Goal: Task Accomplishment & Management: Manage account settings

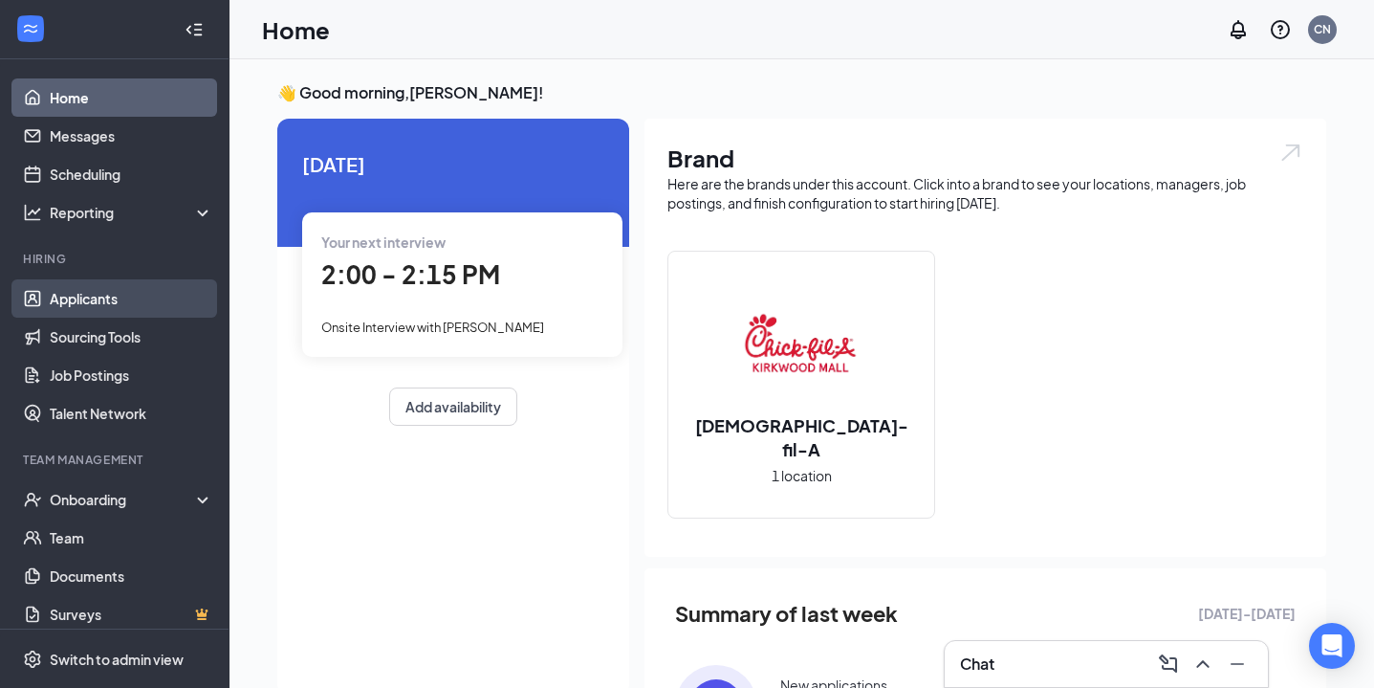
click at [130, 291] on link "Applicants" at bounding box center [132, 298] width 164 height 38
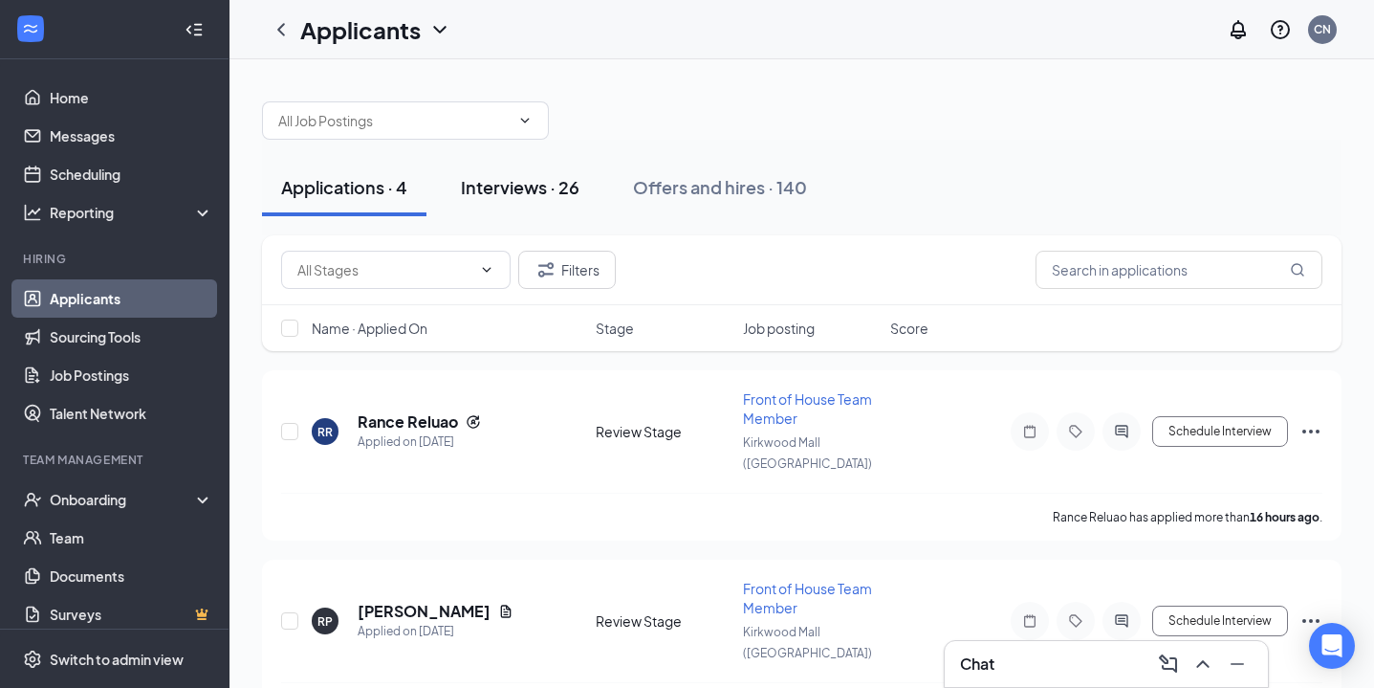
click at [545, 184] on div "Interviews · 26" at bounding box center [520, 187] width 119 height 24
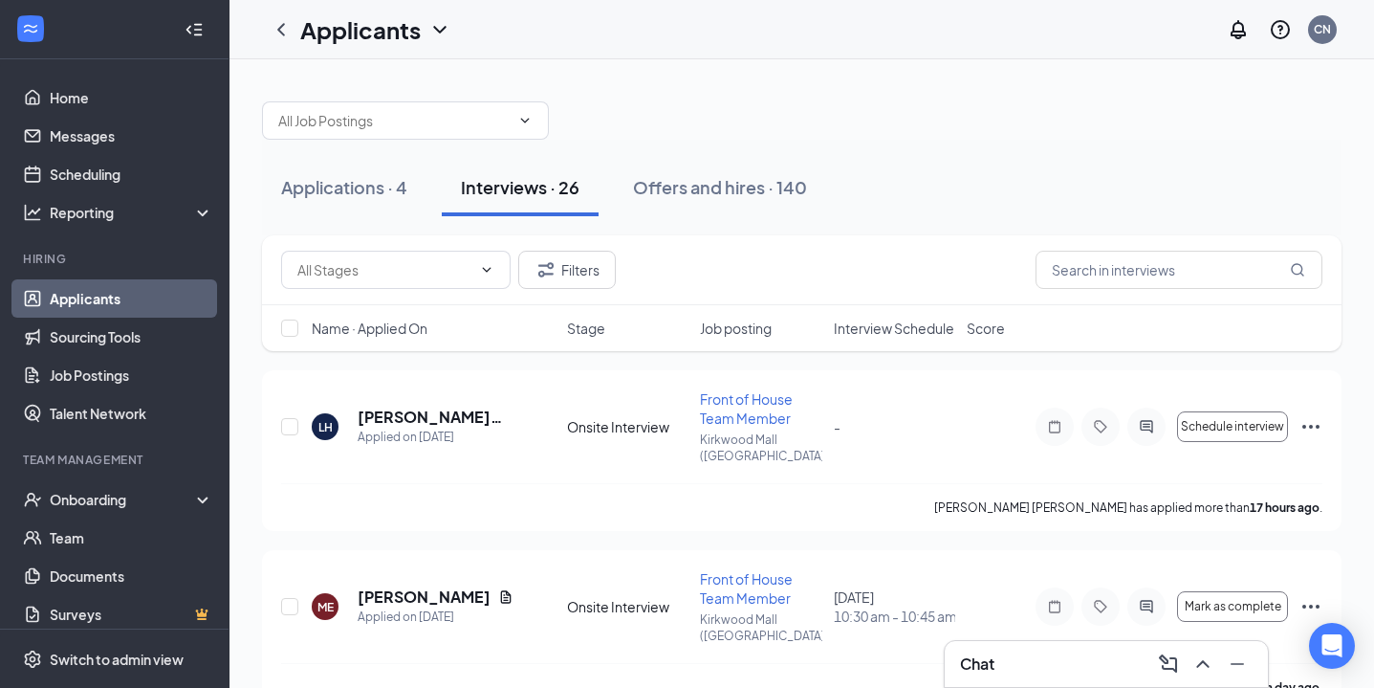
click at [756, 324] on span "Job posting" at bounding box center [736, 327] width 72 height 19
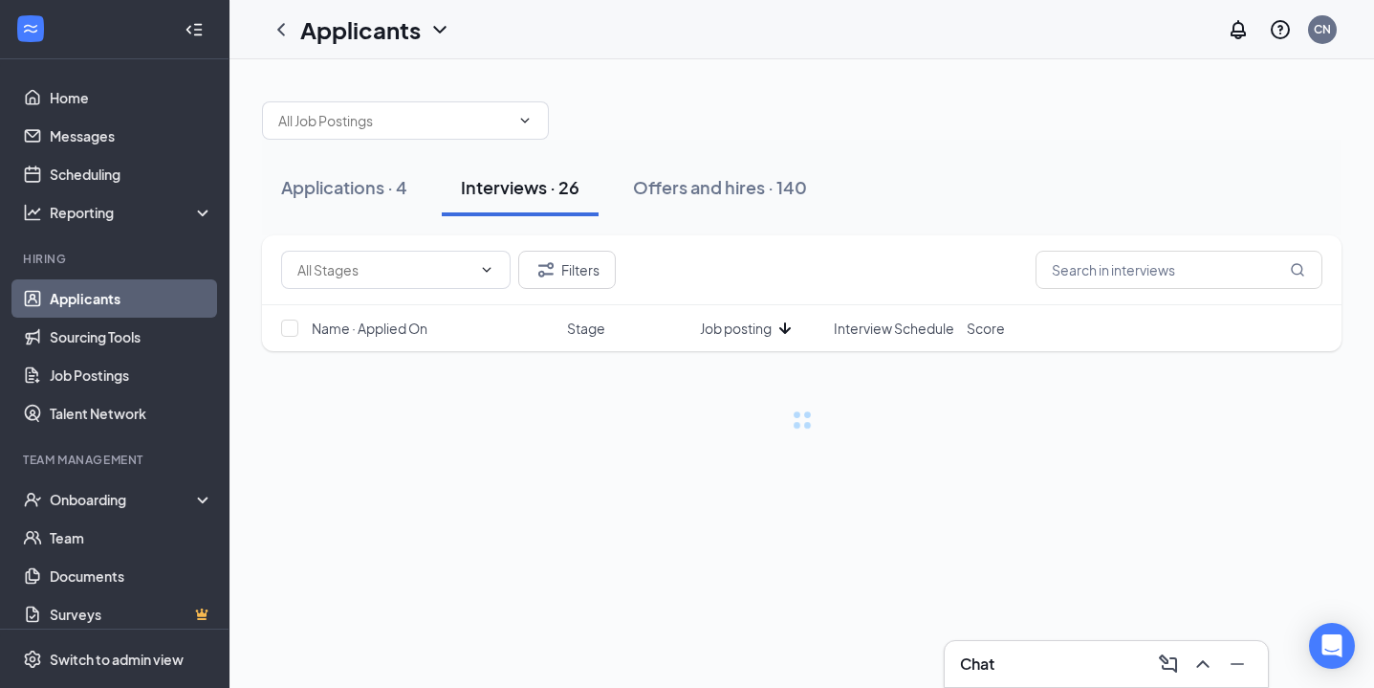
click at [756, 324] on span "Job posting" at bounding box center [736, 327] width 72 height 19
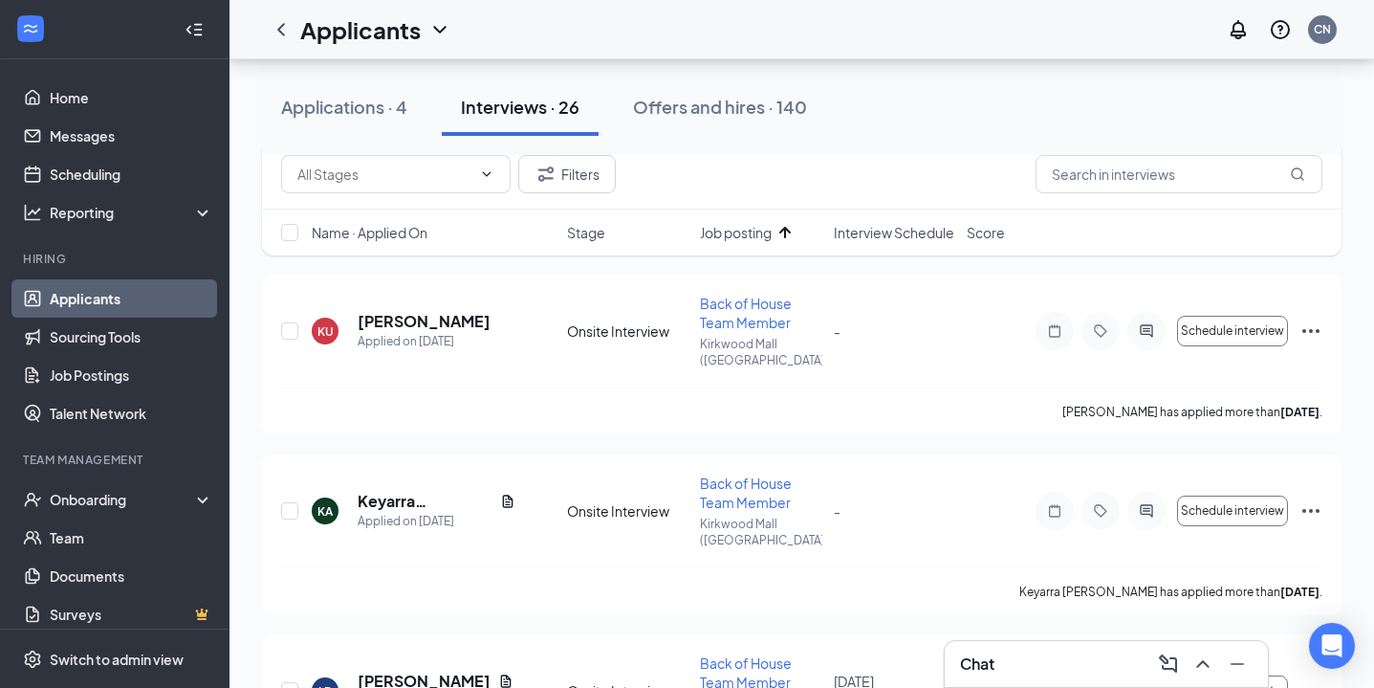
scroll to position [81, 0]
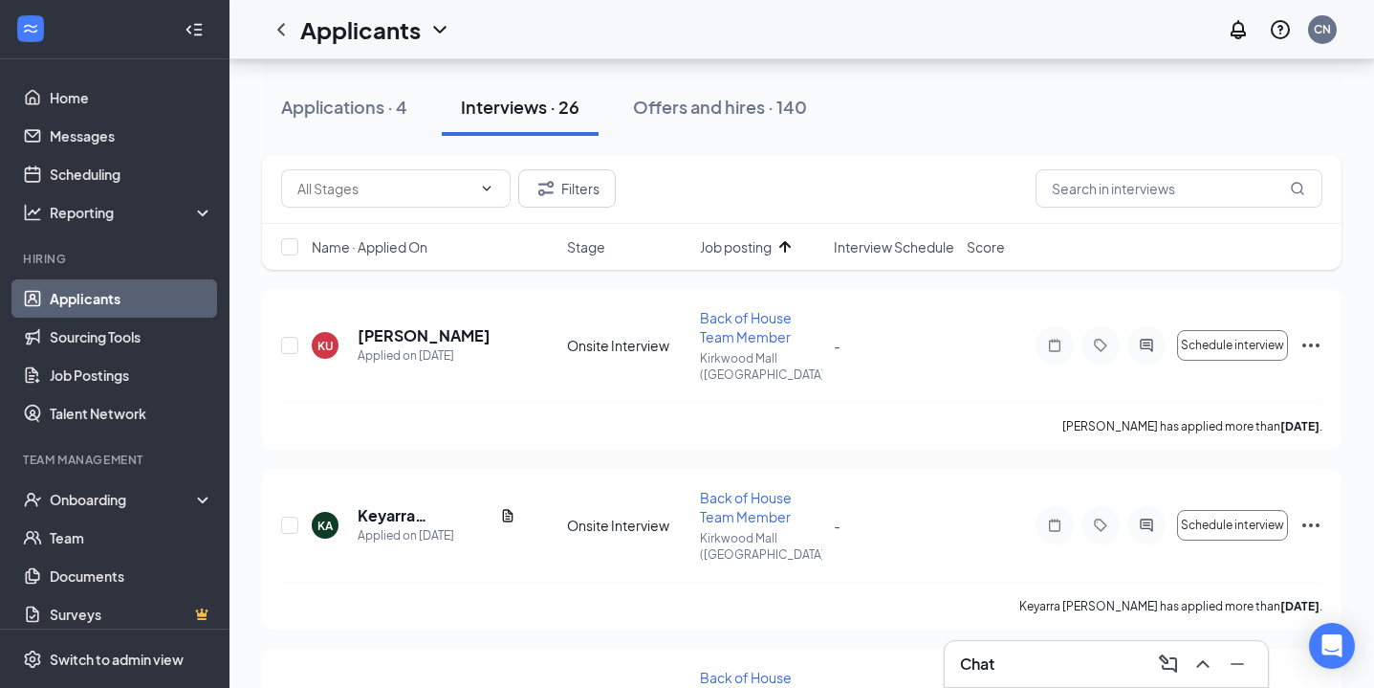
click at [893, 243] on span "Interview Schedule" at bounding box center [894, 246] width 121 height 19
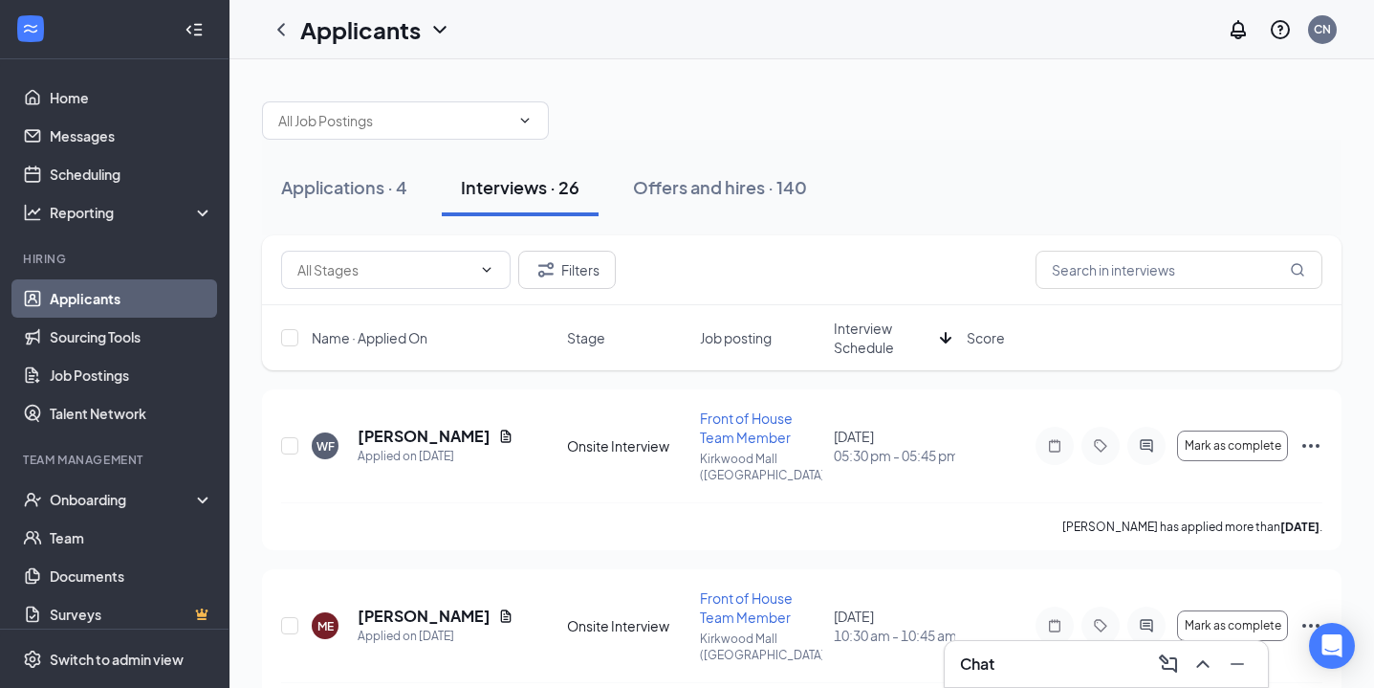
click at [880, 337] on span "Interview Schedule" at bounding box center [883, 337] width 99 height 38
click at [307, 182] on div "Applications · 4" at bounding box center [344, 187] width 126 height 24
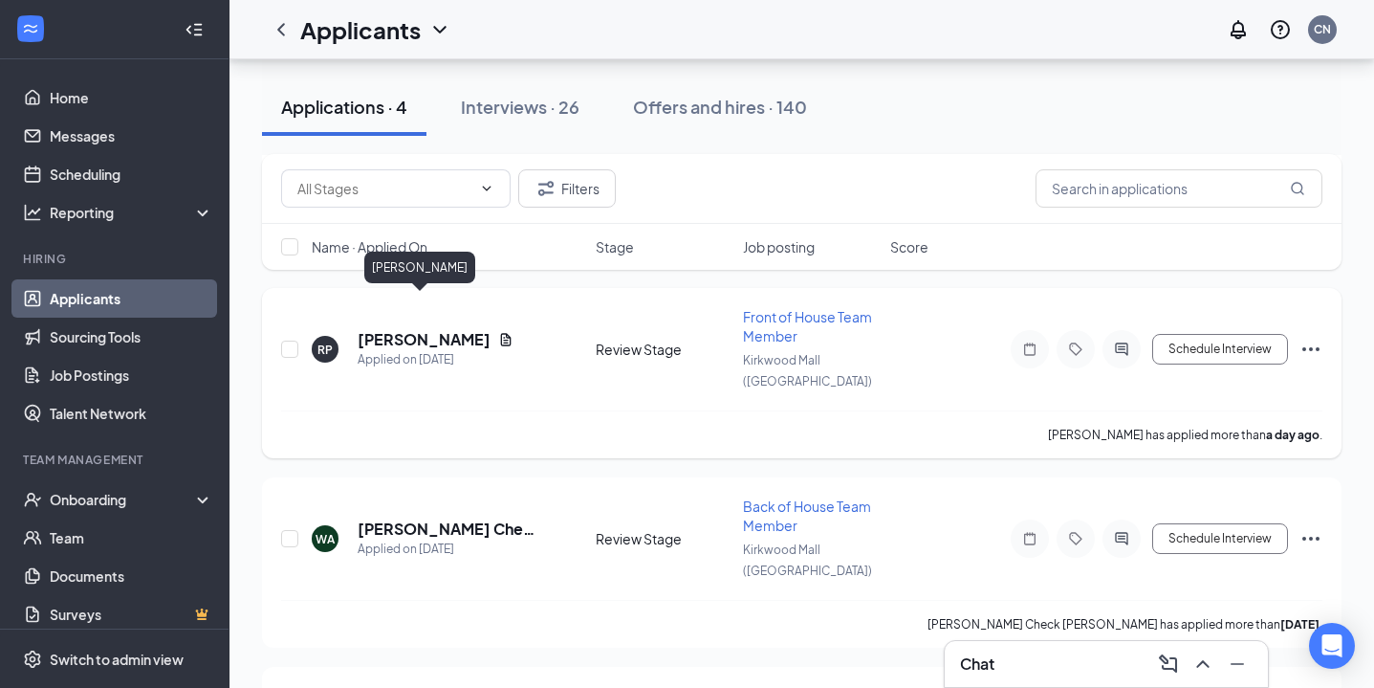
scroll to position [354, 0]
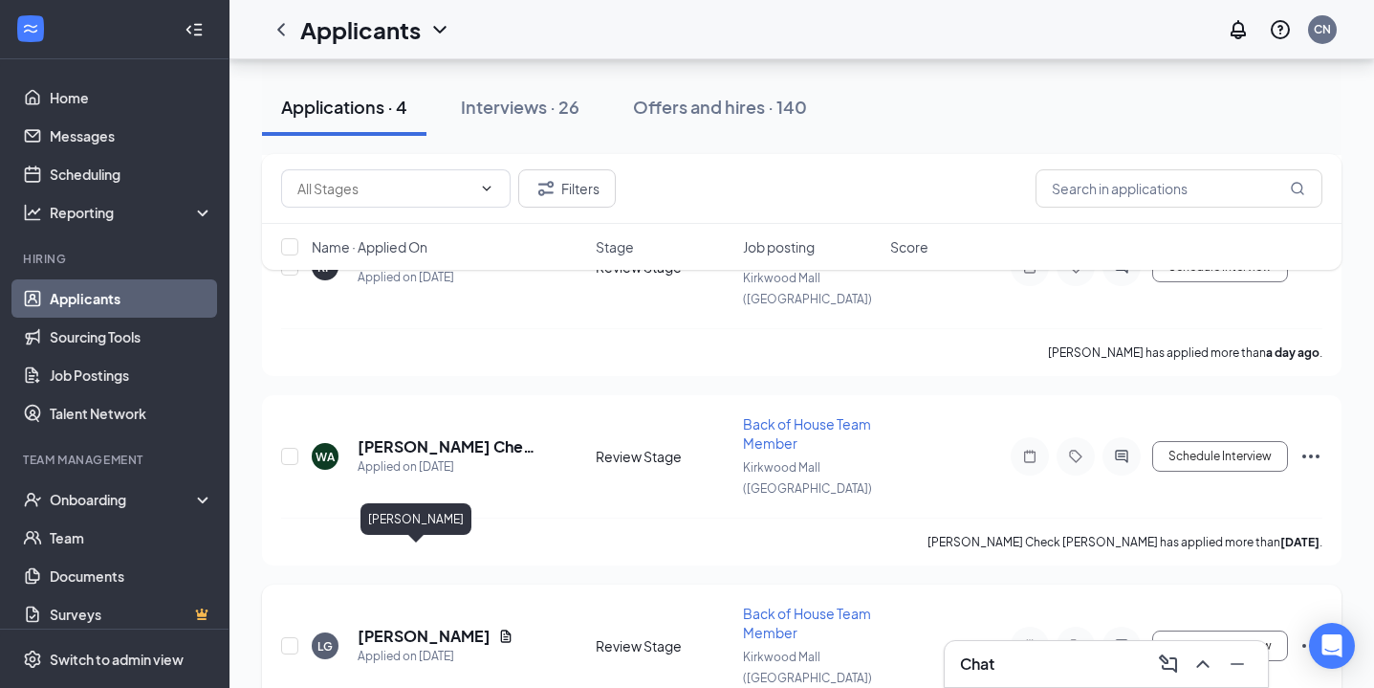
click at [402, 625] on h5 "[PERSON_NAME]" at bounding box center [424, 635] width 133 height 21
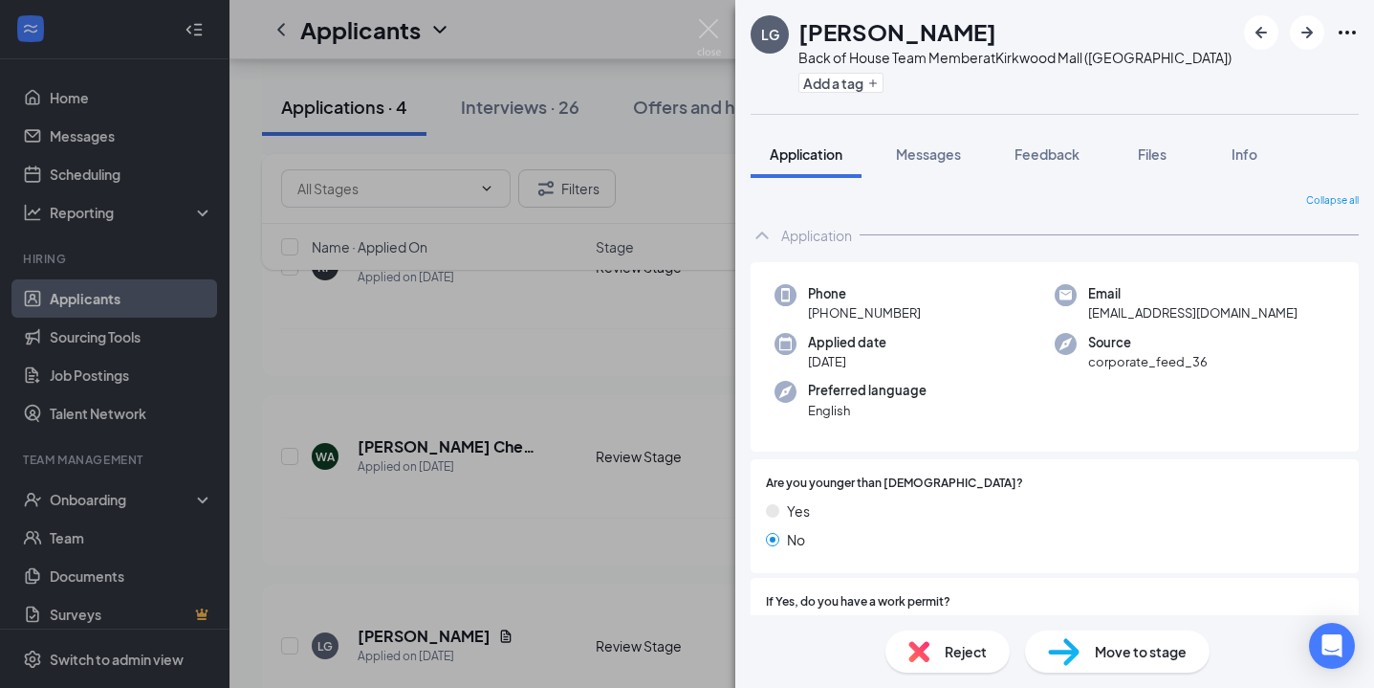
click at [907, 647] on div "Reject" at bounding box center [948, 651] width 124 height 42
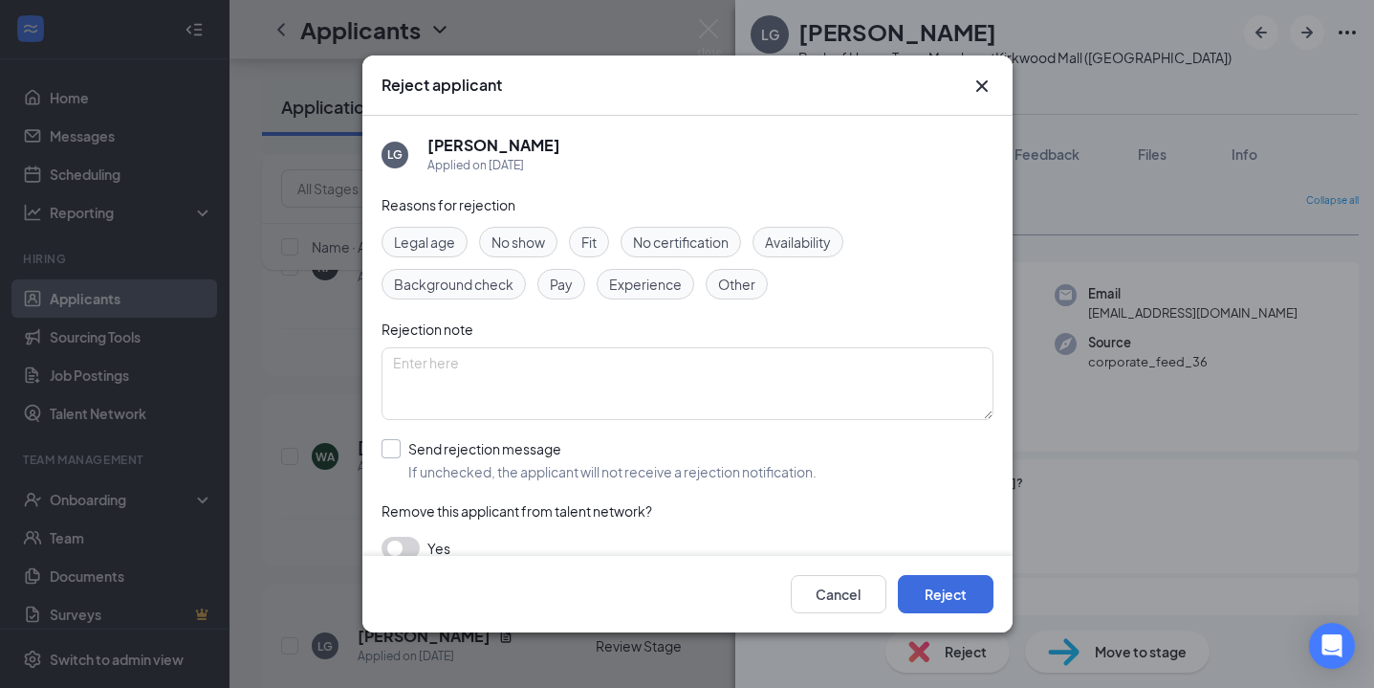
click at [394, 455] on input "Send rejection message If unchecked, the applicant will not receive a rejection…" at bounding box center [599, 460] width 435 height 42
checkbox input "true"
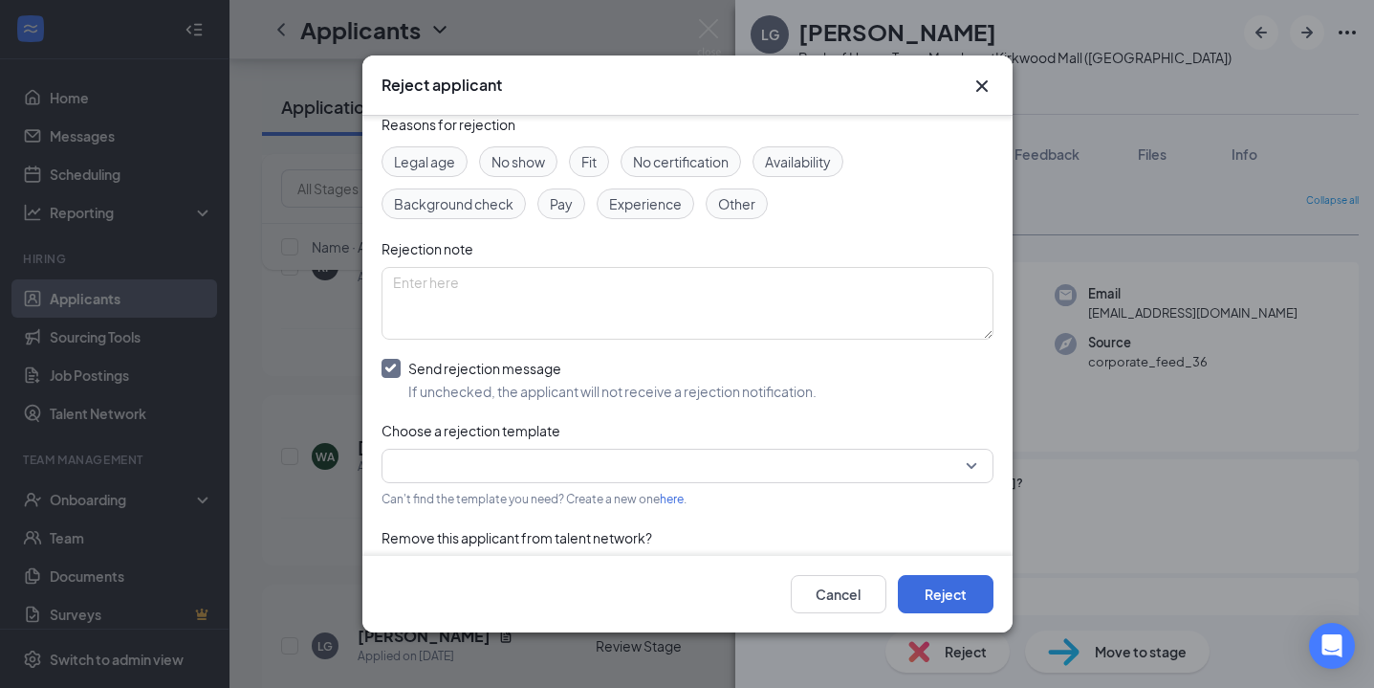
scroll to position [87, 0]
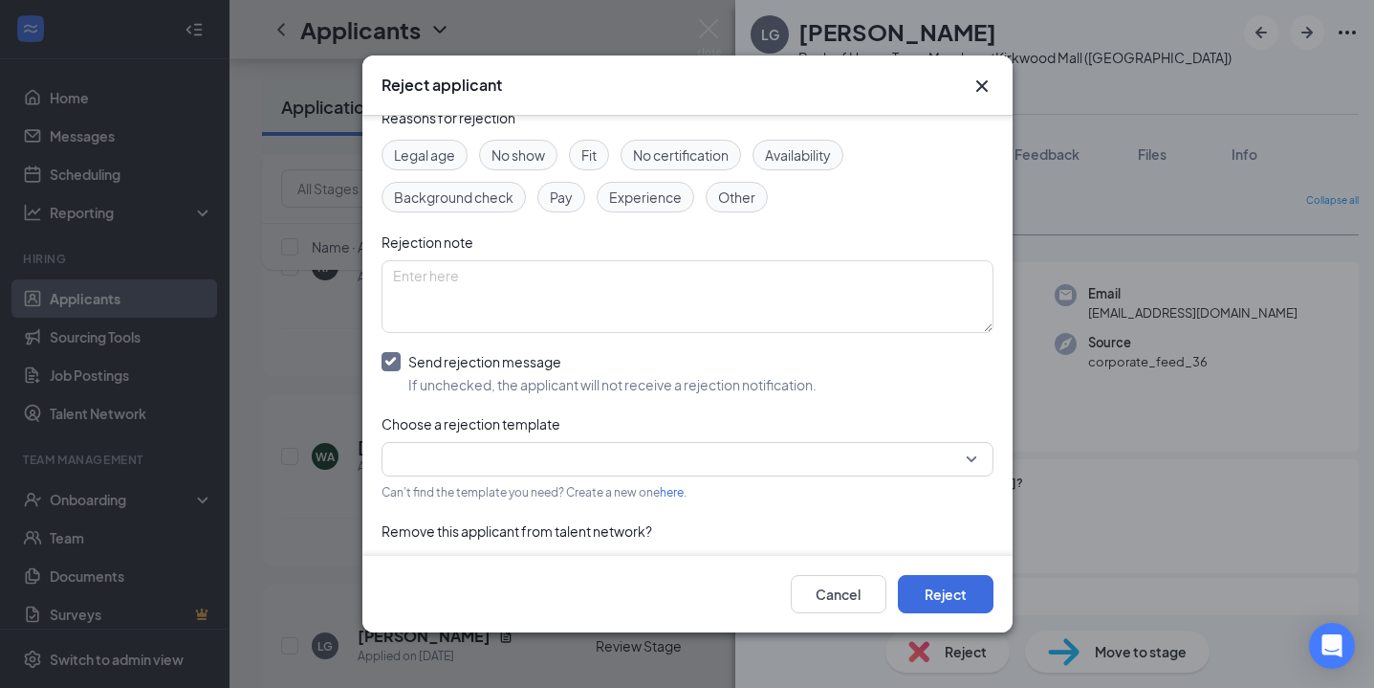
click at [544, 458] on input "search" at bounding box center [681, 459] width 576 height 33
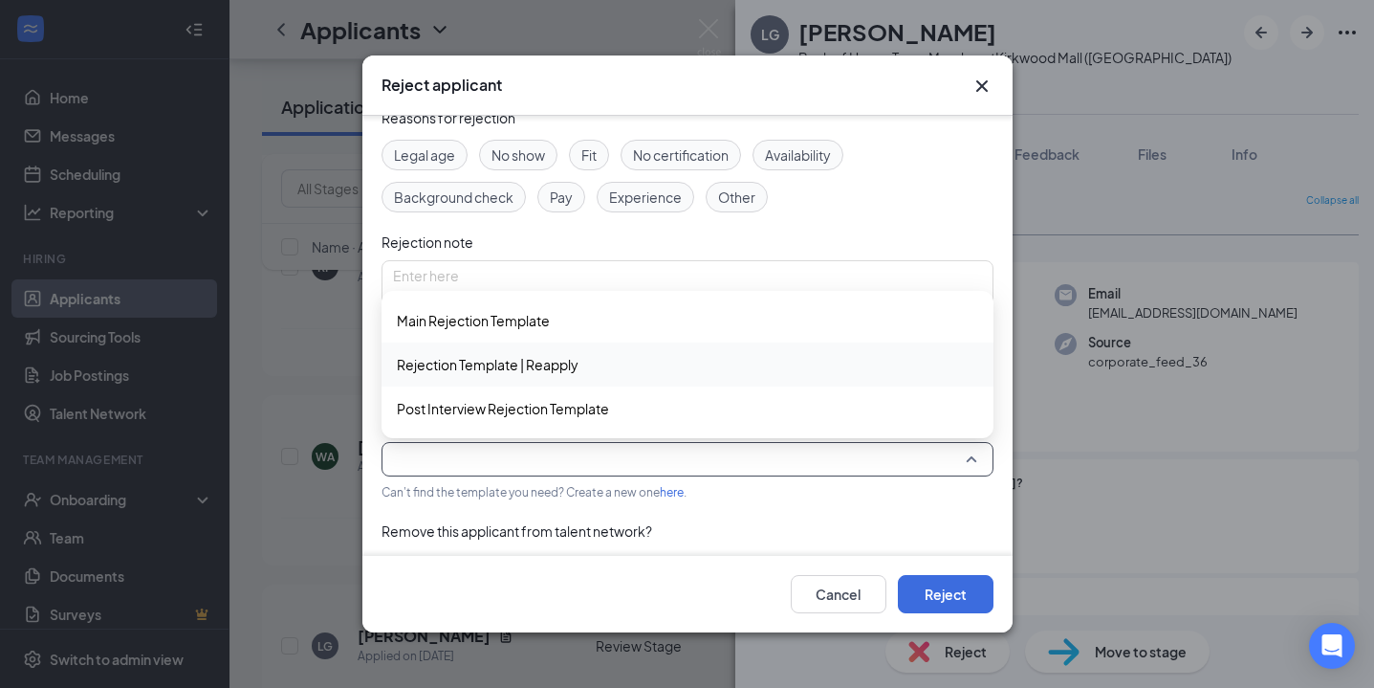
click at [548, 363] on span "Rejection Template | Reapply" at bounding box center [488, 364] width 182 height 21
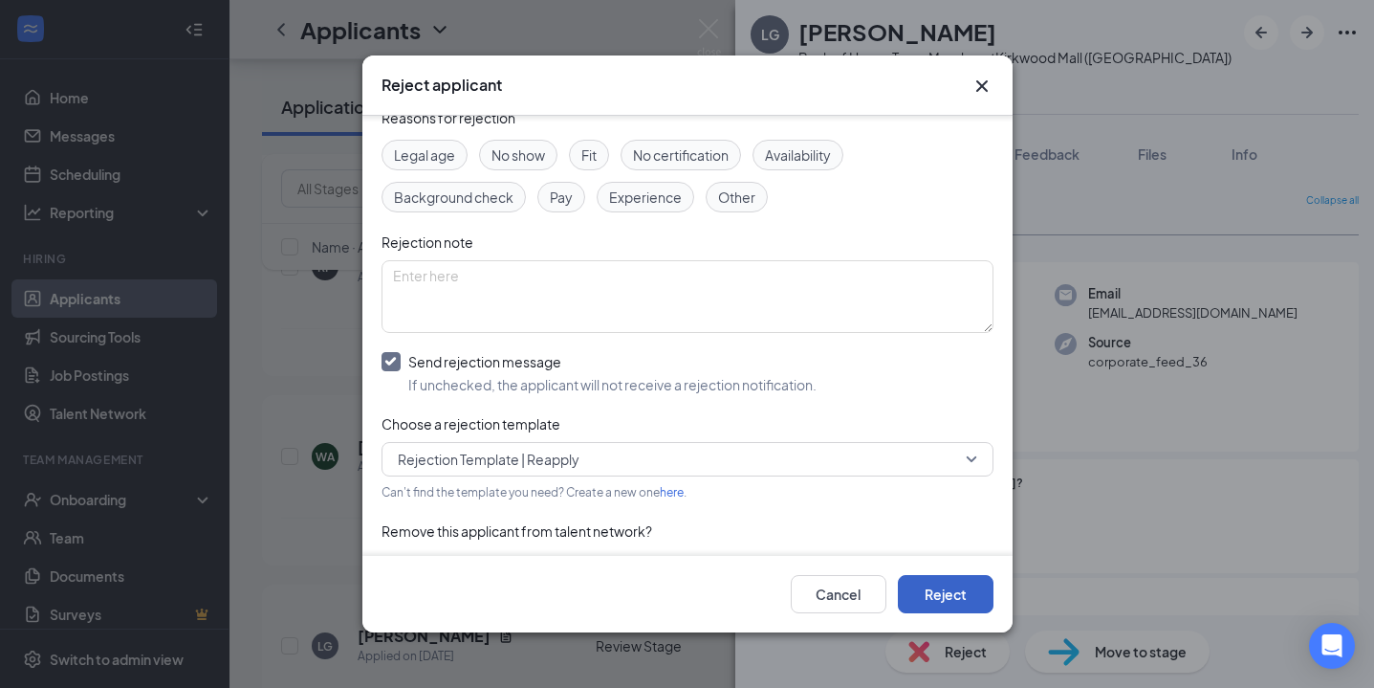
click at [934, 592] on button "Reject" at bounding box center [946, 594] width 96 height 38
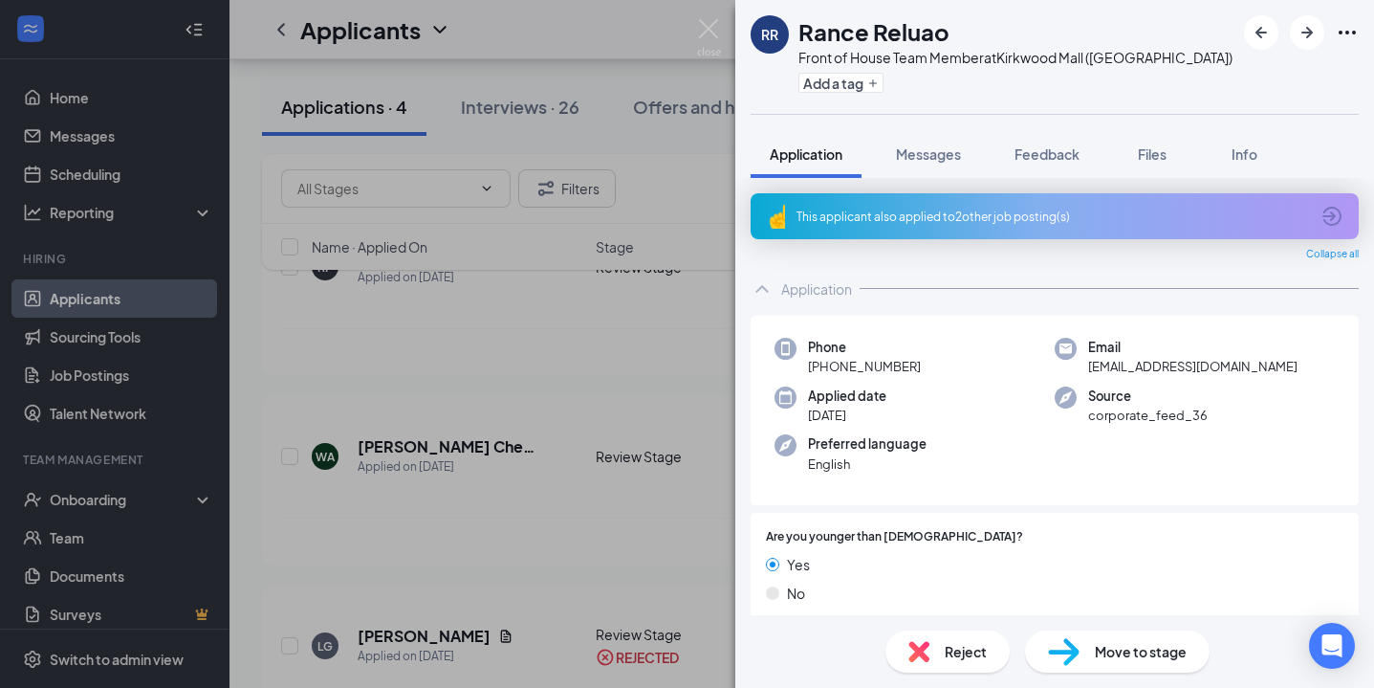
click at [804, 230] on div "This applicant also applied to 2 other job posting(s)" at bounding box center [1055, 216] width 608 height 46
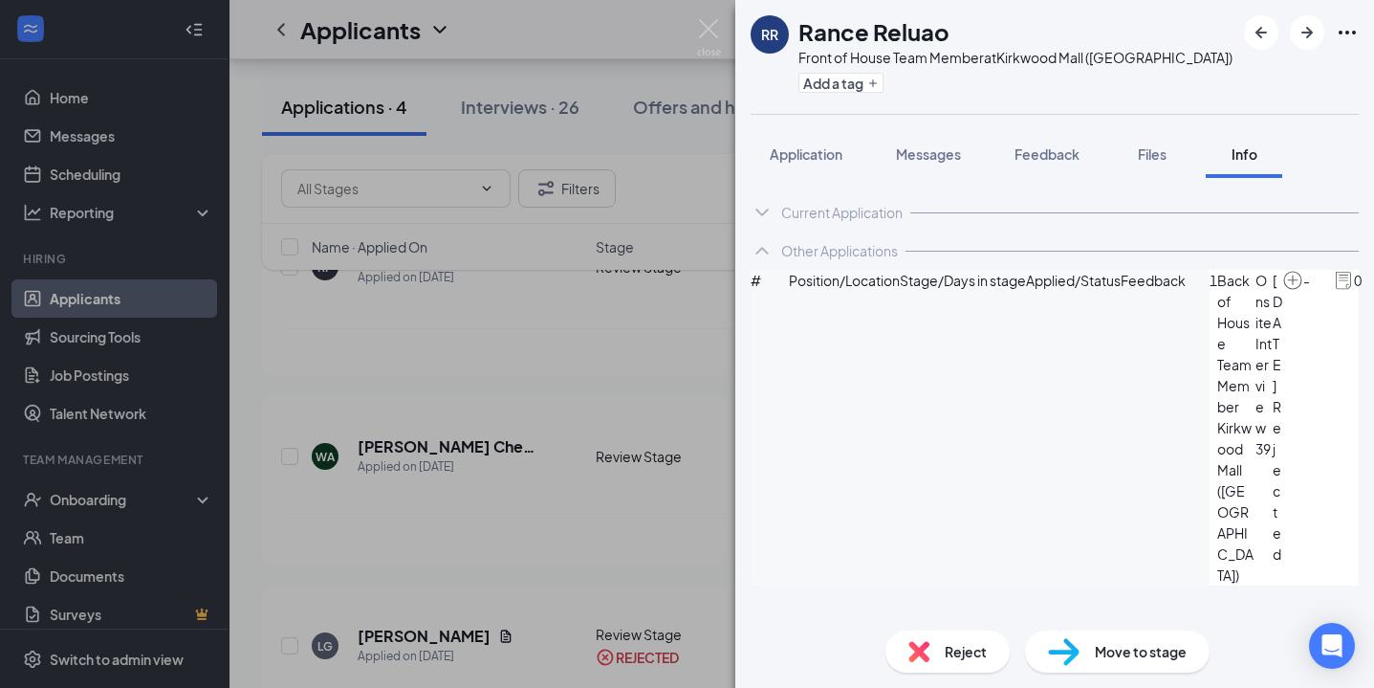
click at [719, 31] on img at bounding box center [709, 37] width 24 height 37
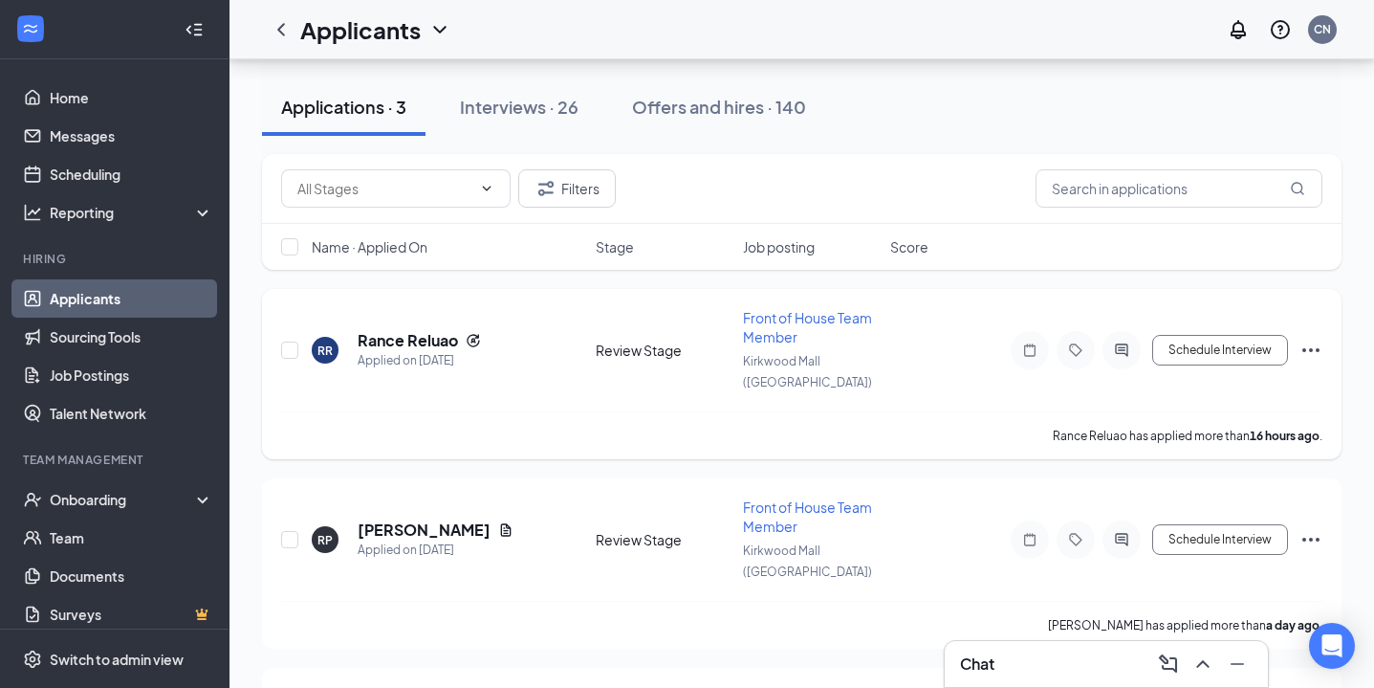
scroll to position [83, 0]
click at [435, 517] on h5 "[PERSON_NAME]" at bounding box center [424, 527] width 133 height 21
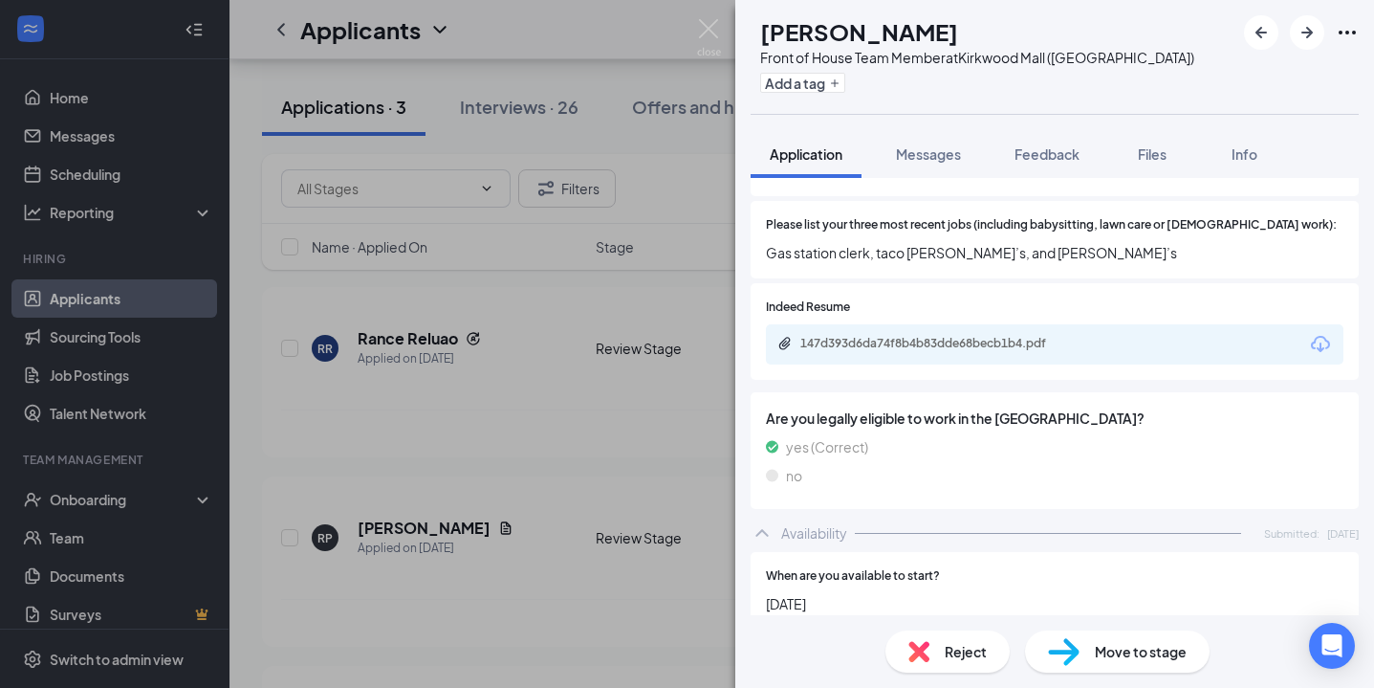
scroll to position [1230, 0]
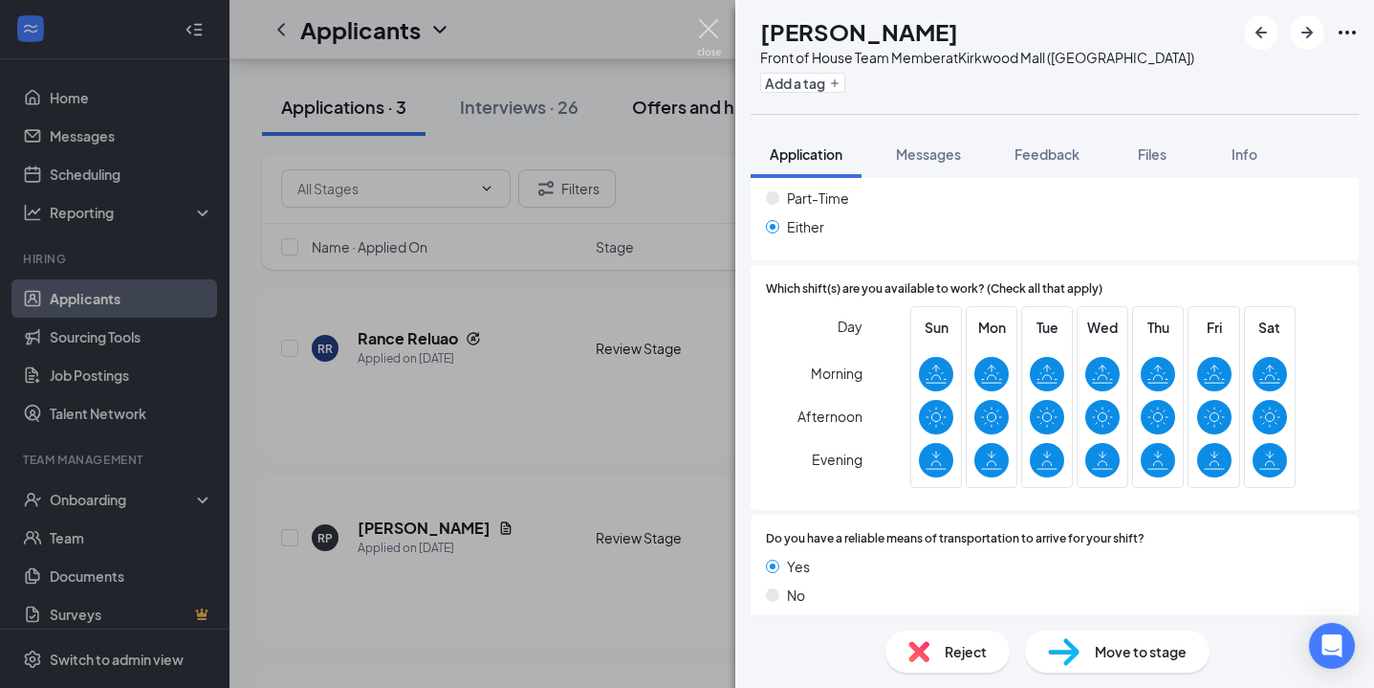
click at [711, 20] on img at bounding box center [709, 37] width 24 height 37
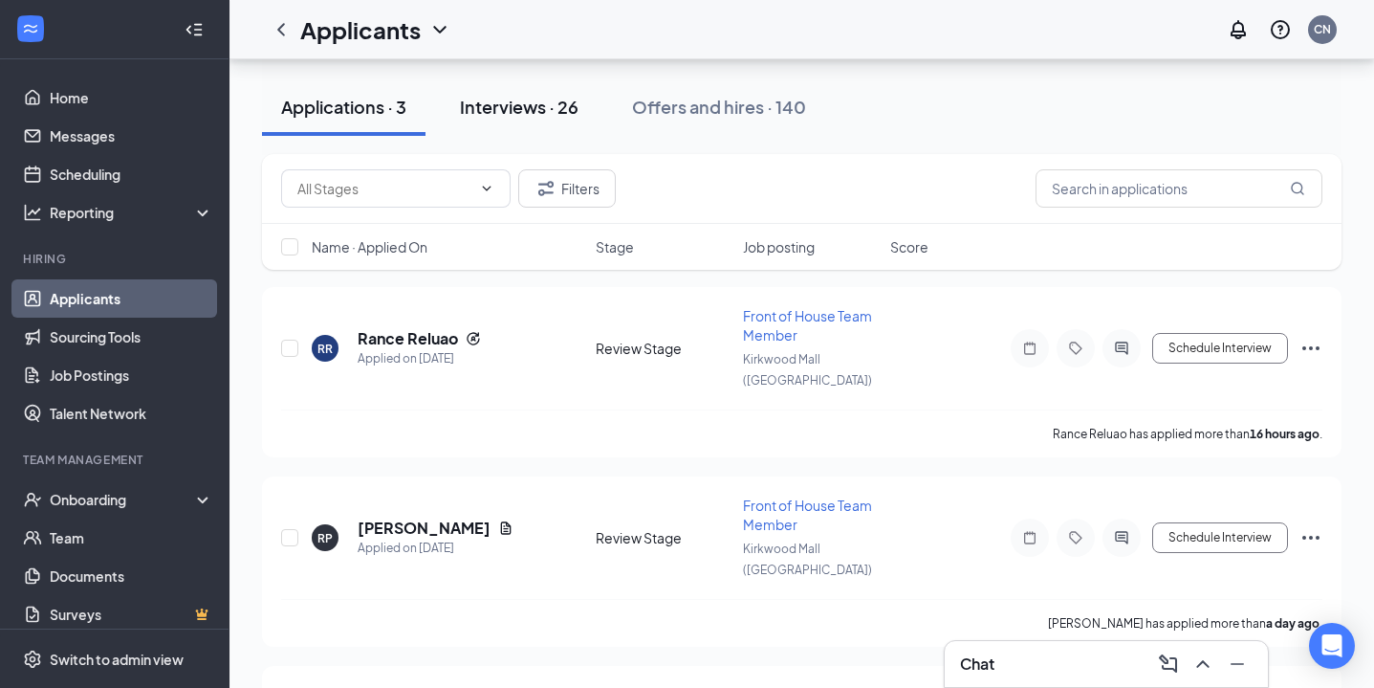
click at [533, 123] on button "Interviews · 26" at bounding box center [519, 106] width 157 height 57
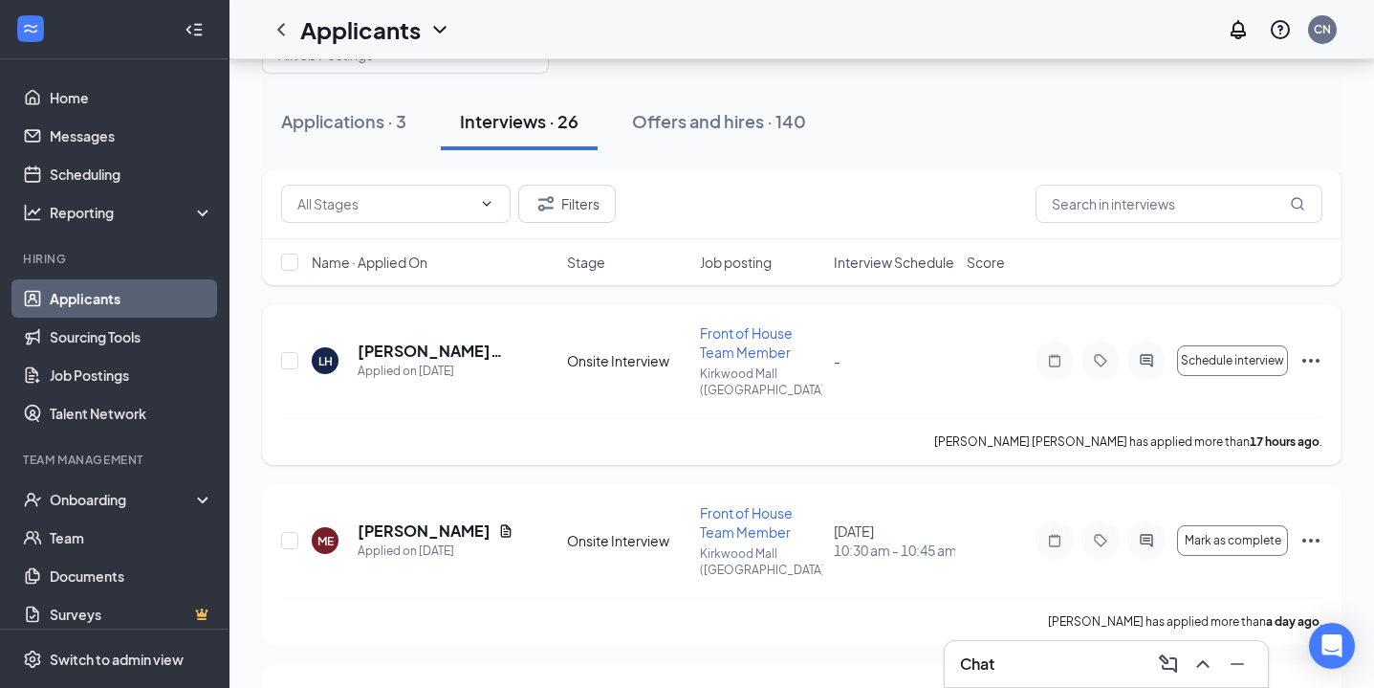
scroll to position [79, 0]
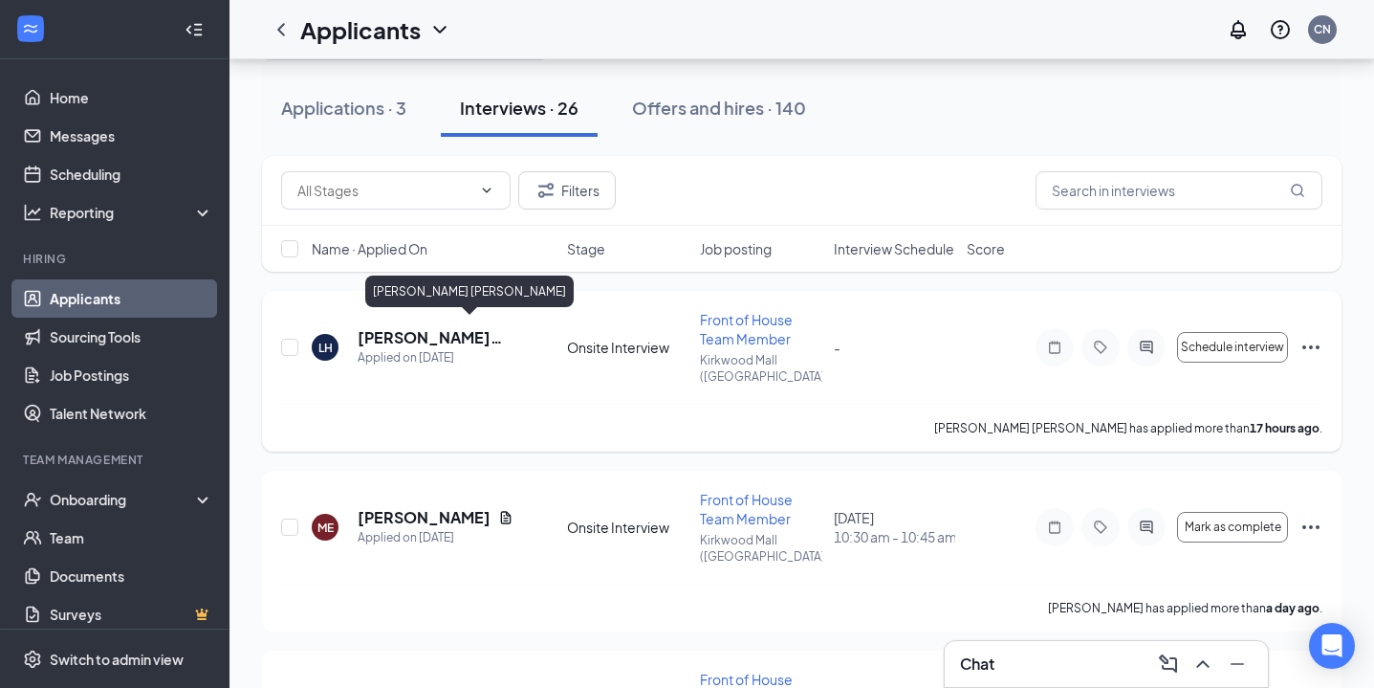
click at [435, 336] on h5 "[PERSON_NAME] [PERSON_NAME]" at bounding box center [437, 337] width 158 height 21
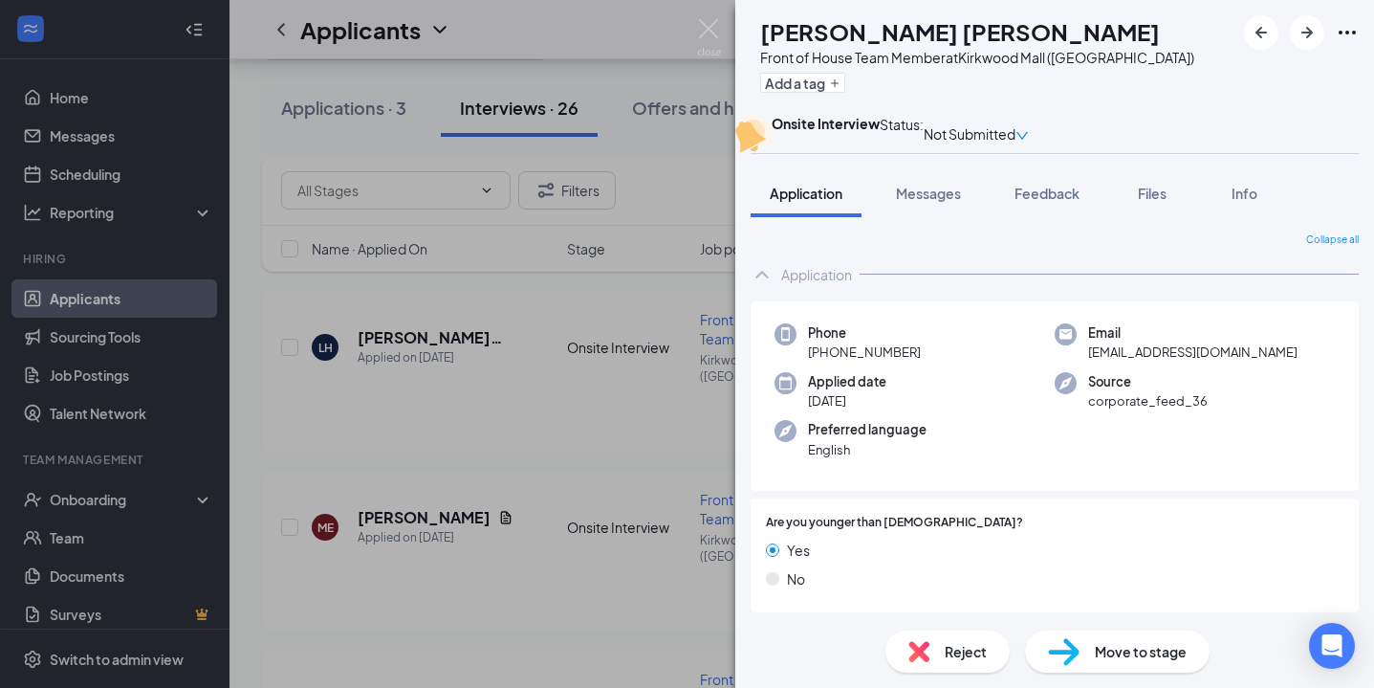
click at [719, 30] on img at bounding box center [709, 37] width 24 height 37
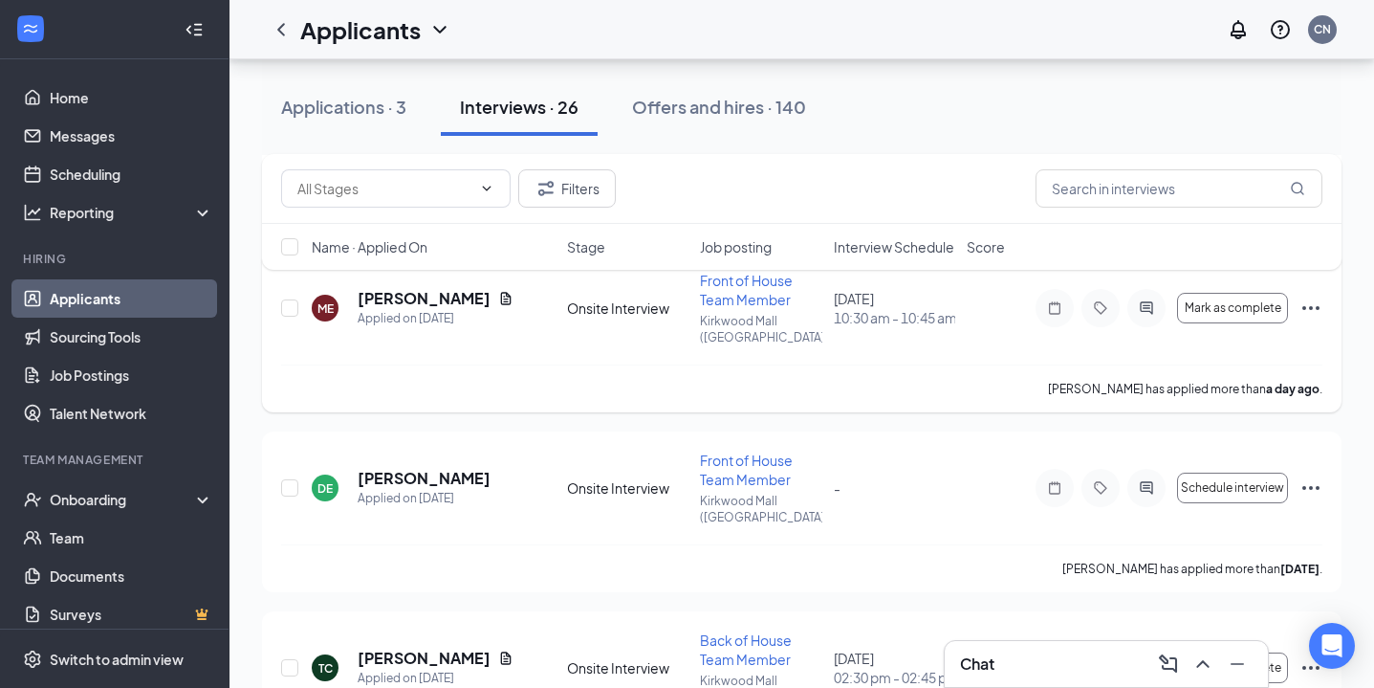
scroll to position [299, 0]
click at [878, 242] on span "Interview Schedule" at bounding box center [894, 246] width 121 height 19
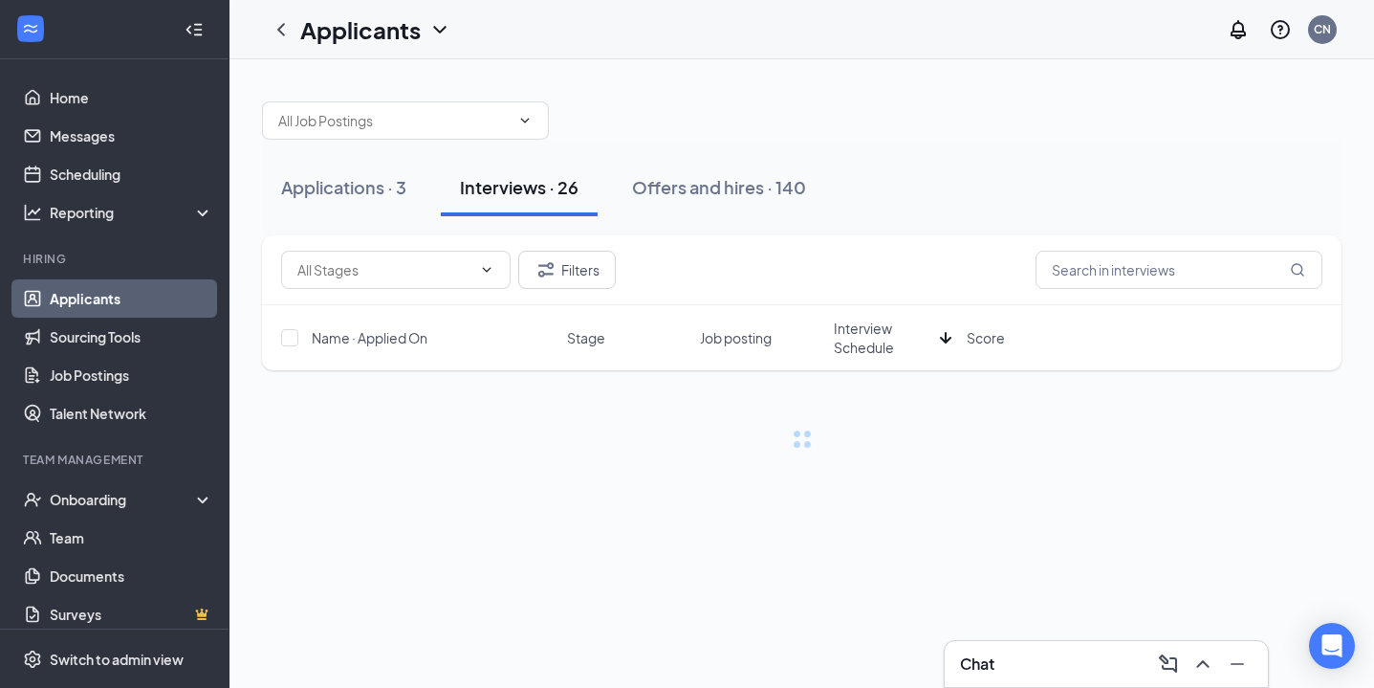
click at [881, 363] on div "Name · Applied On Stage Job posting Interview Schedule Score" at bounding box center [802, 337] width 1080 height 65
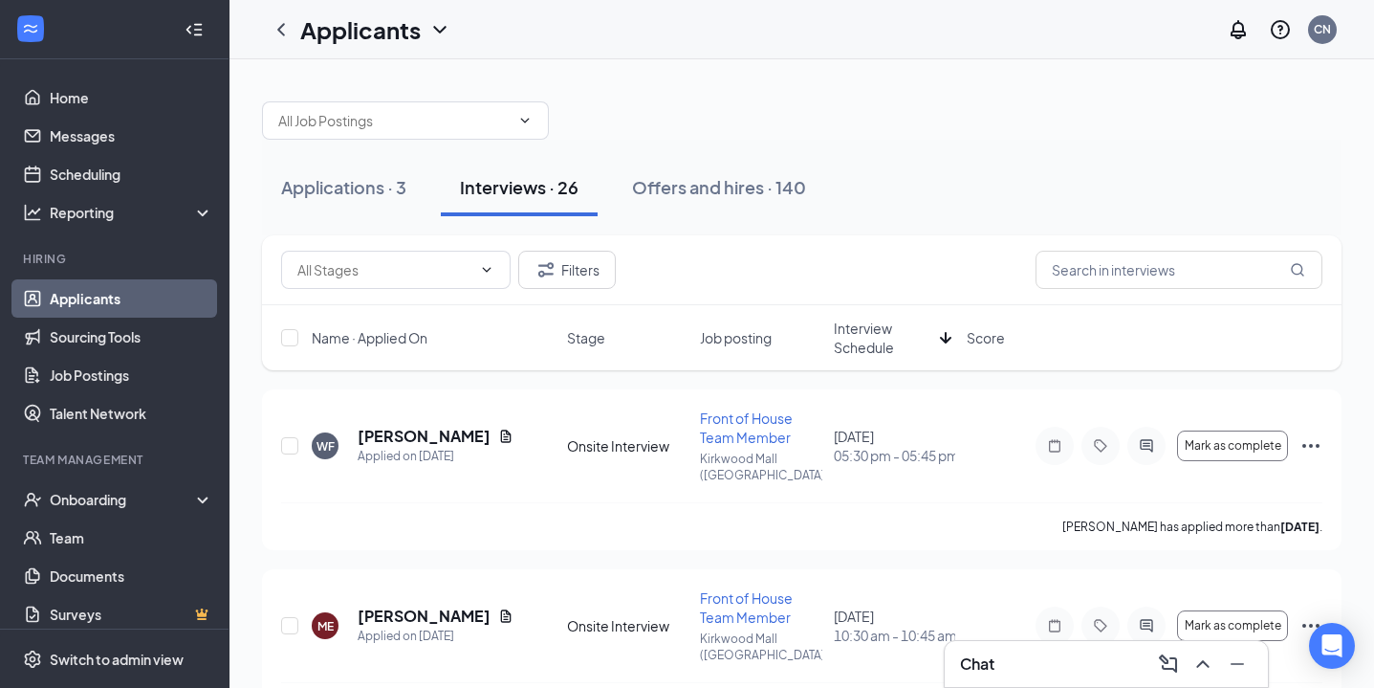
click at [865, 335] on span "Interview Schedule" at bounding box center [883, 337] width 99 height 38
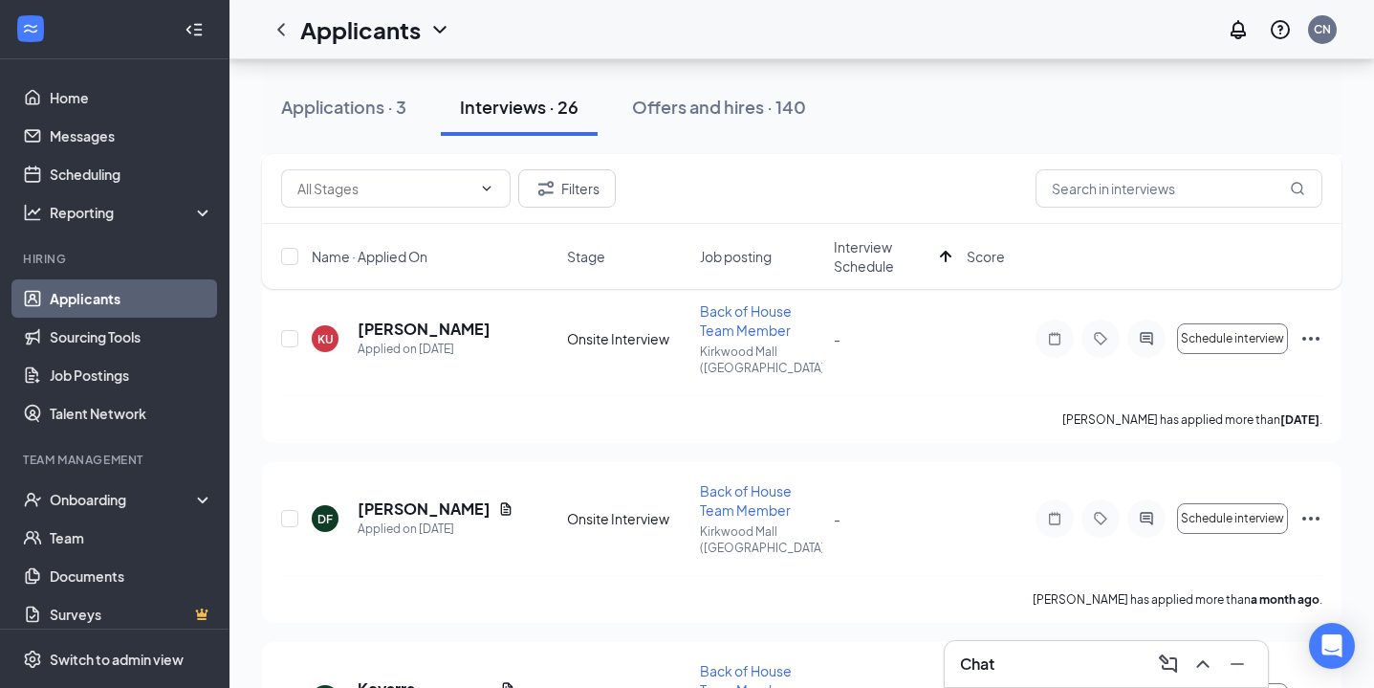
scroll to position [1844, 0]
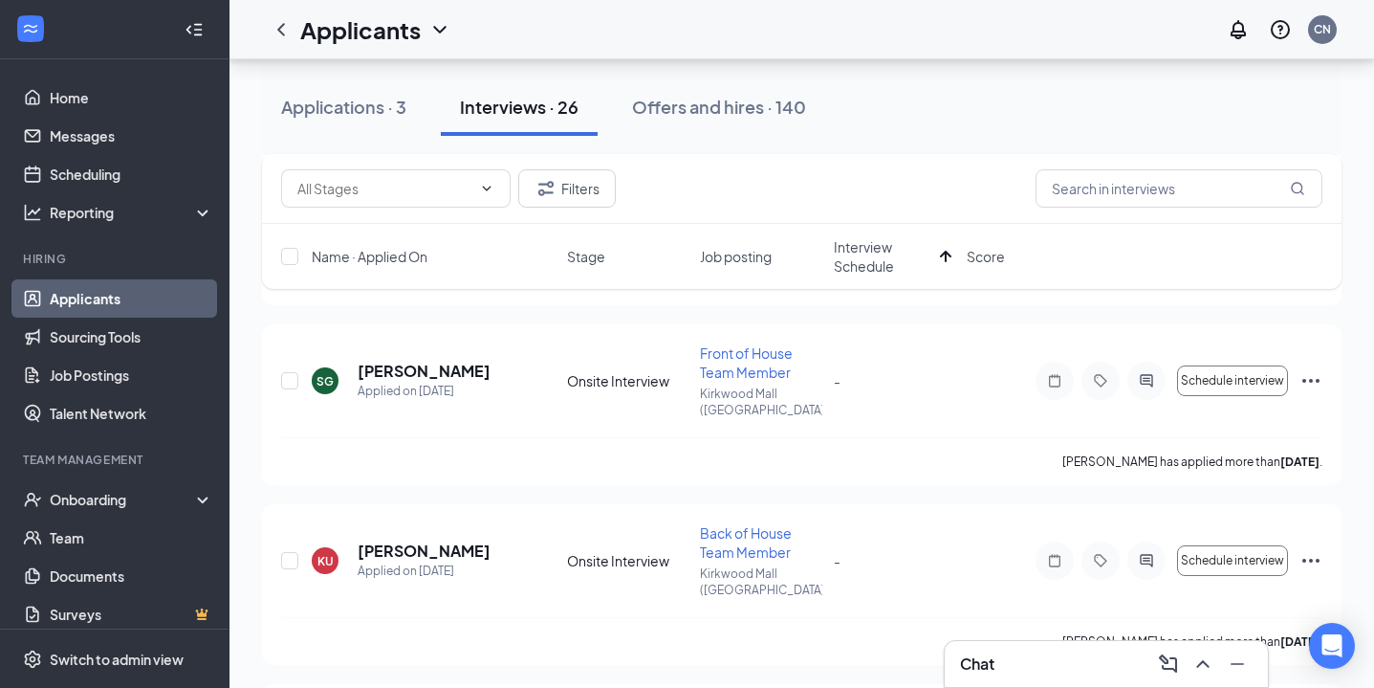
click at [418, 257] on span "Name · Applied On" at bounding box center [370, 256] width 116 height 19
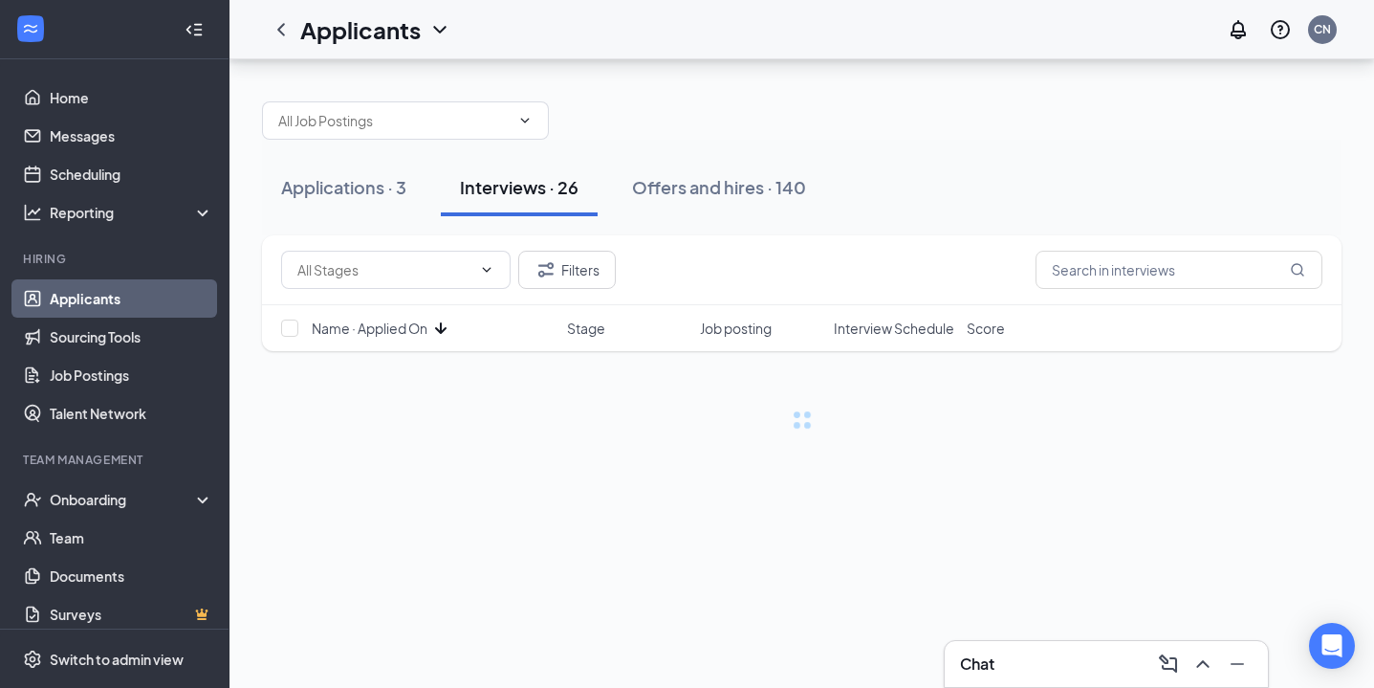
scroll to position [0, 0]
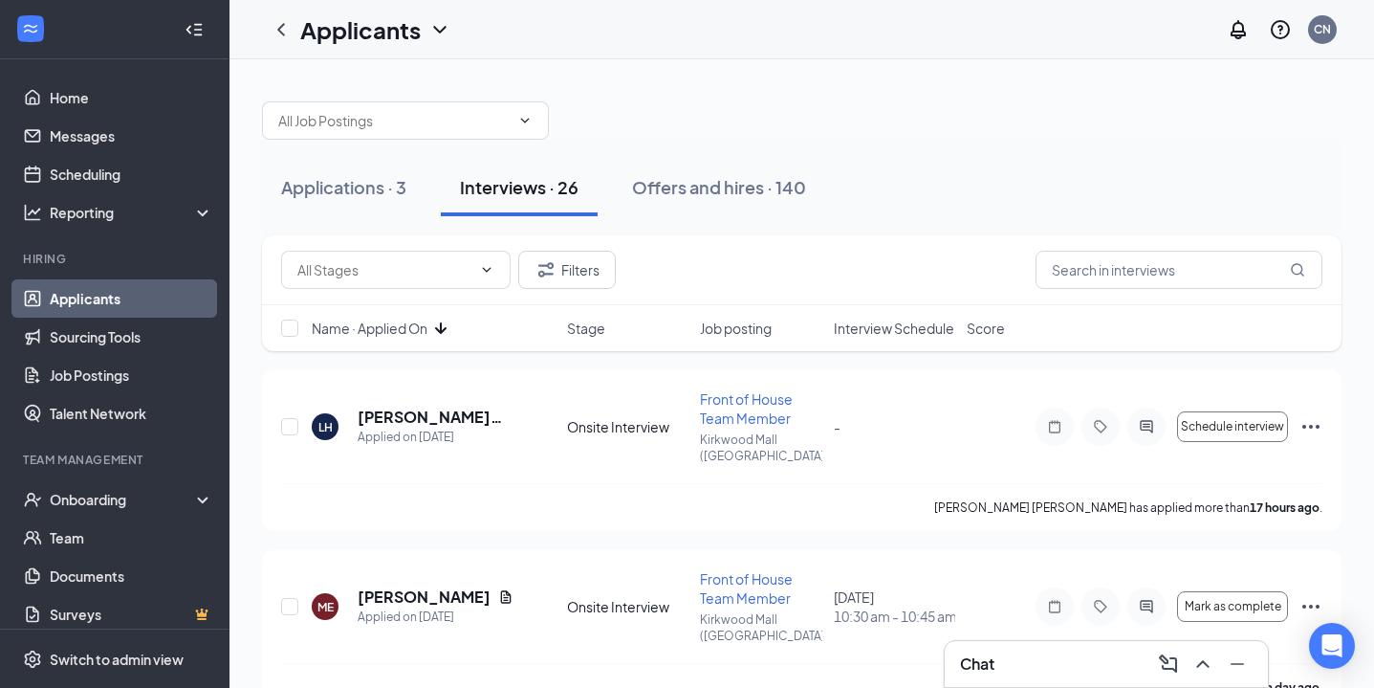
click at [445, 338] on div "Name · Applied On Stage Job posting Interview Schedule Score" at bounding box center [802, 328] width 1080 height 46
click at [420, 327] on span "Name · Applied On" at bounding box center [370, 327] width 116 height 19
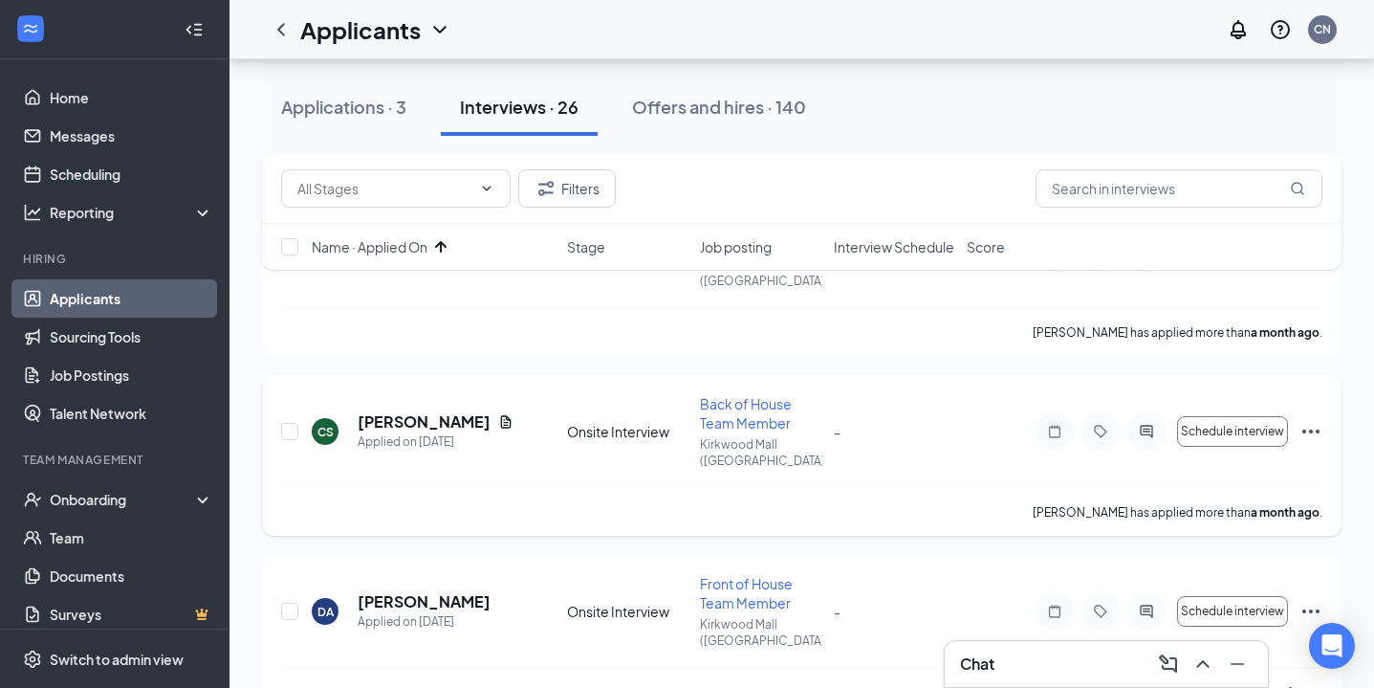
scroll to position [360, 0]
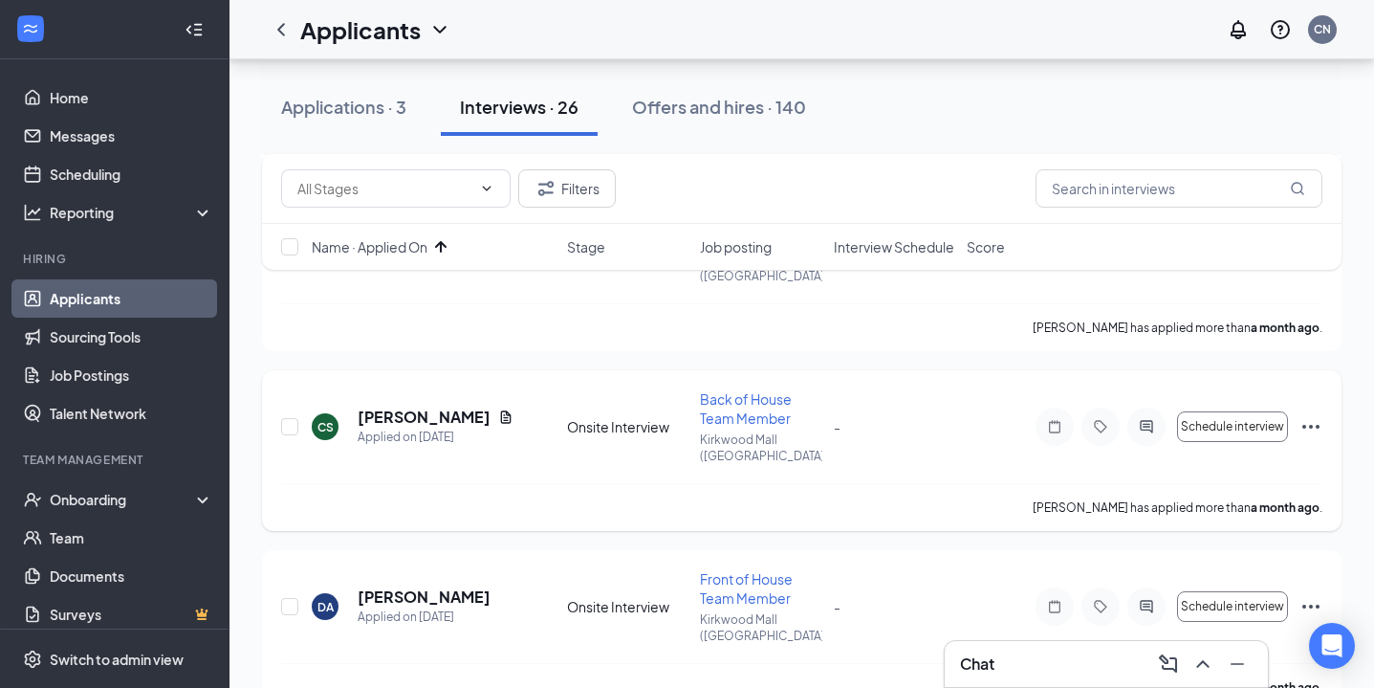
click at [439, 427] on div "Applied on [DATE]" at bounding box center [436, 436] width 156 height 19
click at [446, 406] on h5 "[PERSON_NAME]" at bounding box center [424, 416] width 133 height 21
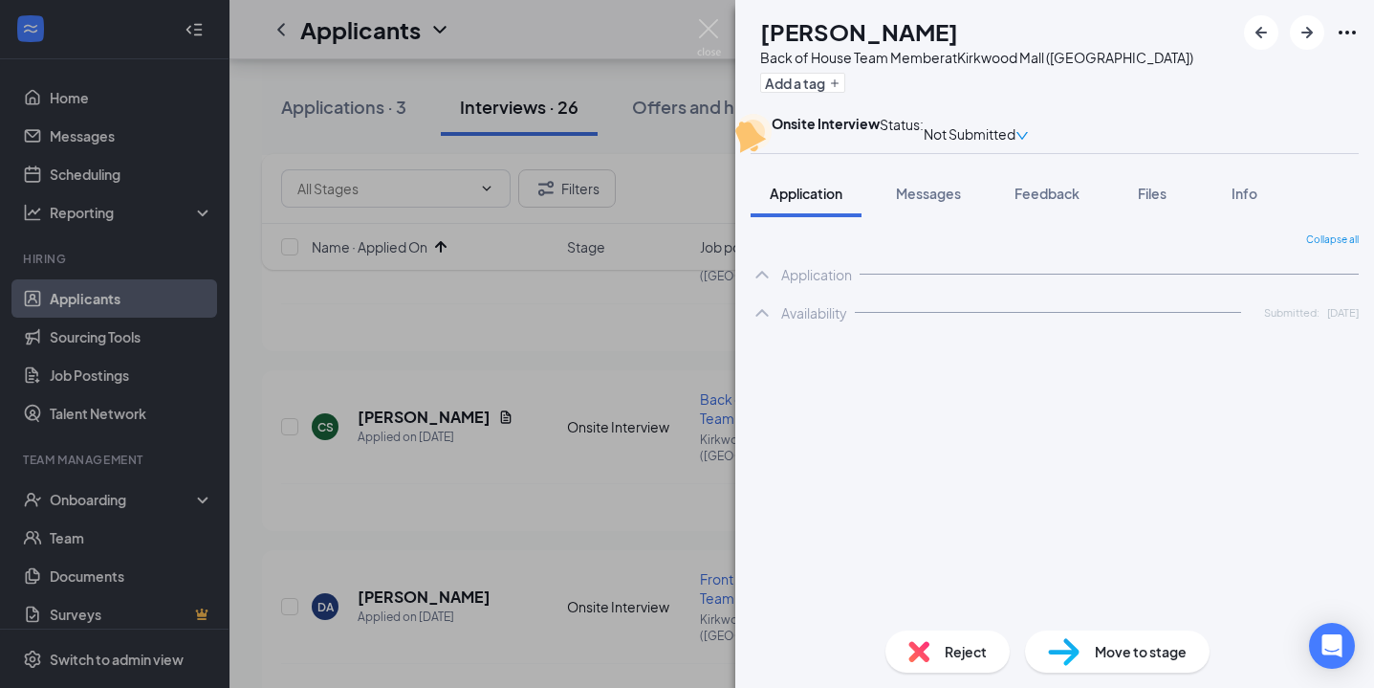
click at [949, 634] on div "Reject" at bounding box center [948, 651] width 124 height 42
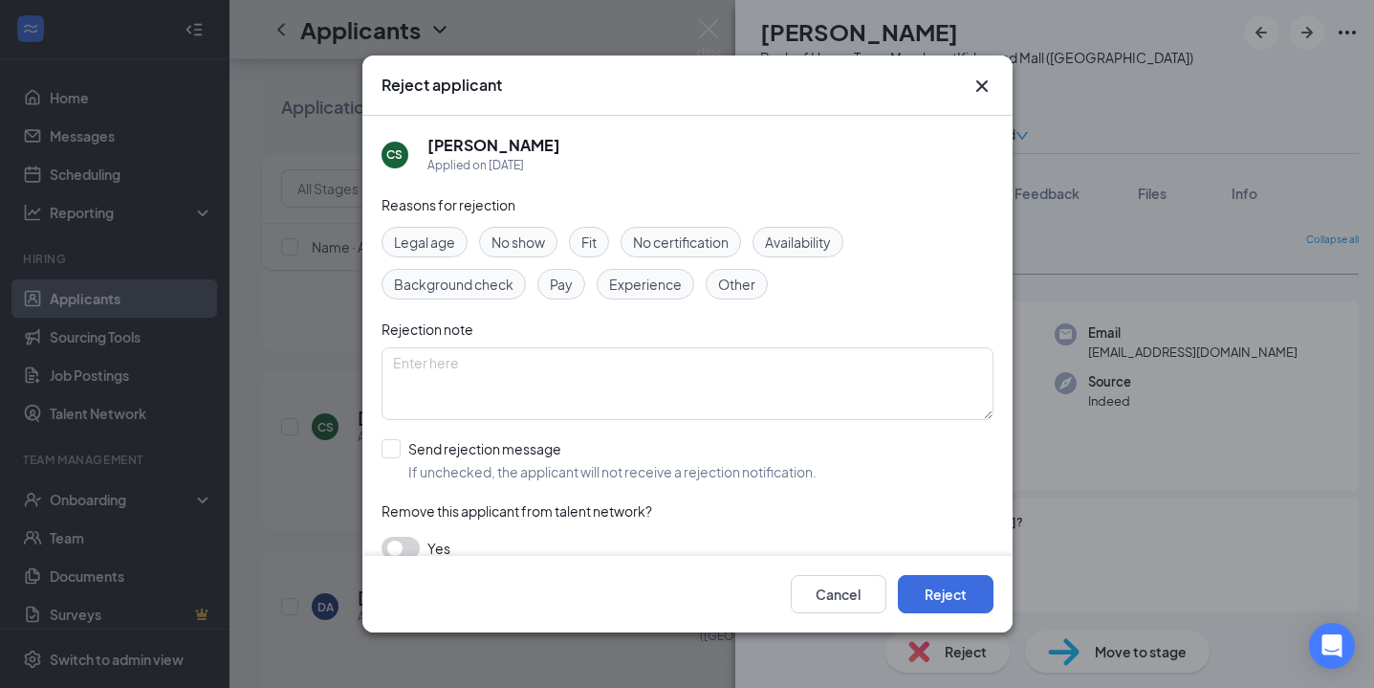
click at [539, 236] on span "No show" at bounding box center [519, 241] width 54 height 21
click at [402, 449] on input "Send rejection message If unchecked, the applicant will not receive a rejection…" at bounding box center [599, 460] width 435 height 42
checkbox input "true"
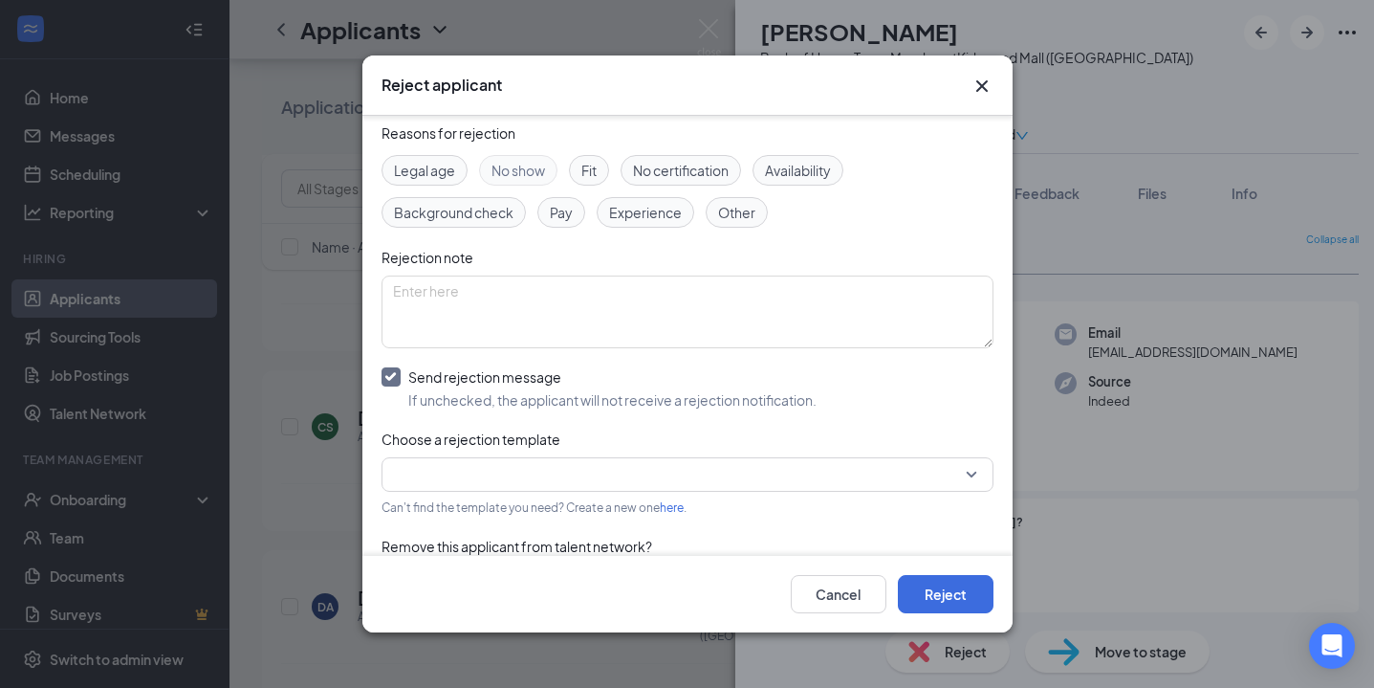
scroll to position [86, 0]
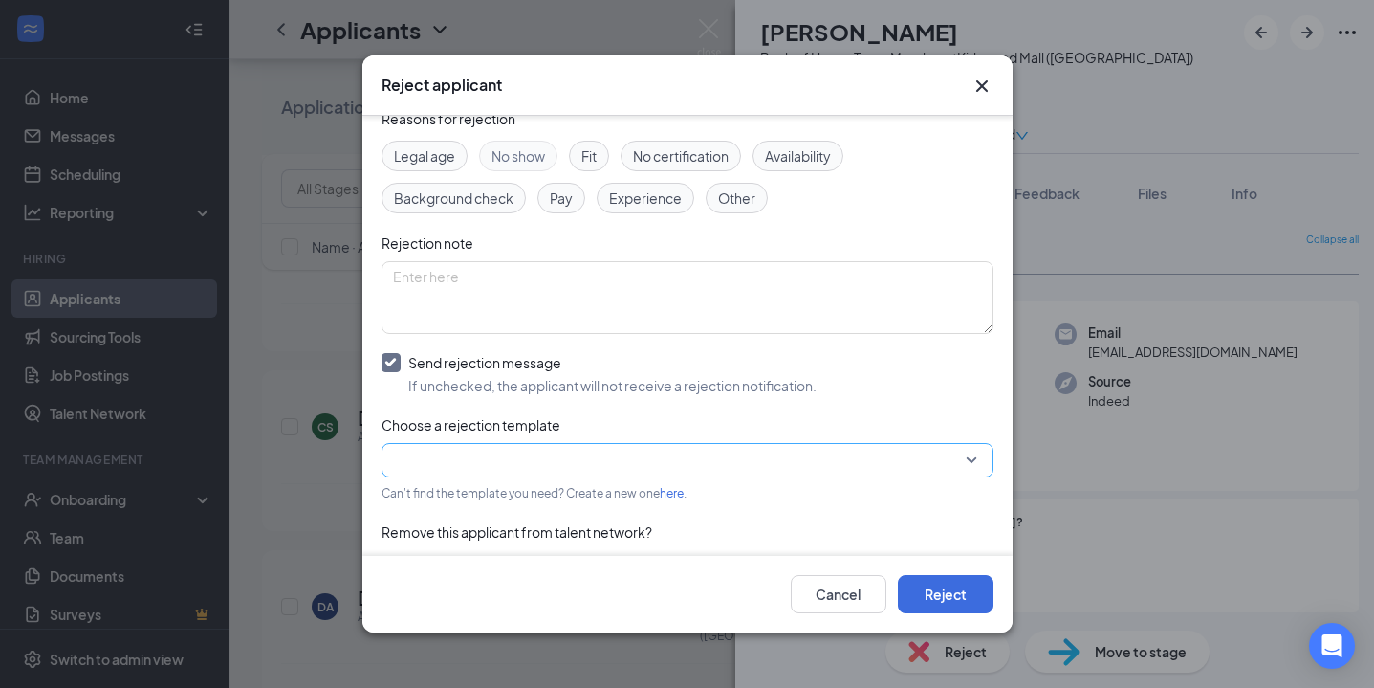
click at [418, 455] on input "search" at bounding box center [681, 460] width 576 height 33
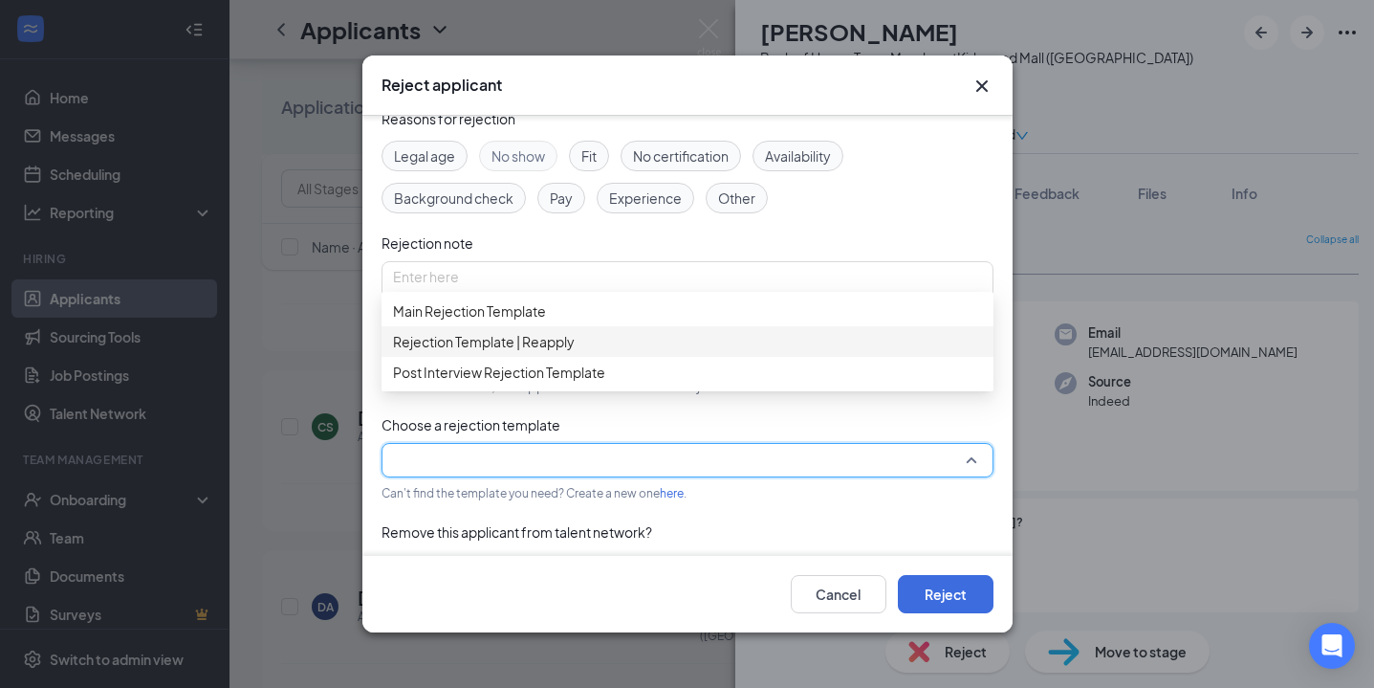
click at [484, 357] on div "Rejection Template | Reapply" at bounding box center [688, 341] width 612 height 31
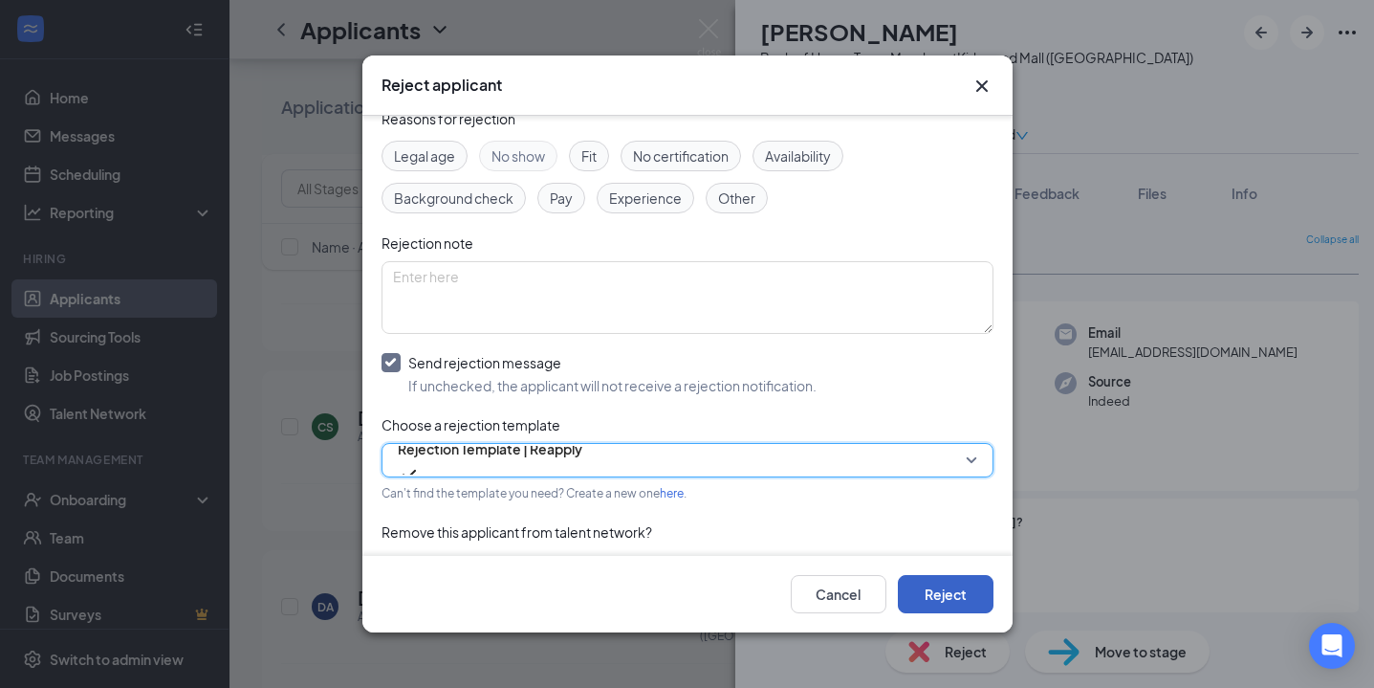
click at [931, 597] on button "Reject" at bounding box center [946, 594] width 96 height 38
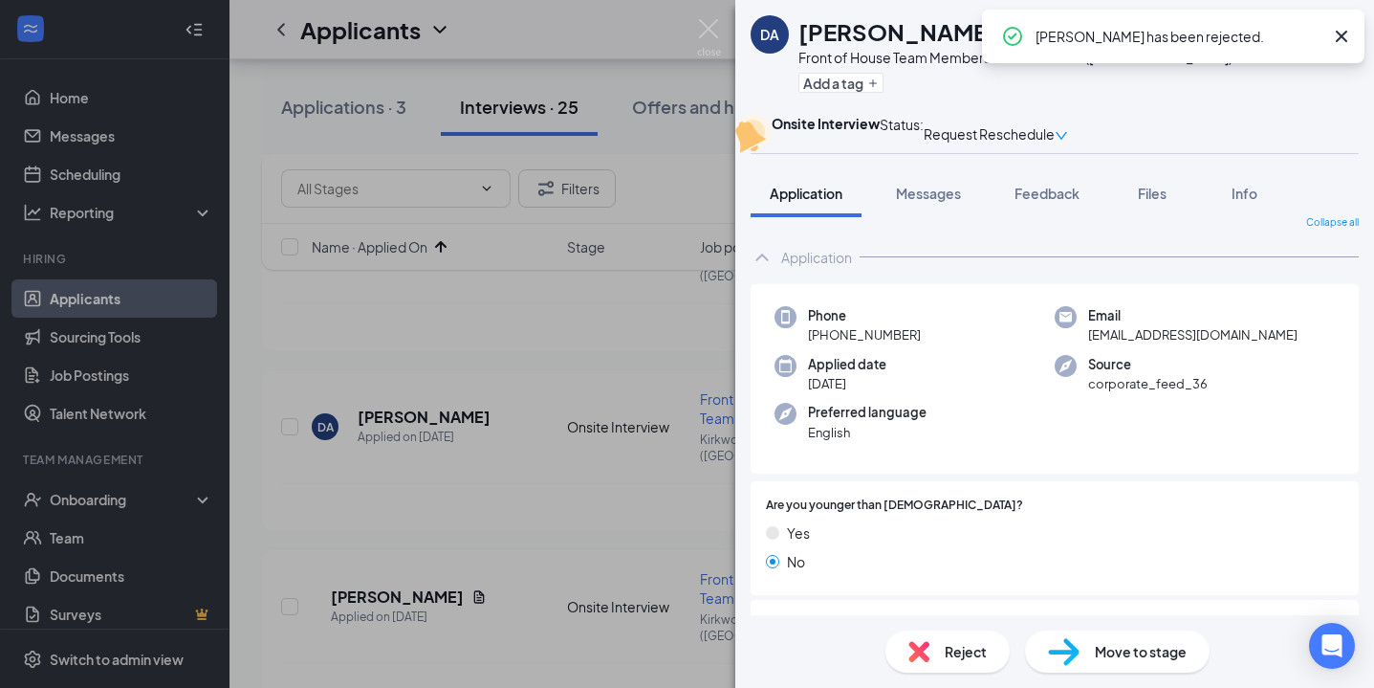
scroll to position [19, 0]
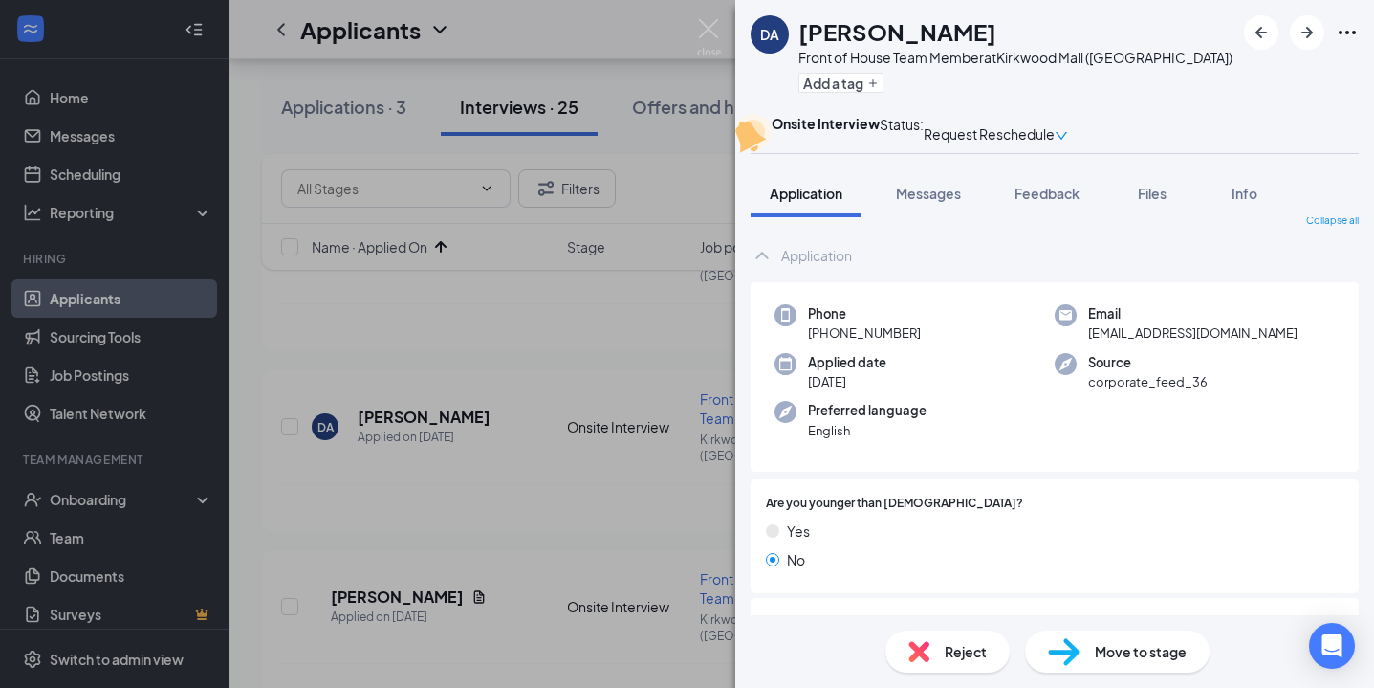
click at [918, 641] on img at bounding box center [919, 651] width 21 height 21
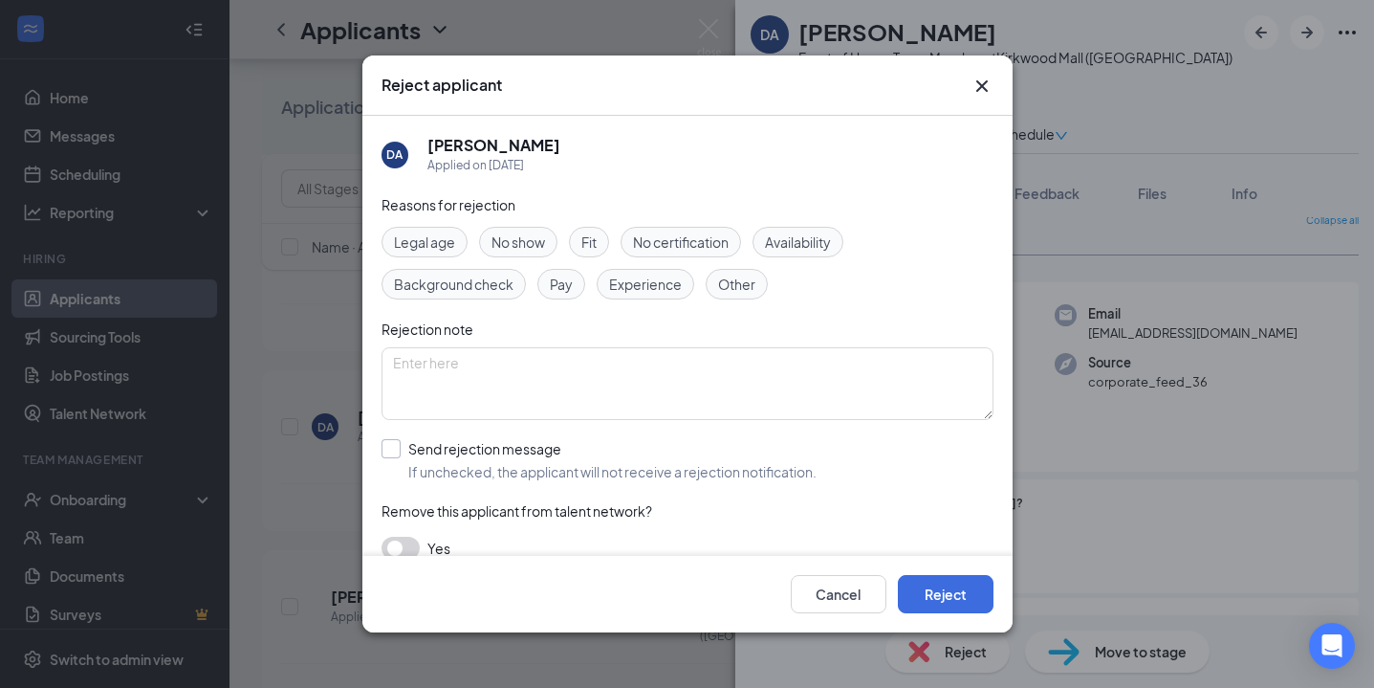
click at [389, 446] on input "Send rejection message If unchecked, the applicant will not receive a rejection…" at bounding box center [599, 460] width 435 height 42
checkbox input "true"
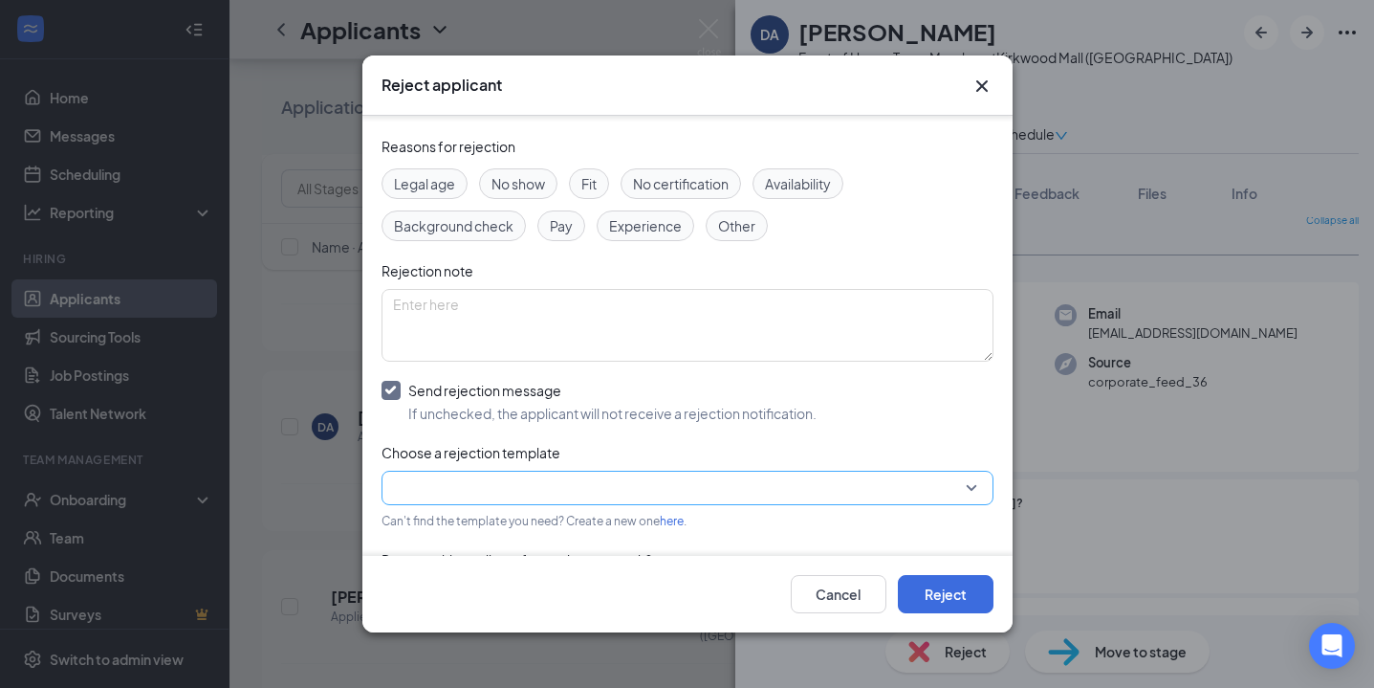
click at [451, 485] on input "search" at bounding box center [681, 487] width 576 height 33
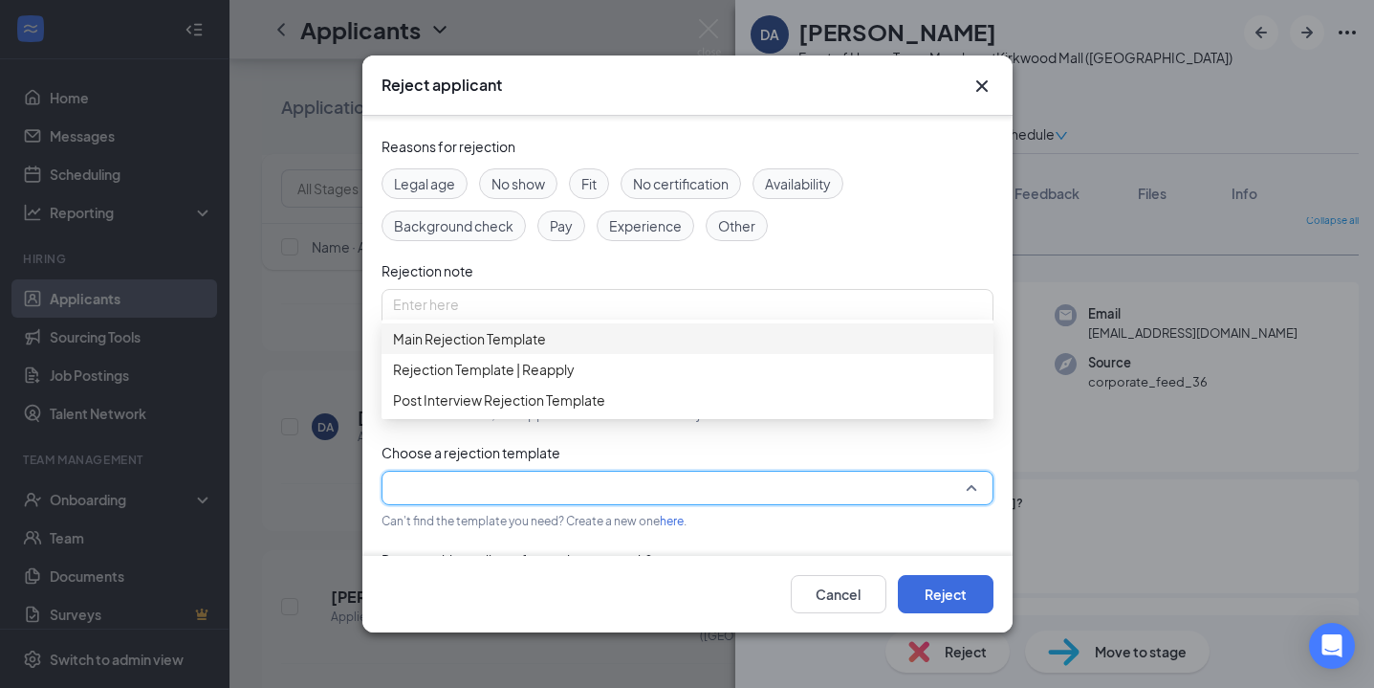
click at [471, 380] on span "Rejection Template | Reapply" at bounding box center [484, 369] width 182 height 21
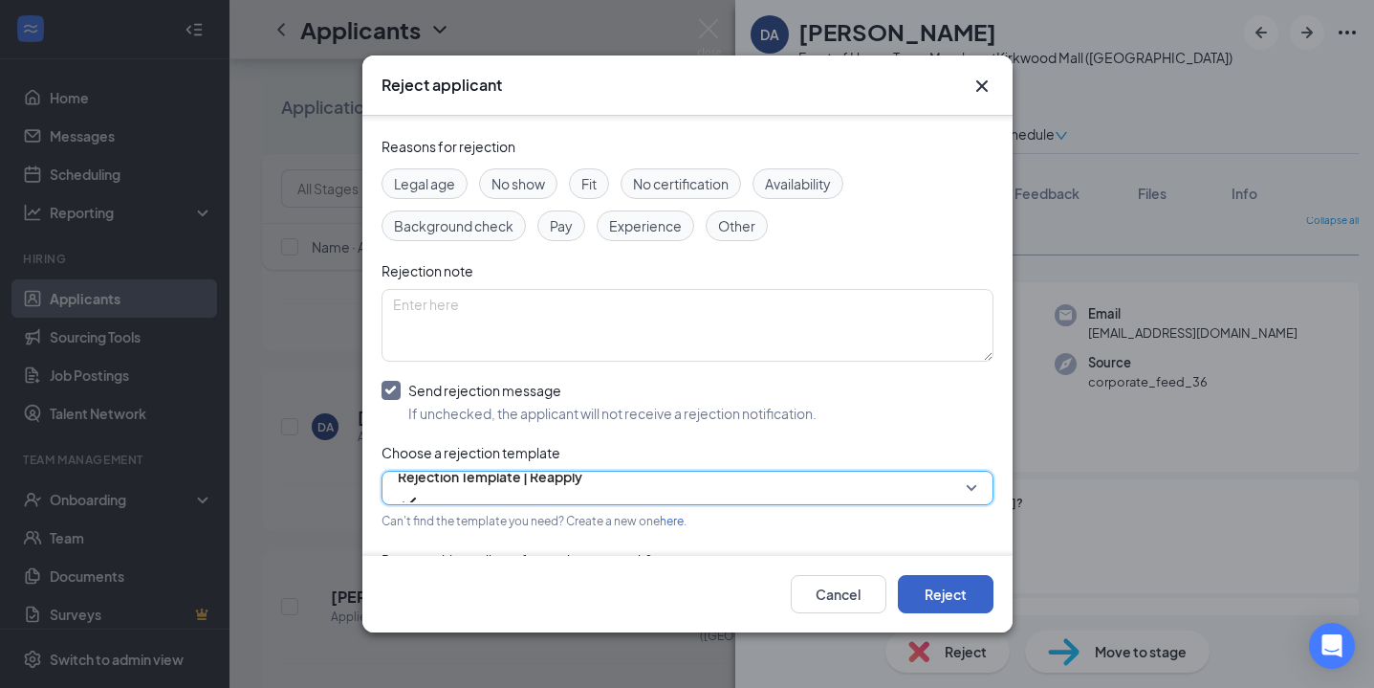
click at [915, 598] on button "Reject" at bounding box center [946, 594] width 96 height 38
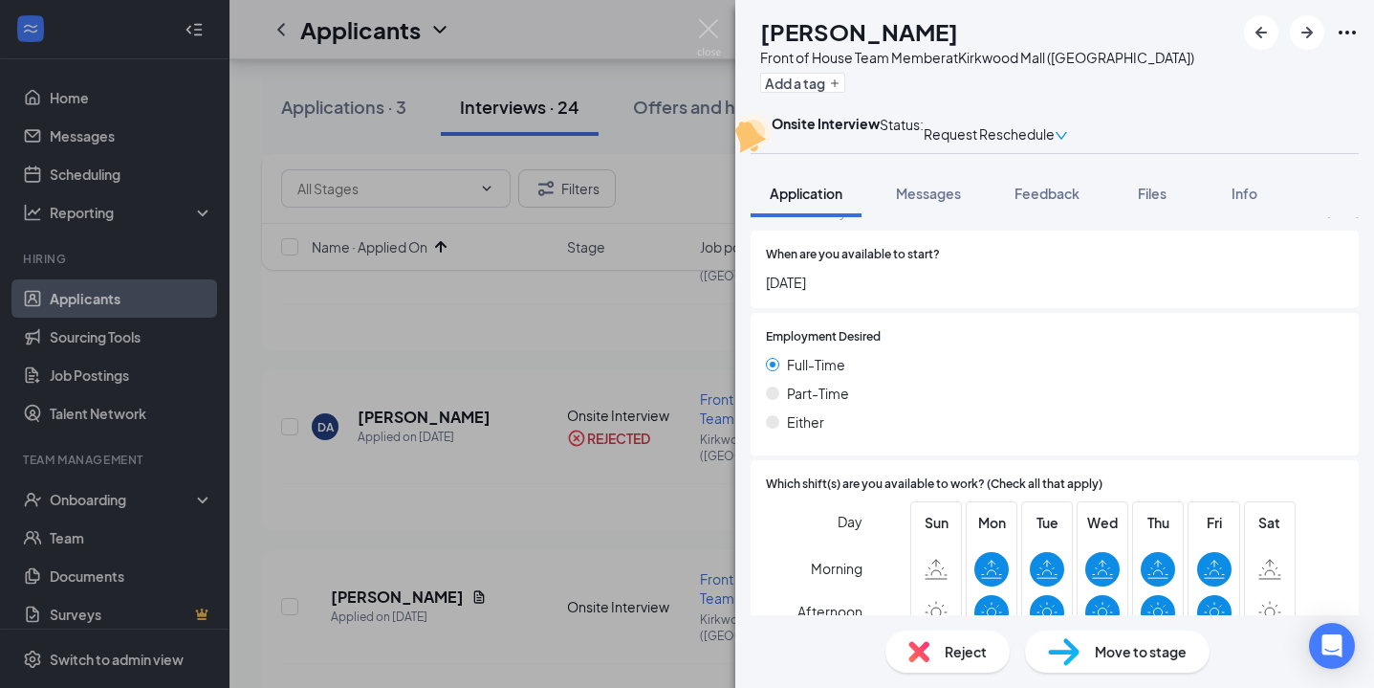
scroll to position [1232, 0]
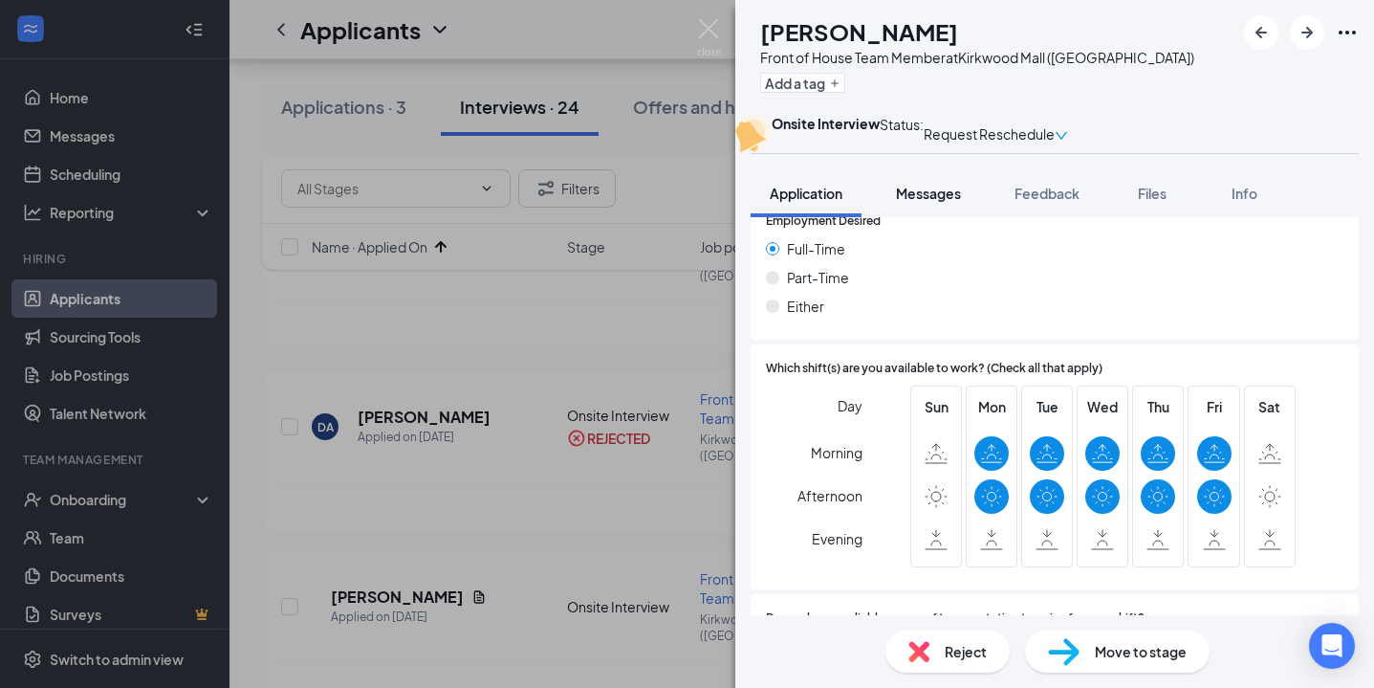
click at [931, 202] on span "Messages" at bounding box center [928, 193] width 65 height 17
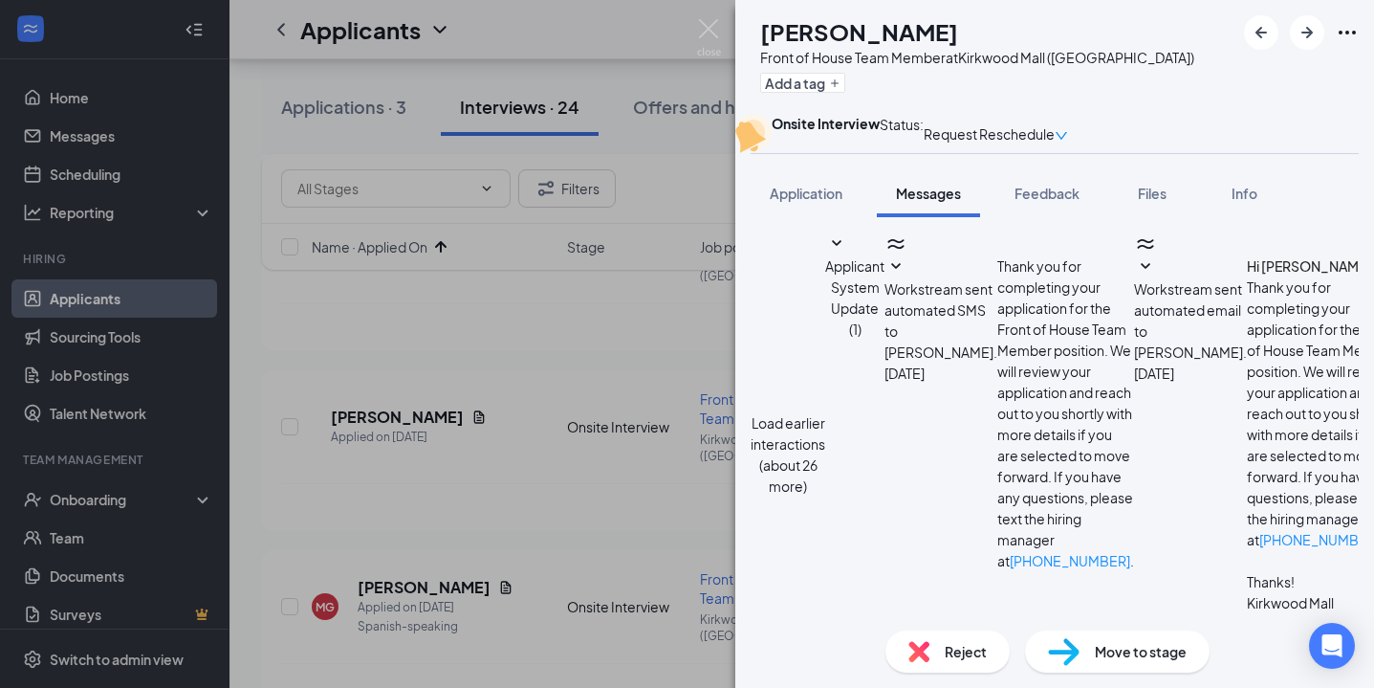
scroll to position [711, 0]
click at [703, 17] on div "AC [PERSON_NAME] Front of House Team Member at [GEOGRAPHIC_DATA] ([GEOGRAPHIC_D…" at bounding box center [687, 344] width 1374 height 688
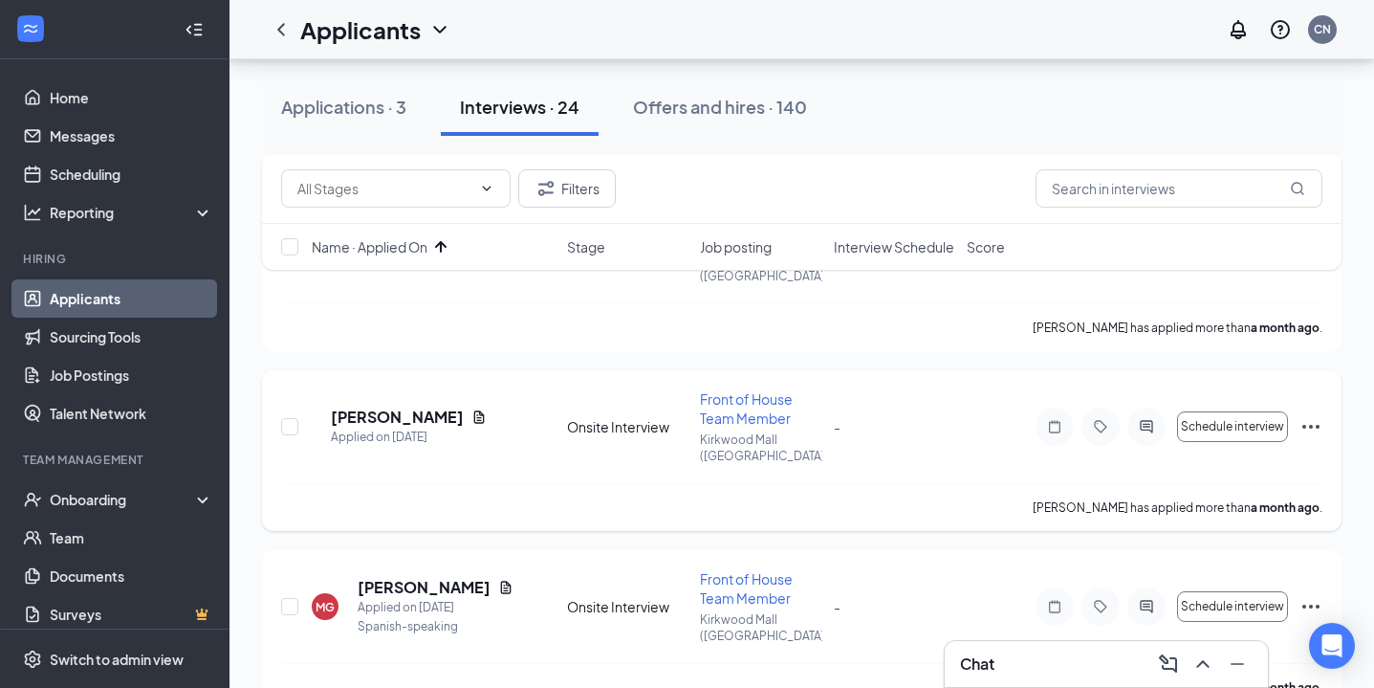
click at [1307, 415] on icon "Ellipses" at bounding box center [1311, 426] width 23 height 23
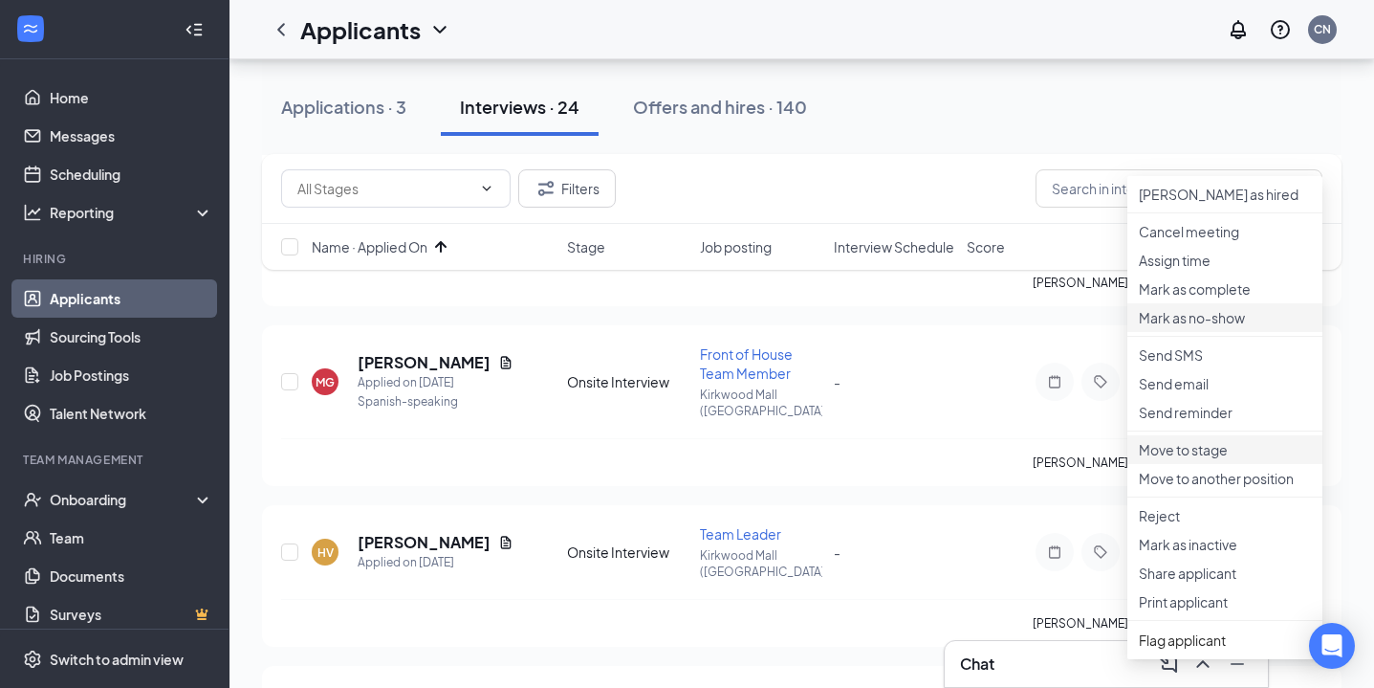
scroll to position [586, 0]
click at [1224, 420] on p "Send reminder" at bounding box center [1225, 410] width 172 height 19
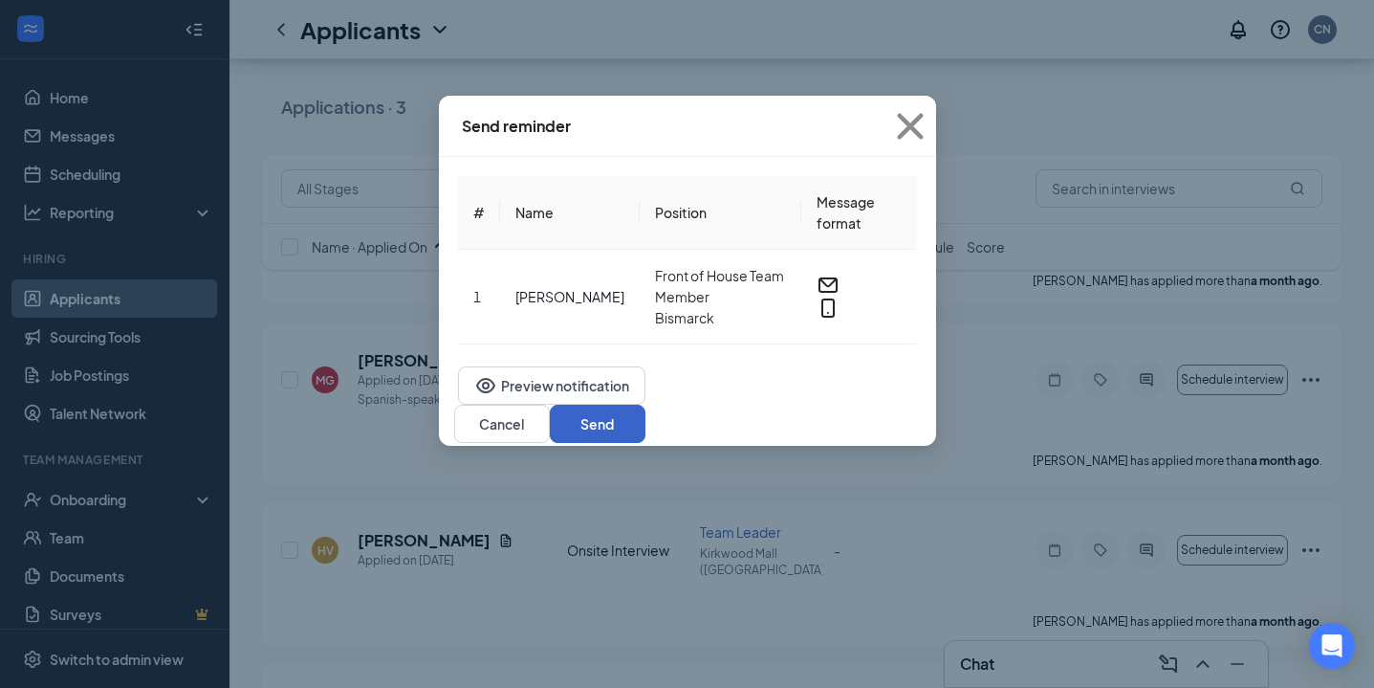
click at [646, 417] on button "Send" at bounding box center [598, 424] width 96 height 38
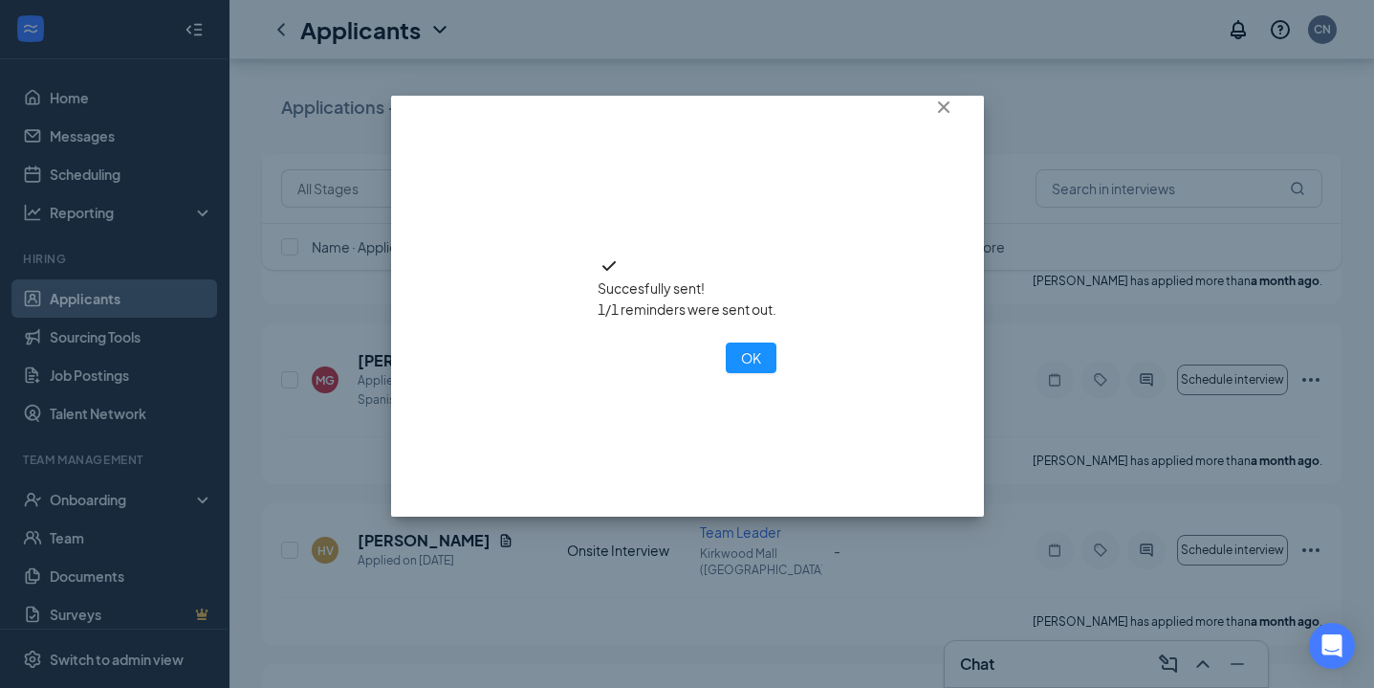
click at [736, 373] on div "Succesfully sent! 1/1 reminders were sent out. OK" at bounding box center [687, 310] width 179 height 126
click at [726, 373] on button "OK" at bounding box center [751, 357] width 51 height 31
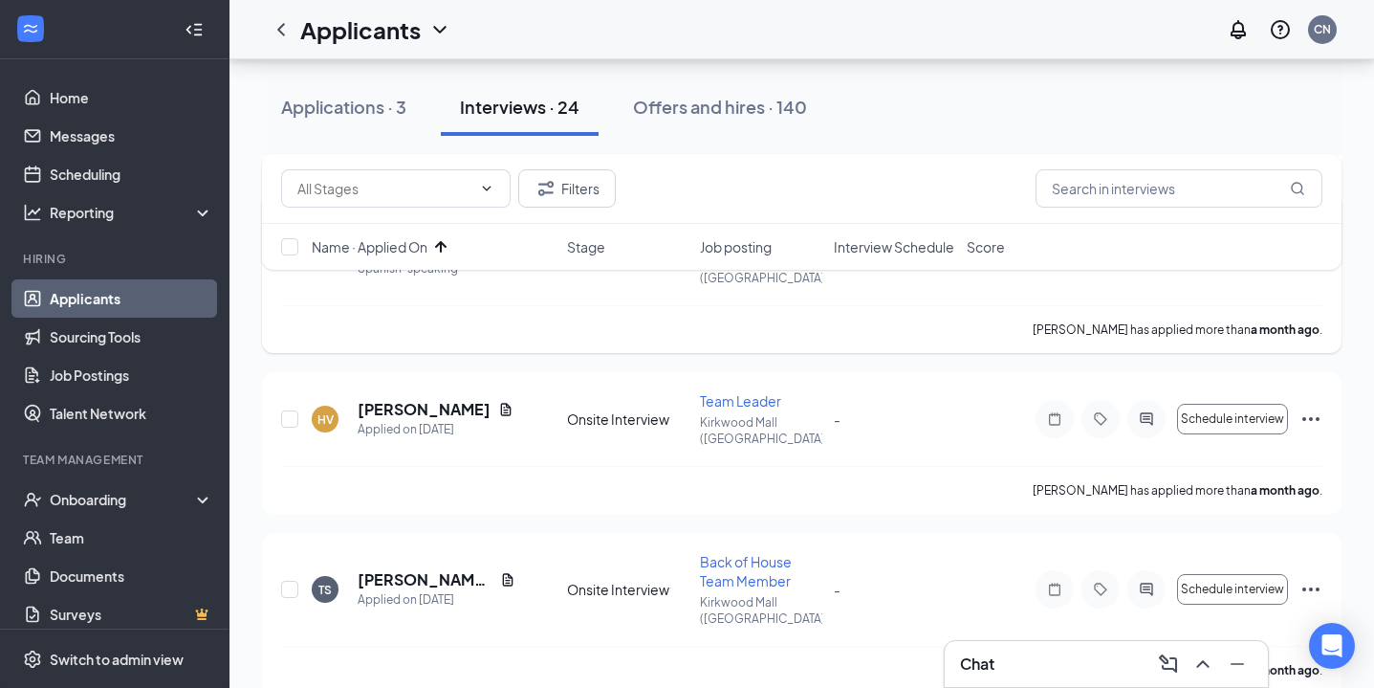
scroll to position [722, 0]
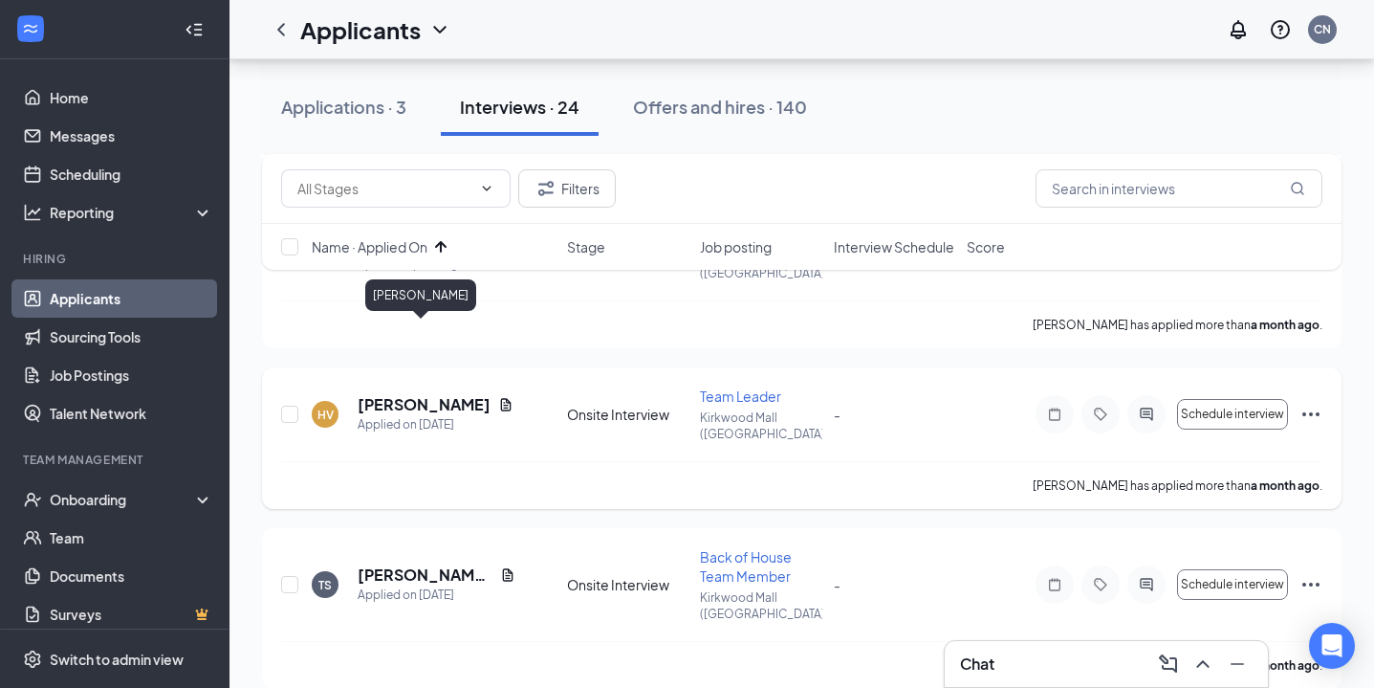
click at [427, 394] on h5 "[PERSON_NAME]" at bounding box center [424, 404] width 133 height 21
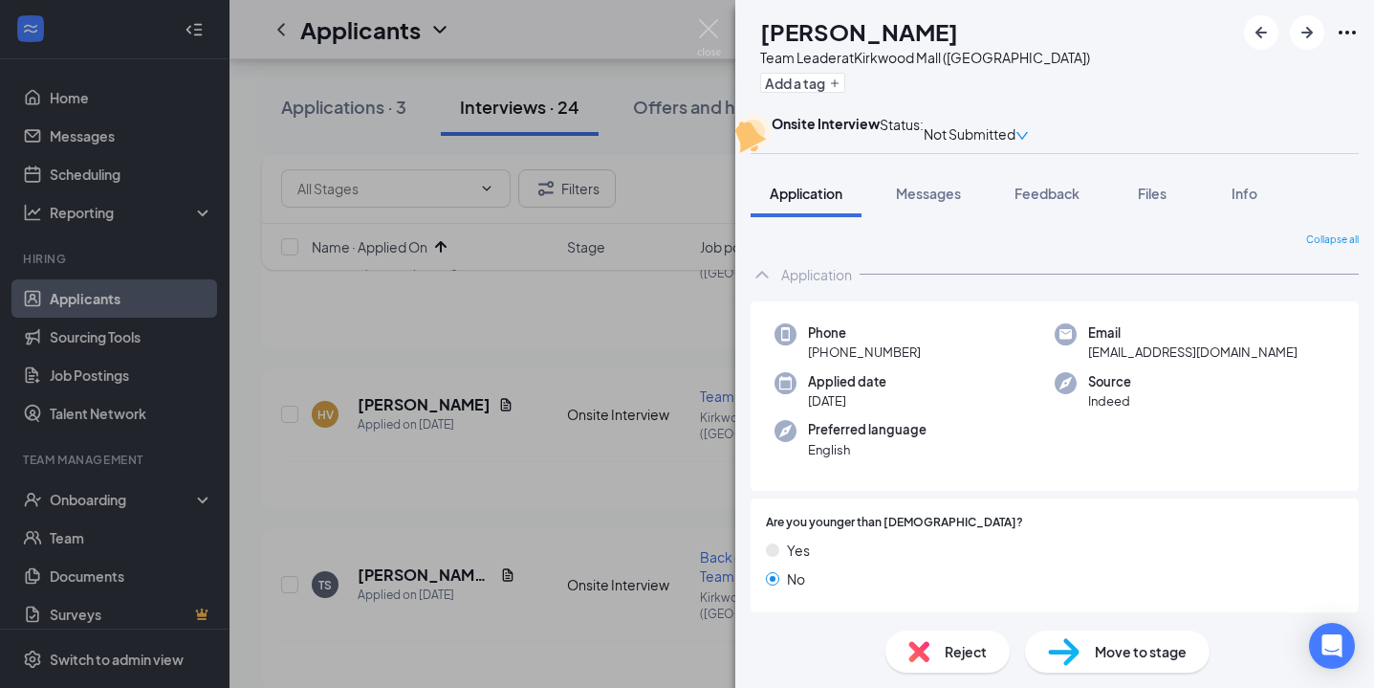
click at [1308, 7] on div "HV [PERSON_NAME] Team Leader at [GEOGRAPHIC_DATA] ([GEOGRAPHIC_DATA]) Add a tag" at bounding box center [1054, 57] width 639 height 114
click at [1308, 15] on button "button" at bounding box center [1307, 32] width 34 height 34
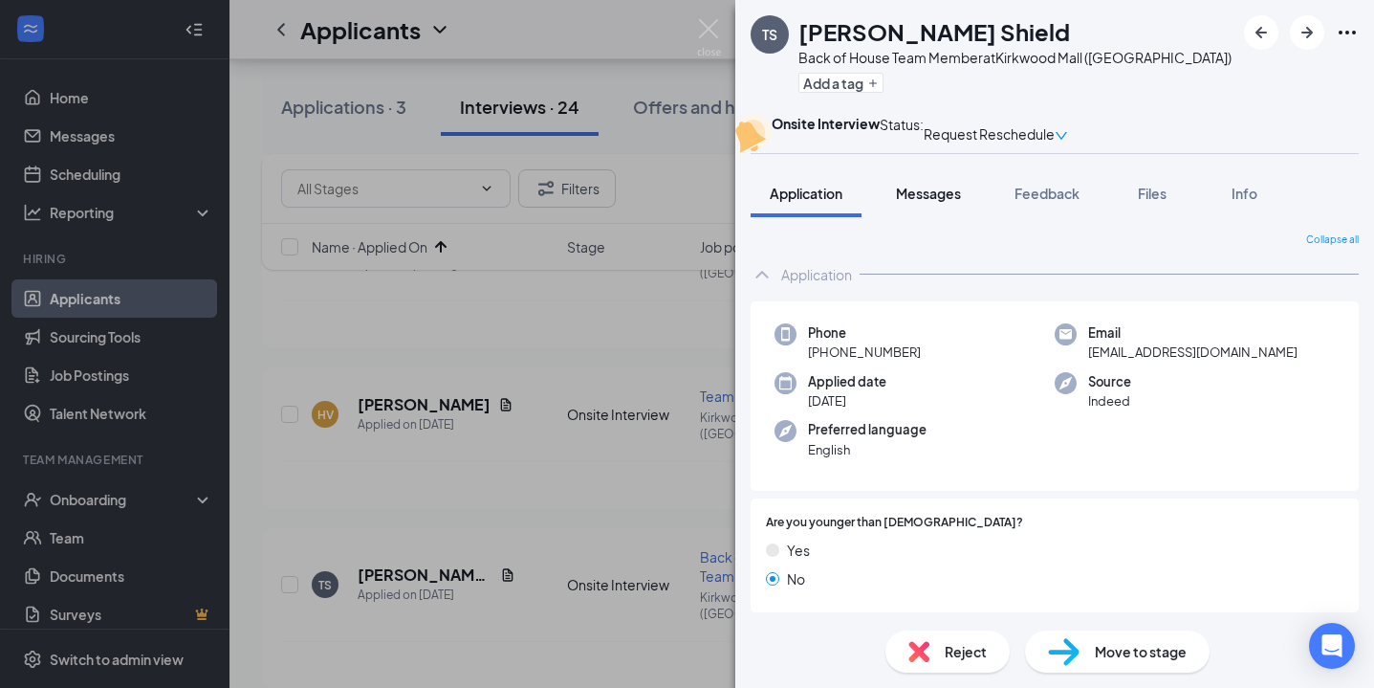
click at [931, 217] on button "Messages" at bounding box center [928, 193] width 103 height 48
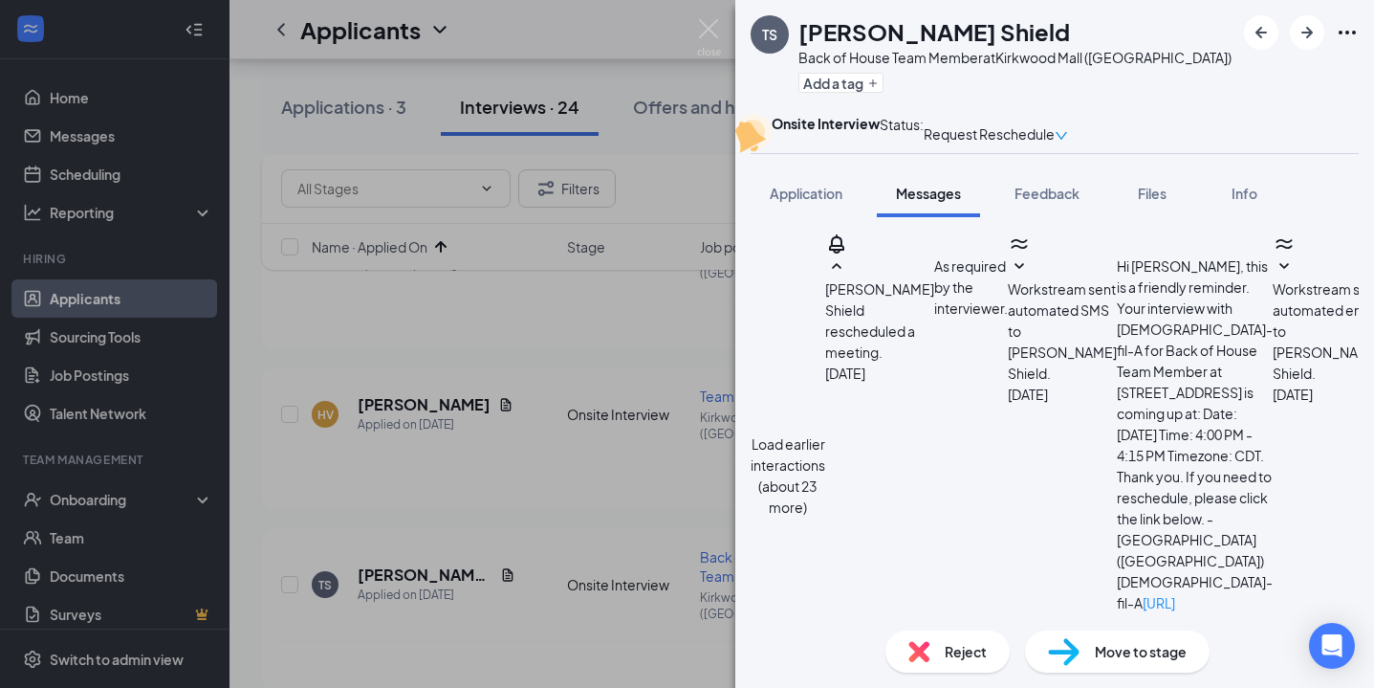
scroll to position [944, 0]
click at [698, 29] on img at bounding box center [709, 37] width 24 height 37
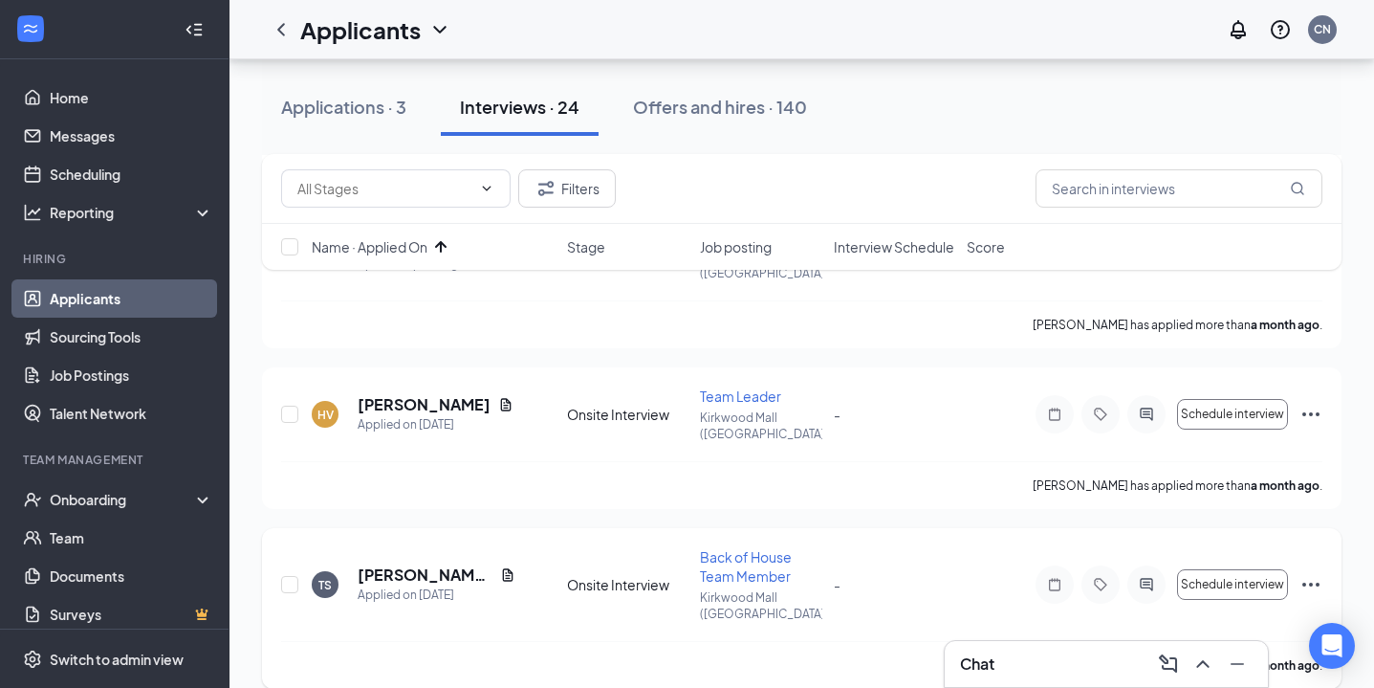
click at [1315, 573] on icon "Ellipses" at bounding box center [1311, 584] width 23 height 23
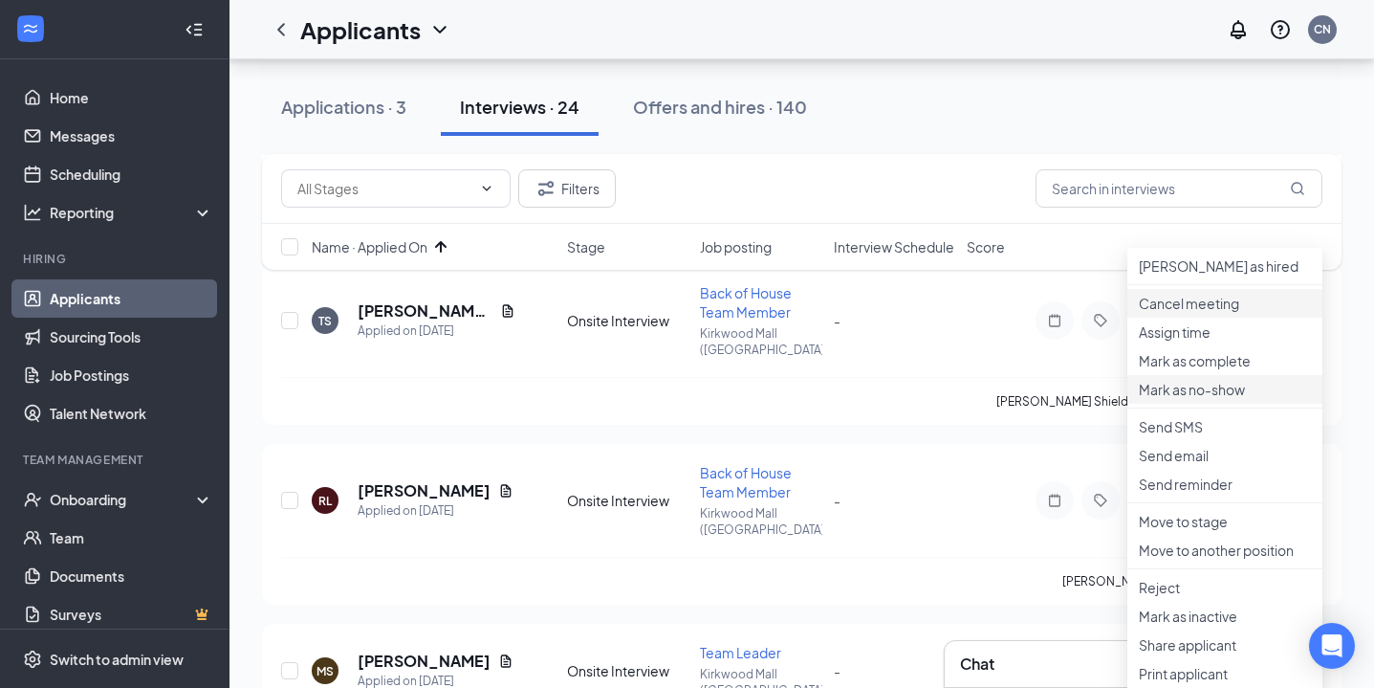
scroll to position [1005, 0]
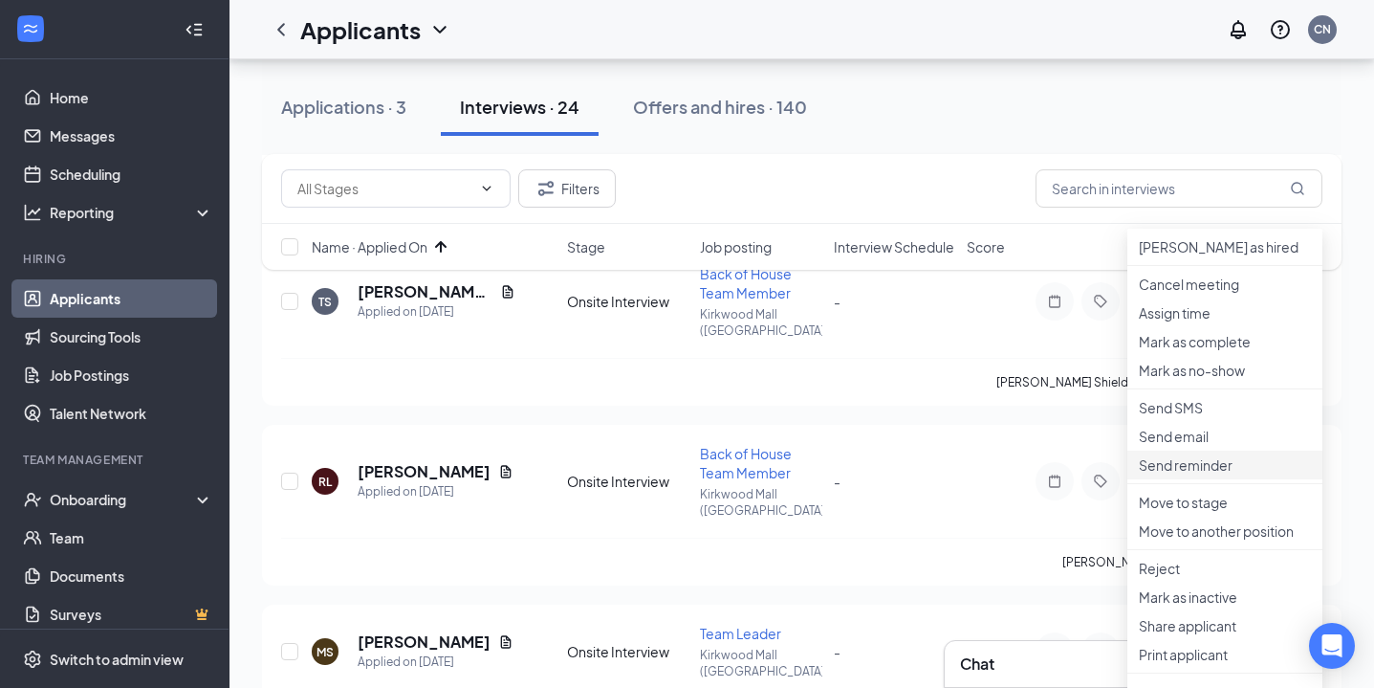
click at [1227, 474] on p "Send reminder" at bounding box center [1225, 464] width 172 height 19
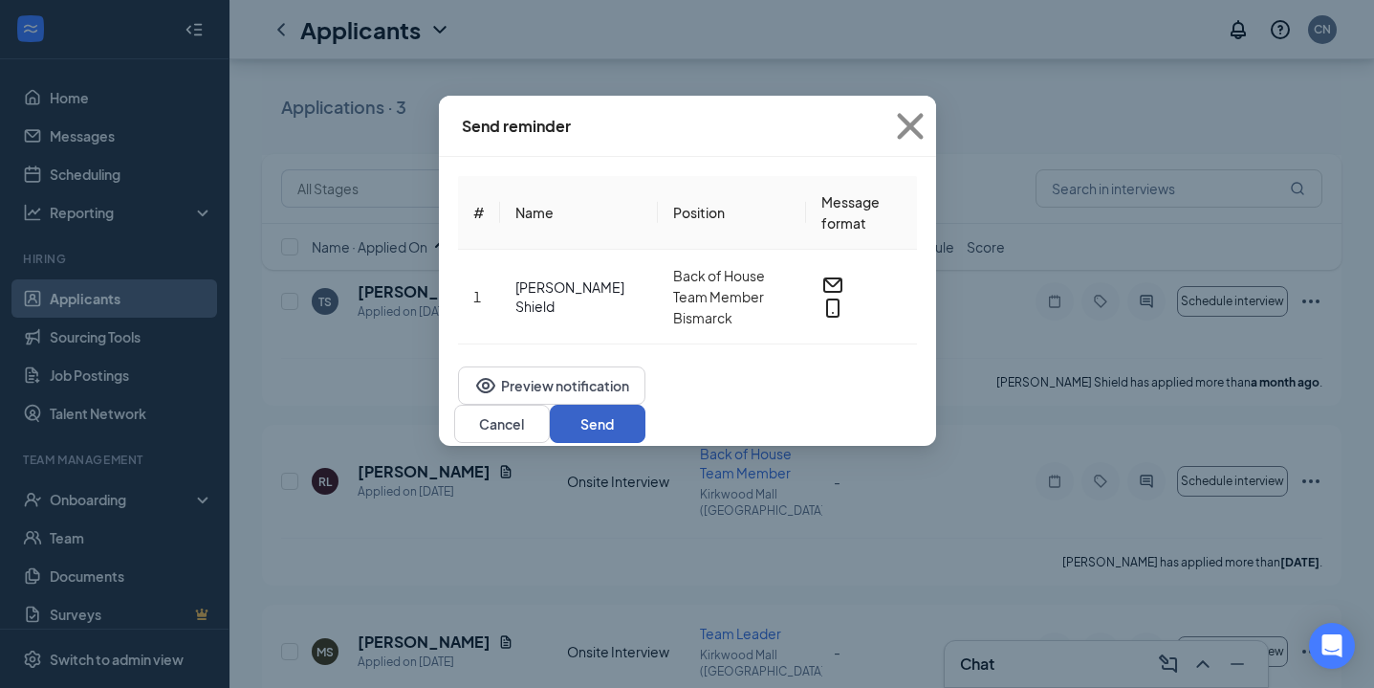
click at [646, 405] on button "Send" at bounding box center [598, 424] width 96 height 38
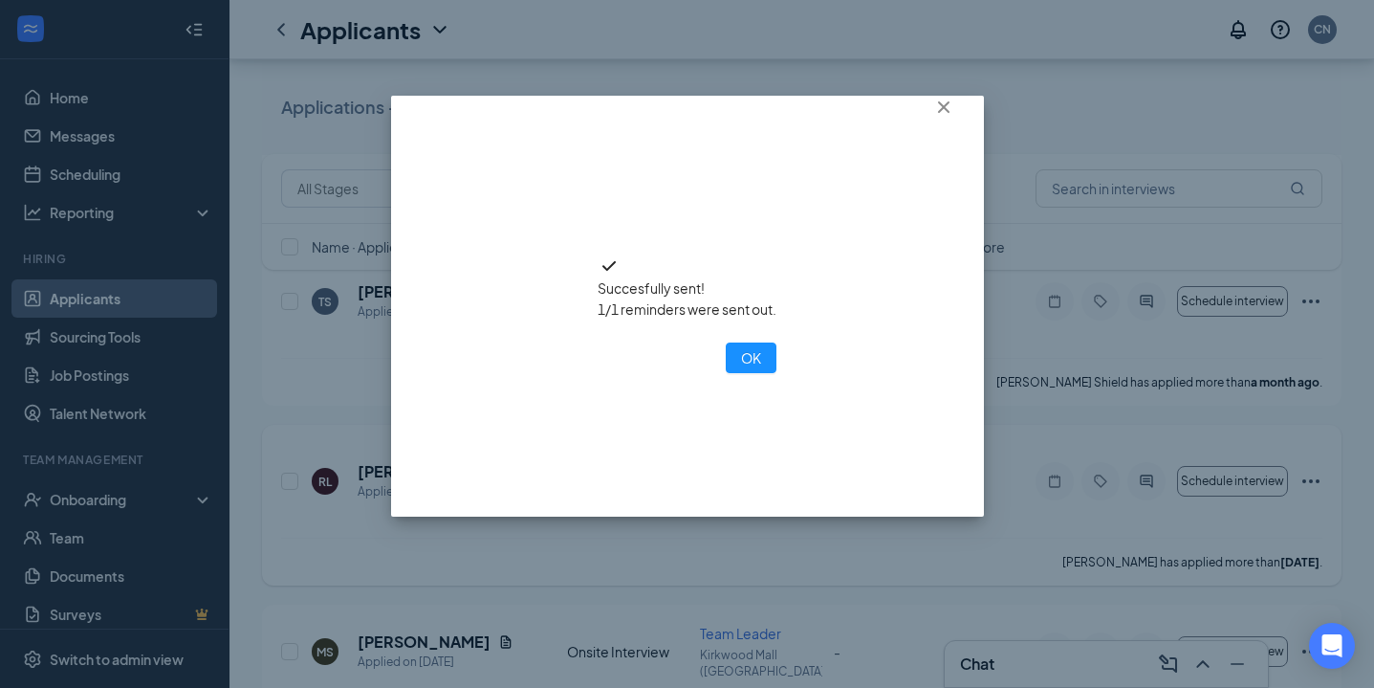
scroll to position [988, 0]
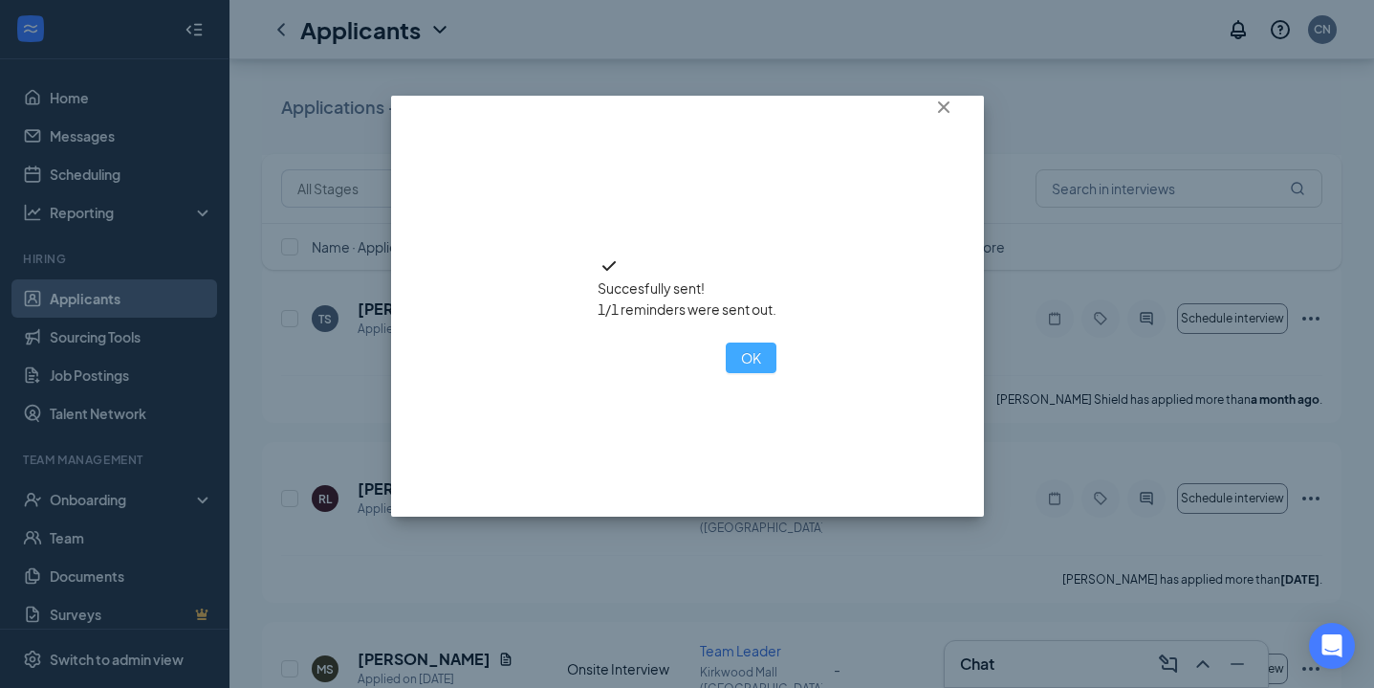
click at [726, 373] on button "OK" at bounding box center [751, 357] width 51 height 31
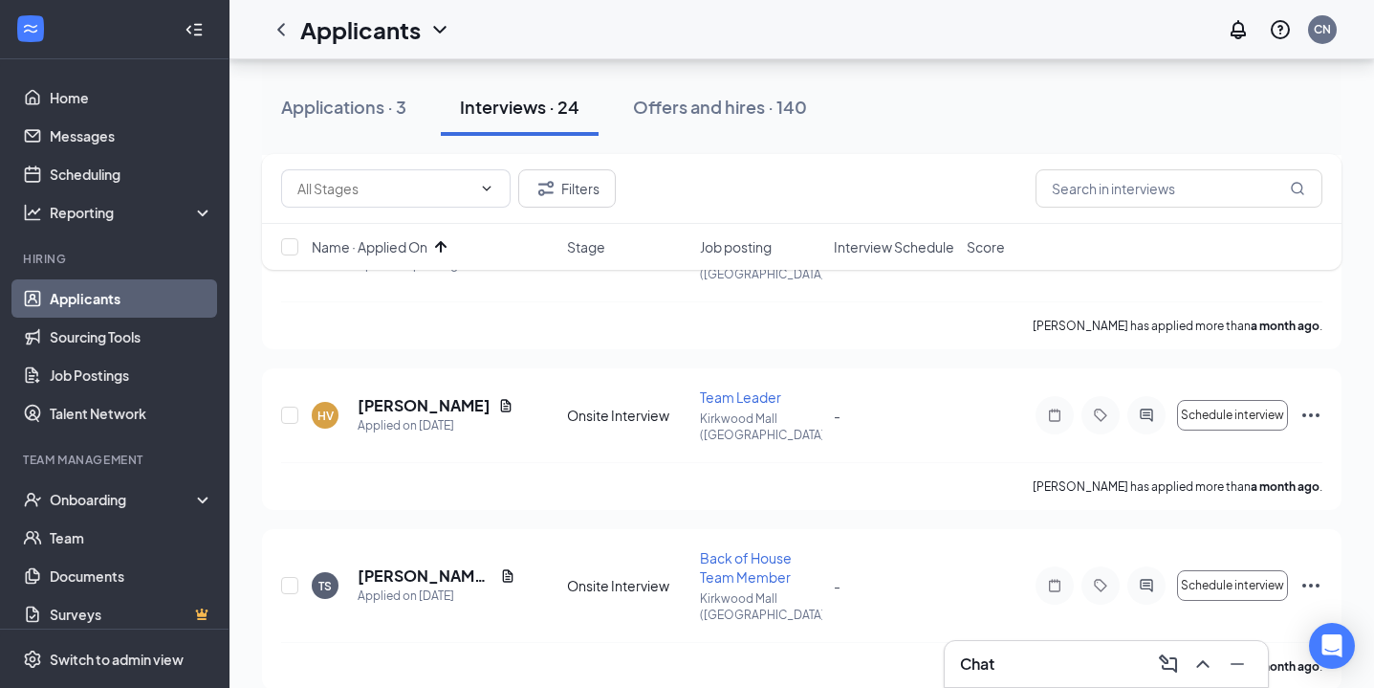
scroll to position [718, 0]
click at [413, 371] on div "HV [PERSON_NAME] Applied on [DATE] Onsite Interview Team Leader [PERSON_NAME] (…" at bounding box center [802, 442] width 1080 height 142
click at [423, 398] on h5 "[PERSON_NAME]" at bounding box center [424, 408] width 133 height 21
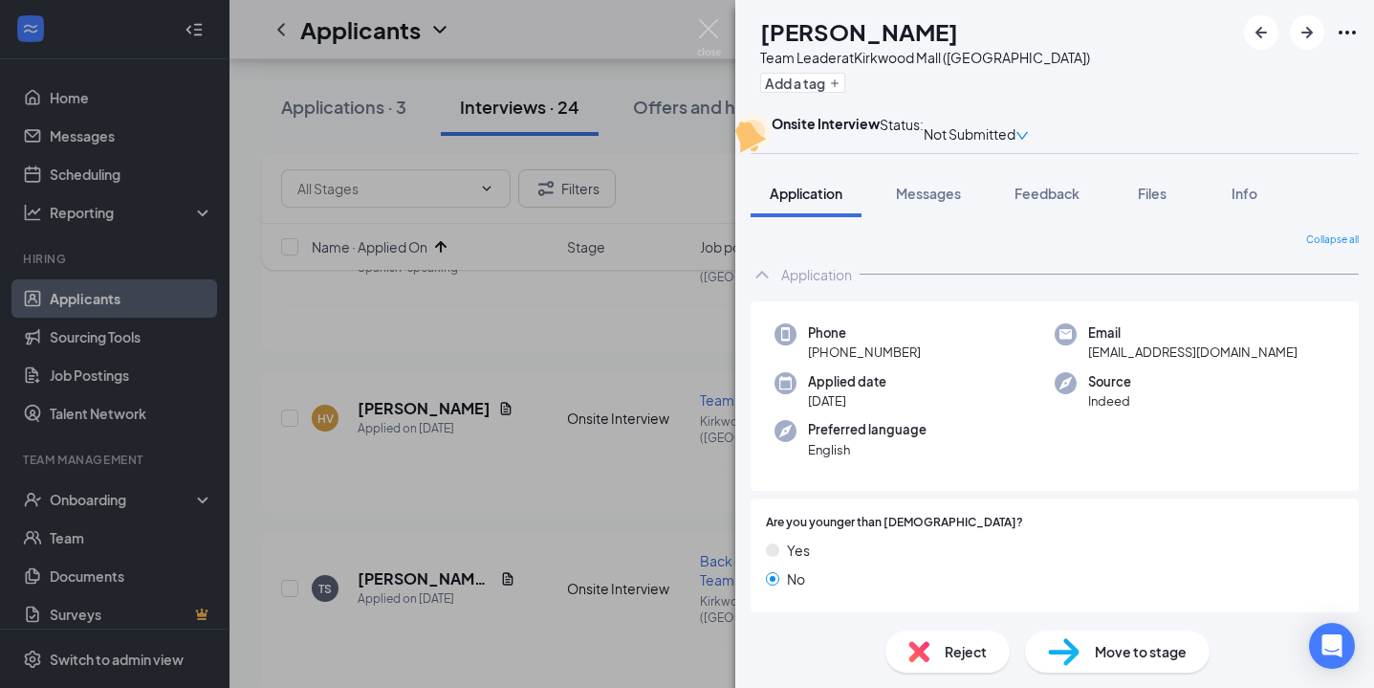
click at [933, 635] on div "Reject" at bounding box center [948, 651] width 124 height 42
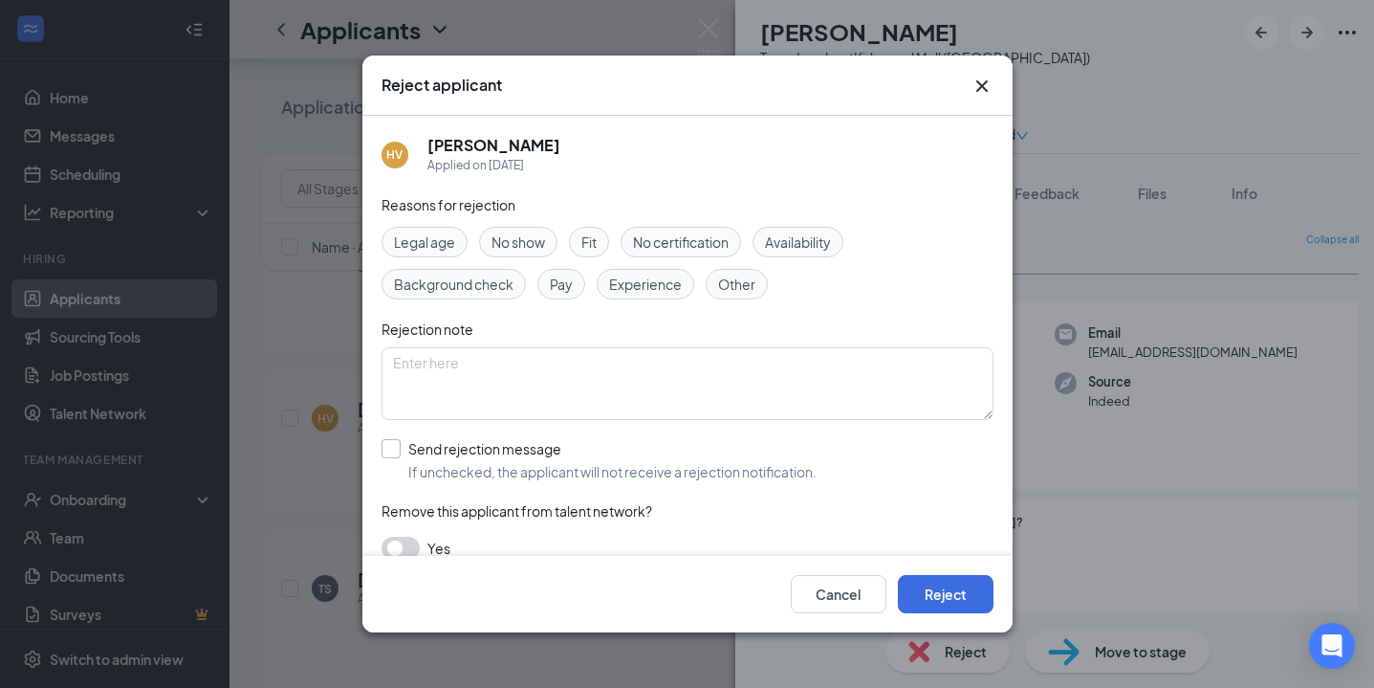
click at [397, 445] on input "Send rejection message If unchecked, the applicant will not receive a rejection…" at bounding box center [599, 460] width 435 height 42
checkbox input "true"
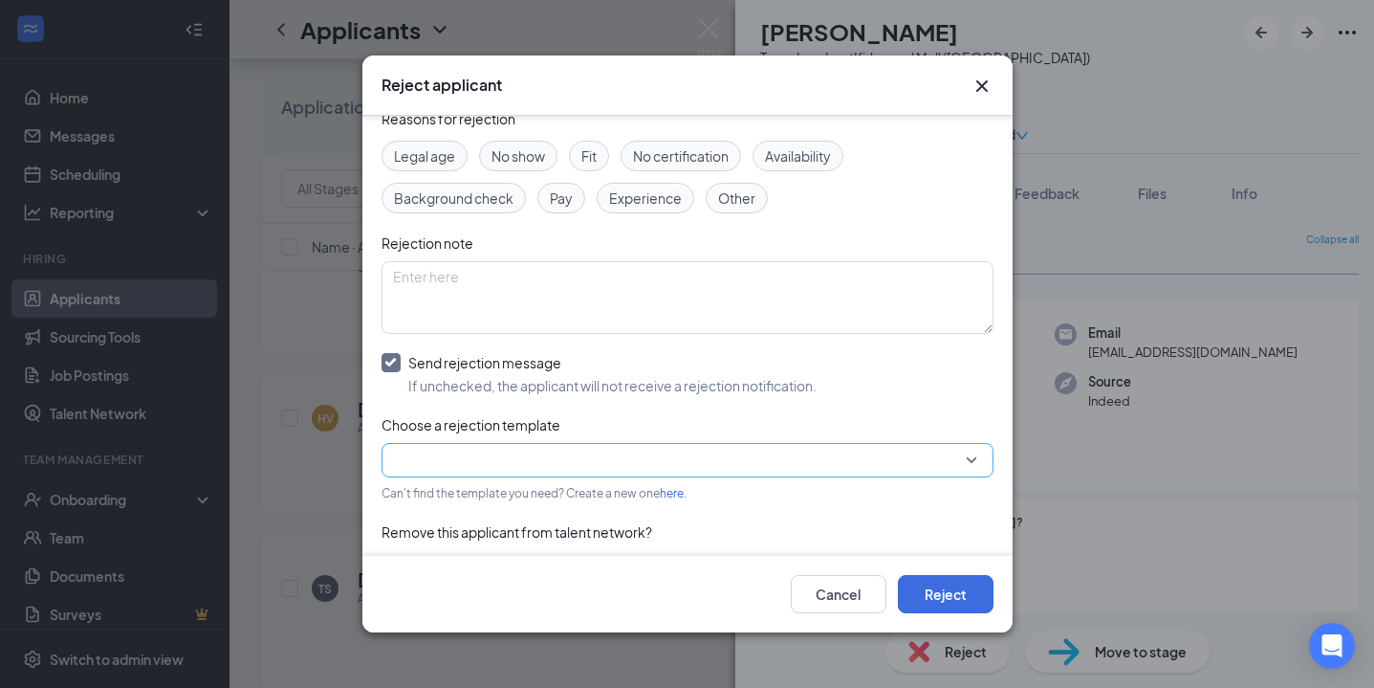
scroll to position [98, 0]
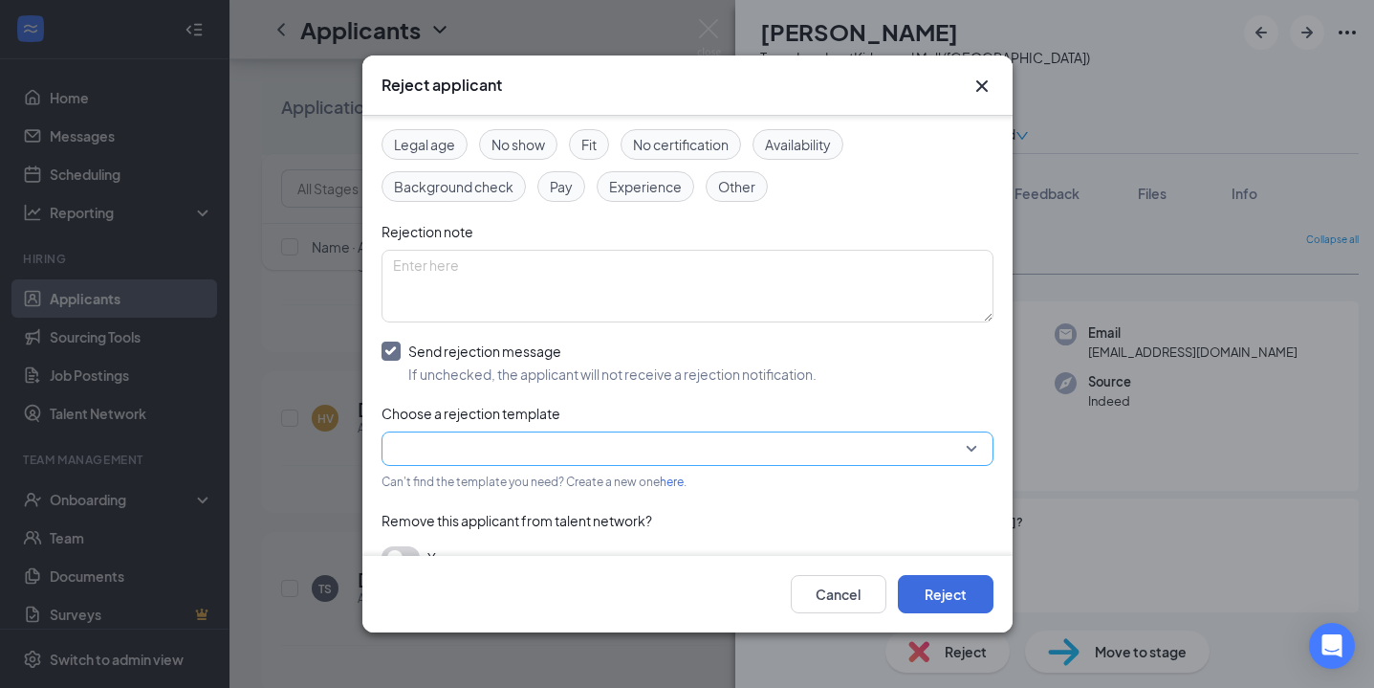
click at [422, 460] on input "search" at bounding box center [681, 448] width 576 height 33
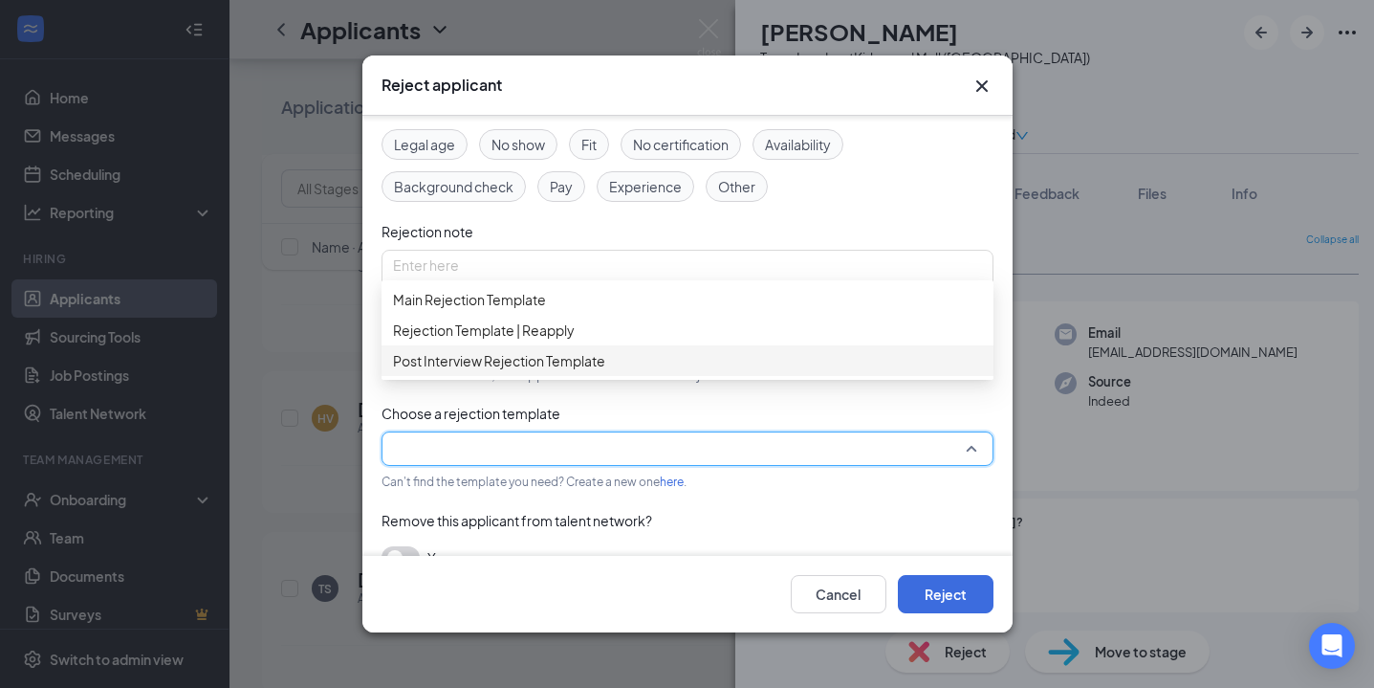
click at [483, 376] on div "Post Interview Rejection Template" at bounding box center [688, 360] width 612 height 31
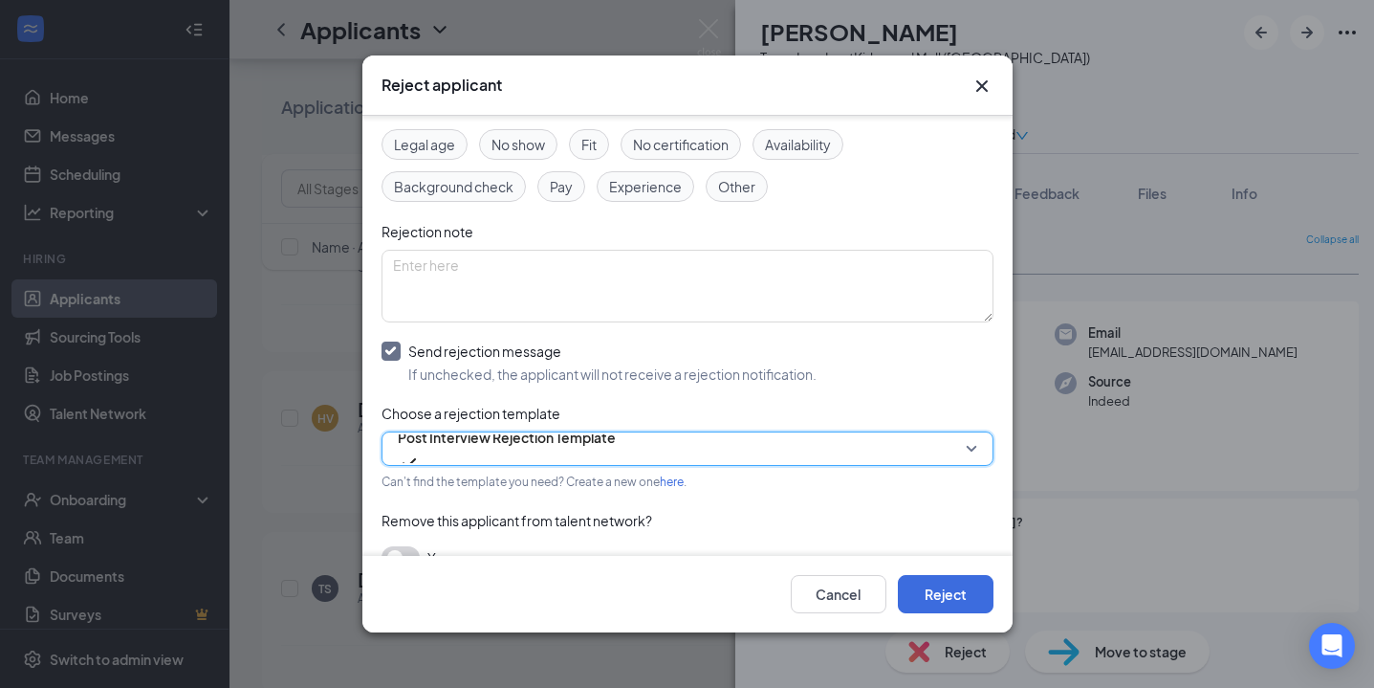
click at [492, 448] on span "Post Interview Rejection Template" at bounding box center [507, 437] width 218 height 29
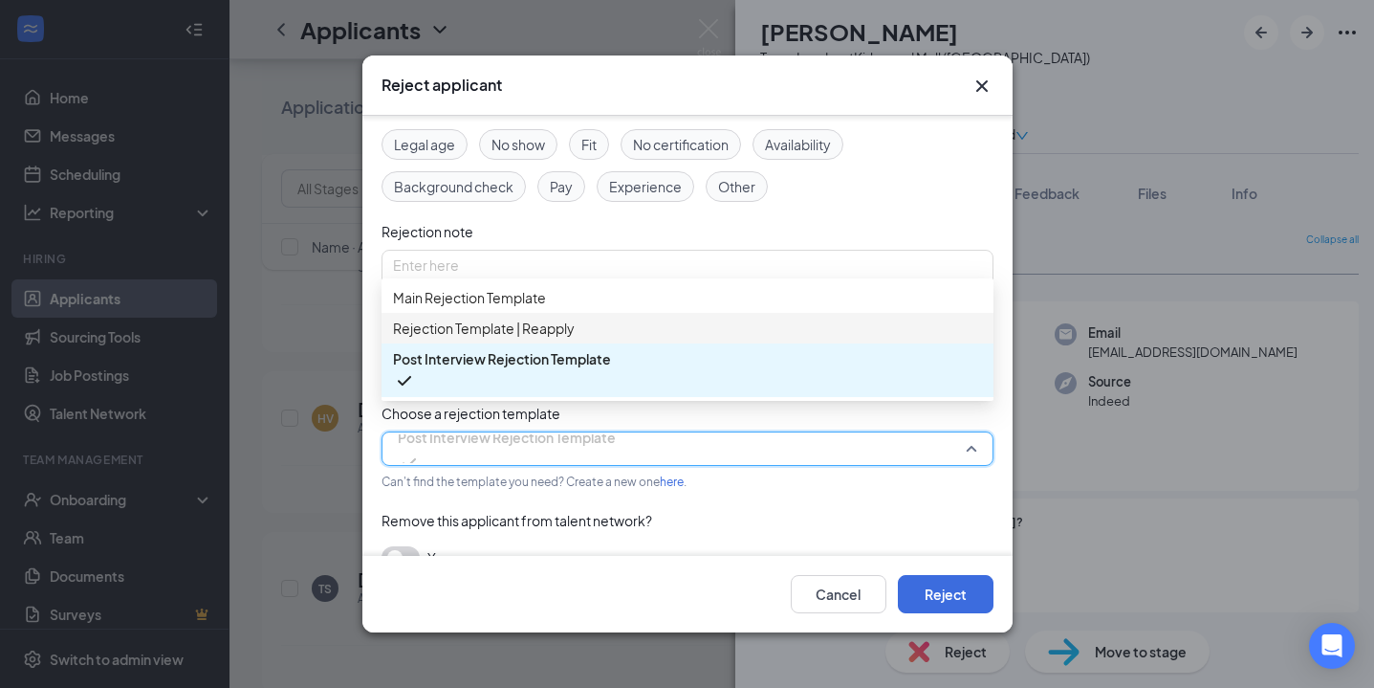
click at [519, 339] on span "Rejection Template | Reapply" at bounding box center [484, 328] width 182 height 21
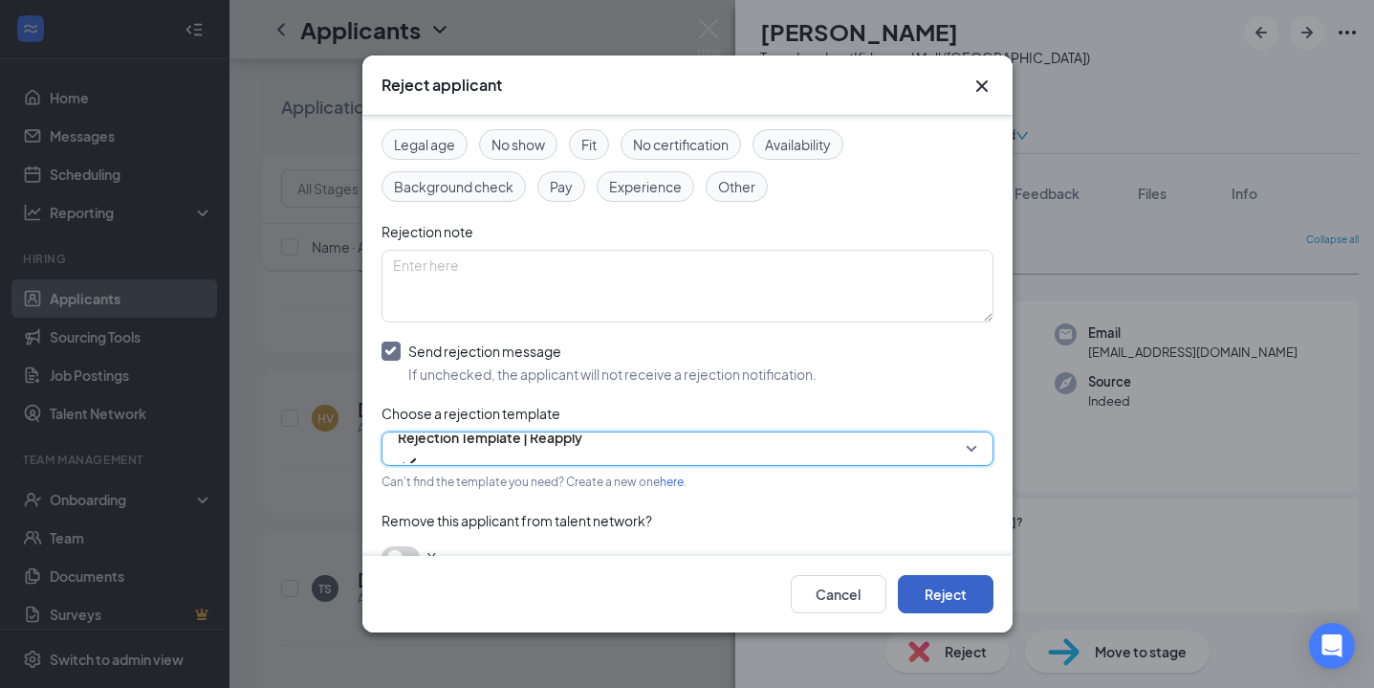
click at [957, 580] on button "Reject" at bounding box center [946, 594] width 96 height 38
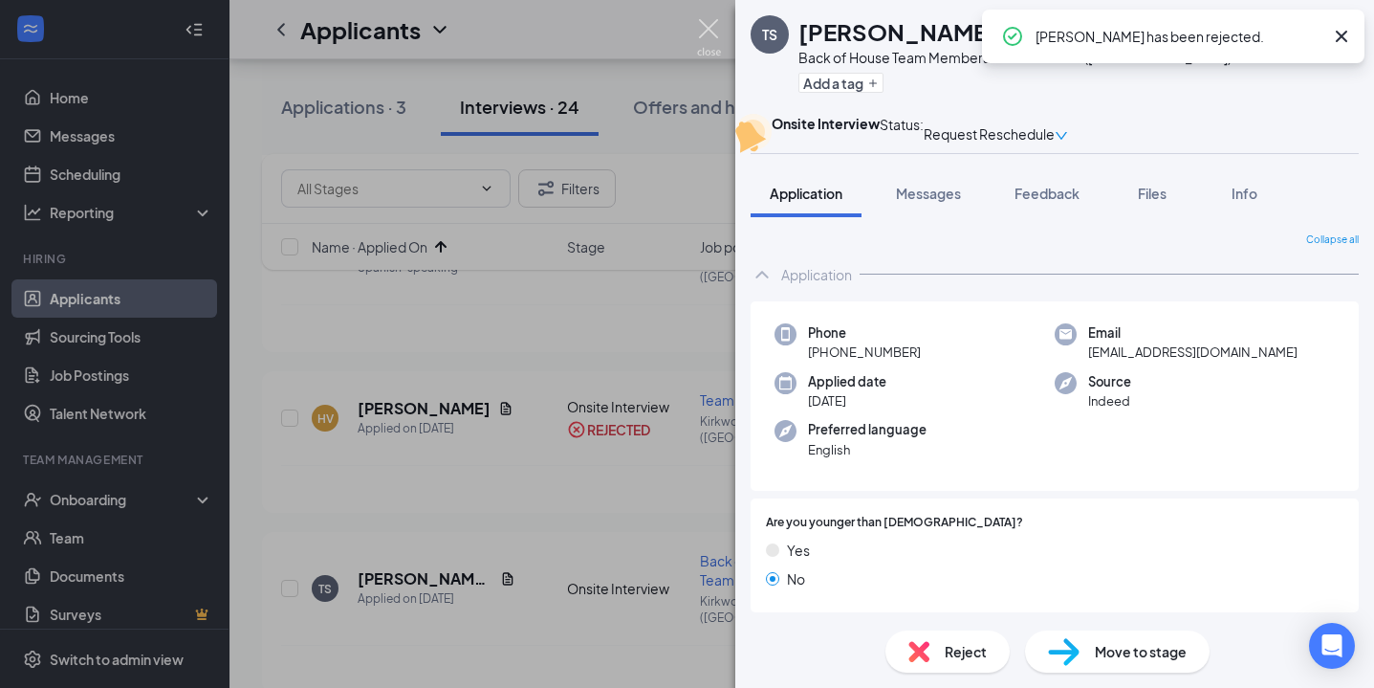
click at [711, 33] on img at bounding box center [709, 37] width 24 height 37
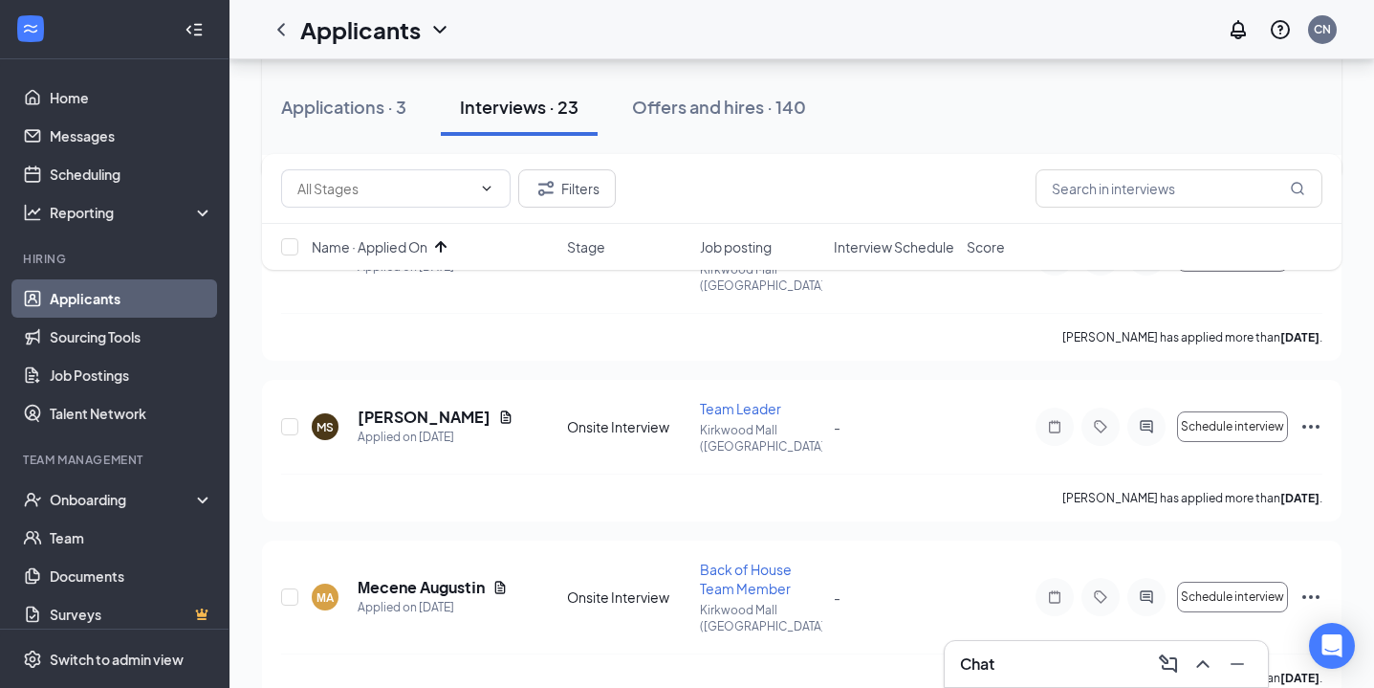
scroll to position [1070, 0]
click at [409, 405] on h5 "[PERSON_NAME]" at bounding box center [424, 415] width 133 height 21
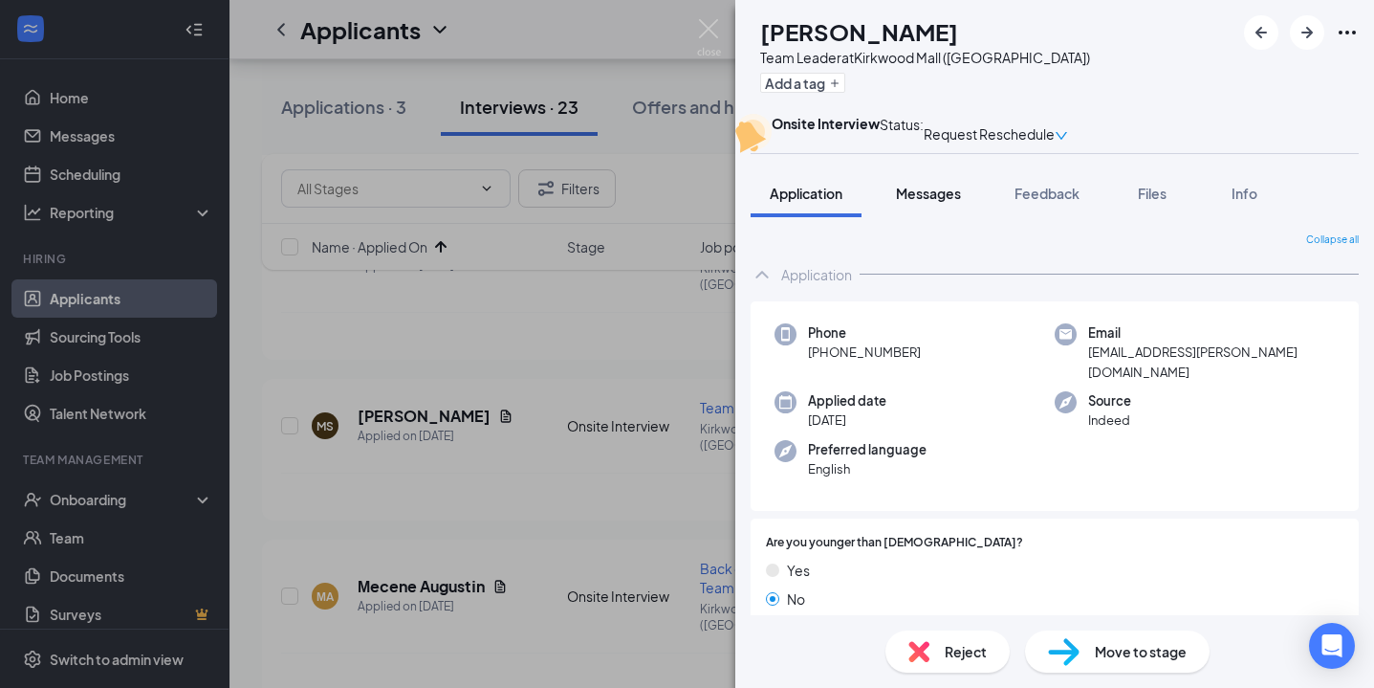
click at [931, 217] on button "Messages" at bounding box center [928, 193] width 103 height 48
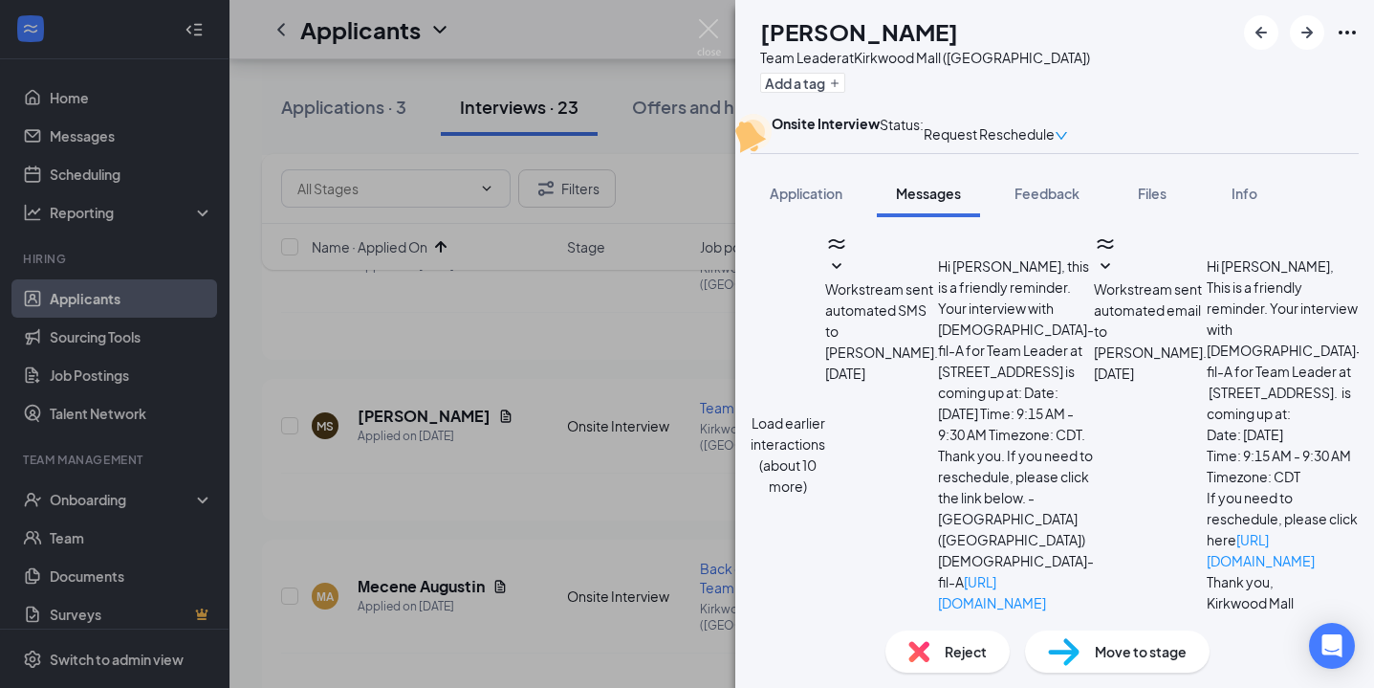
scroll to position [681, 0]
click at [704, 24] on img at bounding box center [709, 37] width 24 height 37
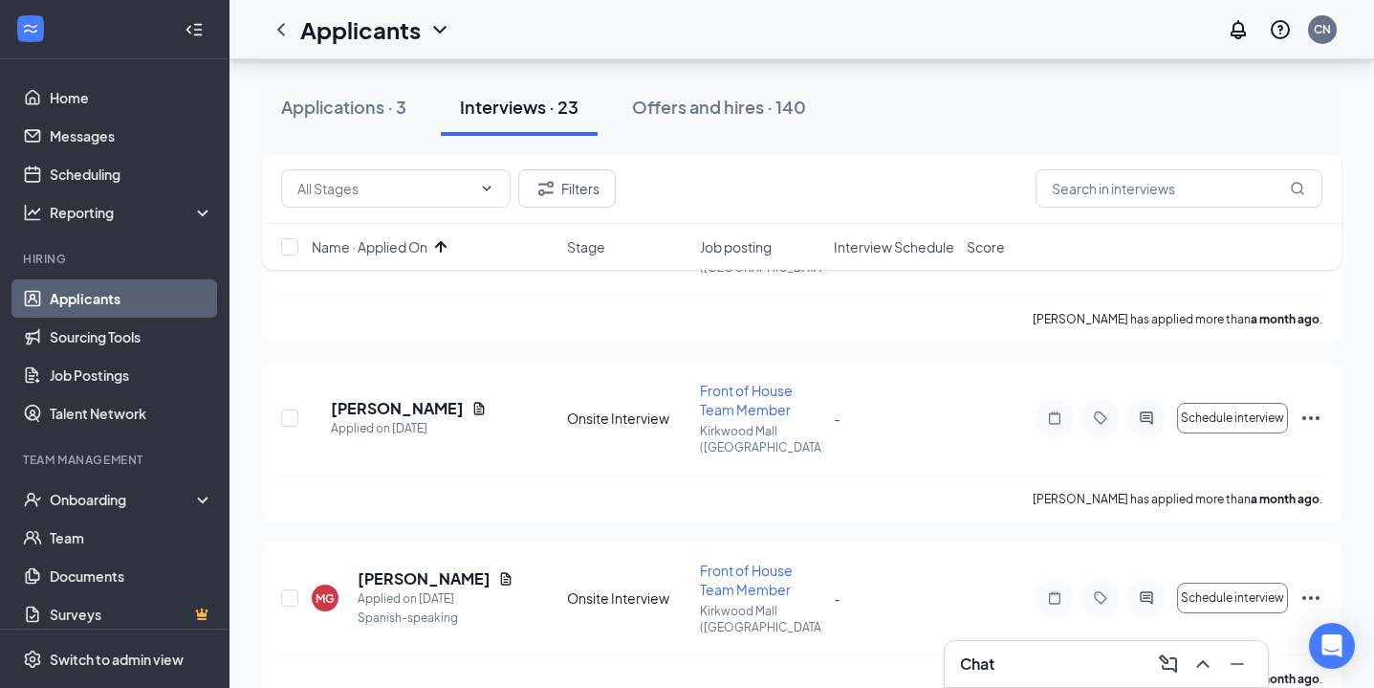
scroll to position [370, 0]
click at [425, 566] on h5 "[PERSON_NAME]" at bounding box center [424, 576] width 133 height 21
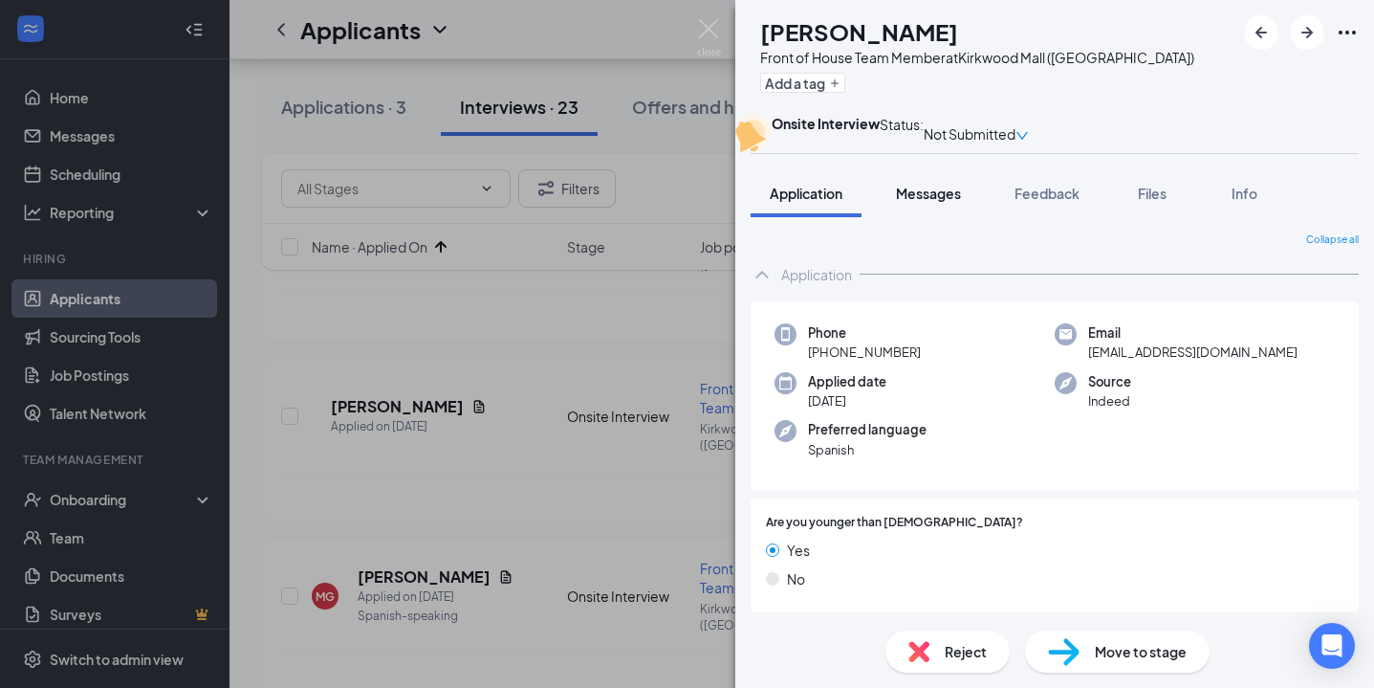
click at [931, 202] on span "Messages" at bounding box center [928, 193] width 65 height 17
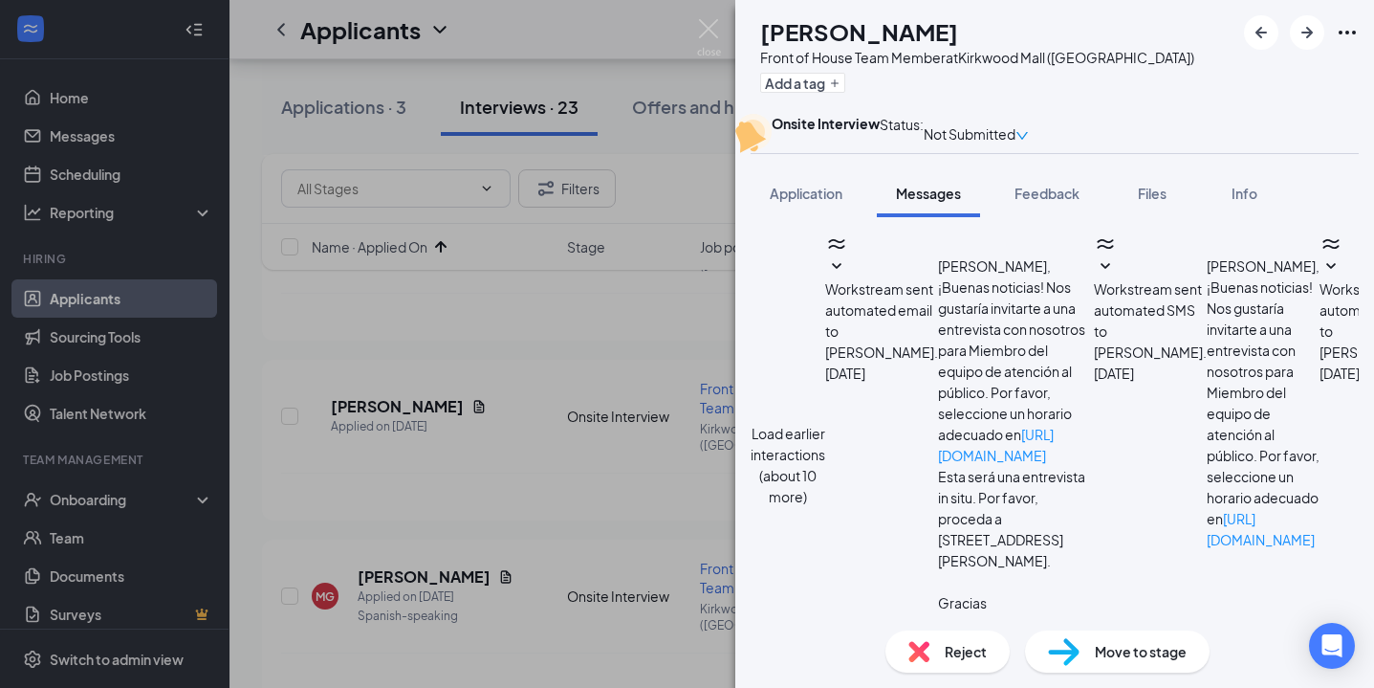
scroll to position [941, 0]
click at [697, 39] on img at bounding box center [709, 37] width 24 height 37
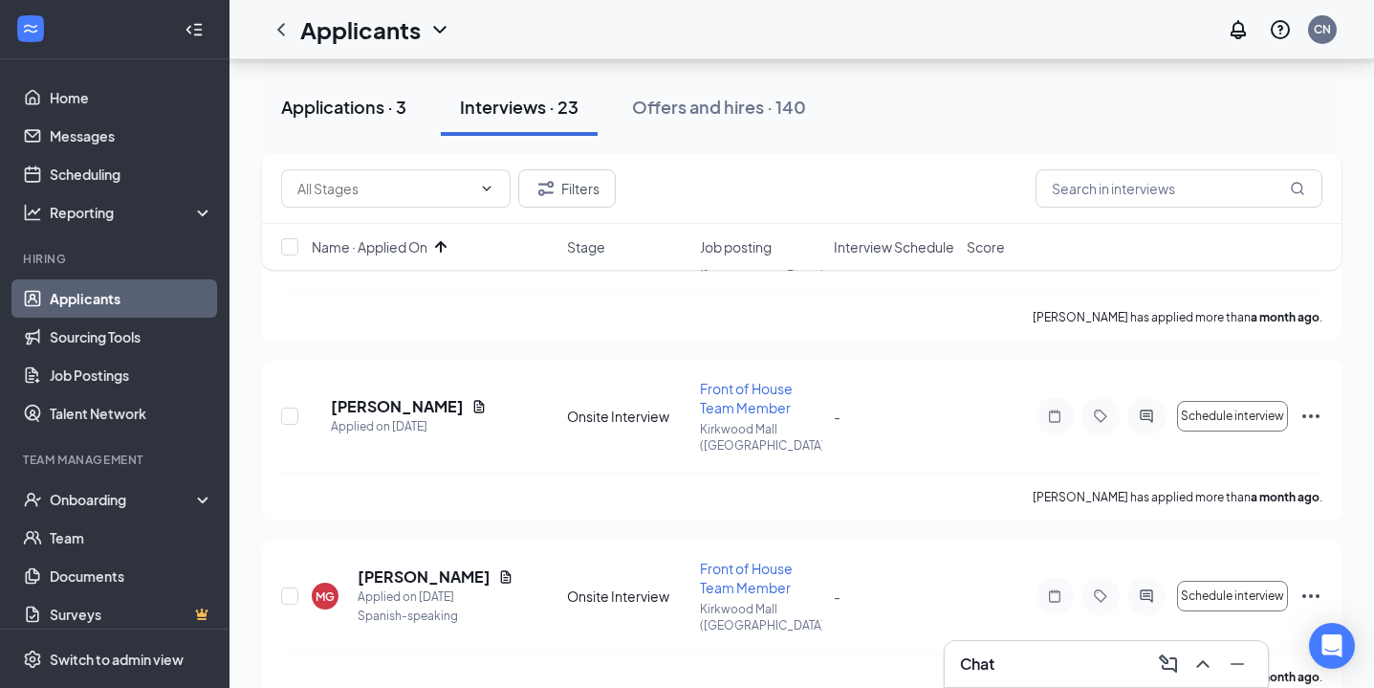
click at [350, 126] on button "Applications · 3" at bounding box center [344, 106] width 164 height 57
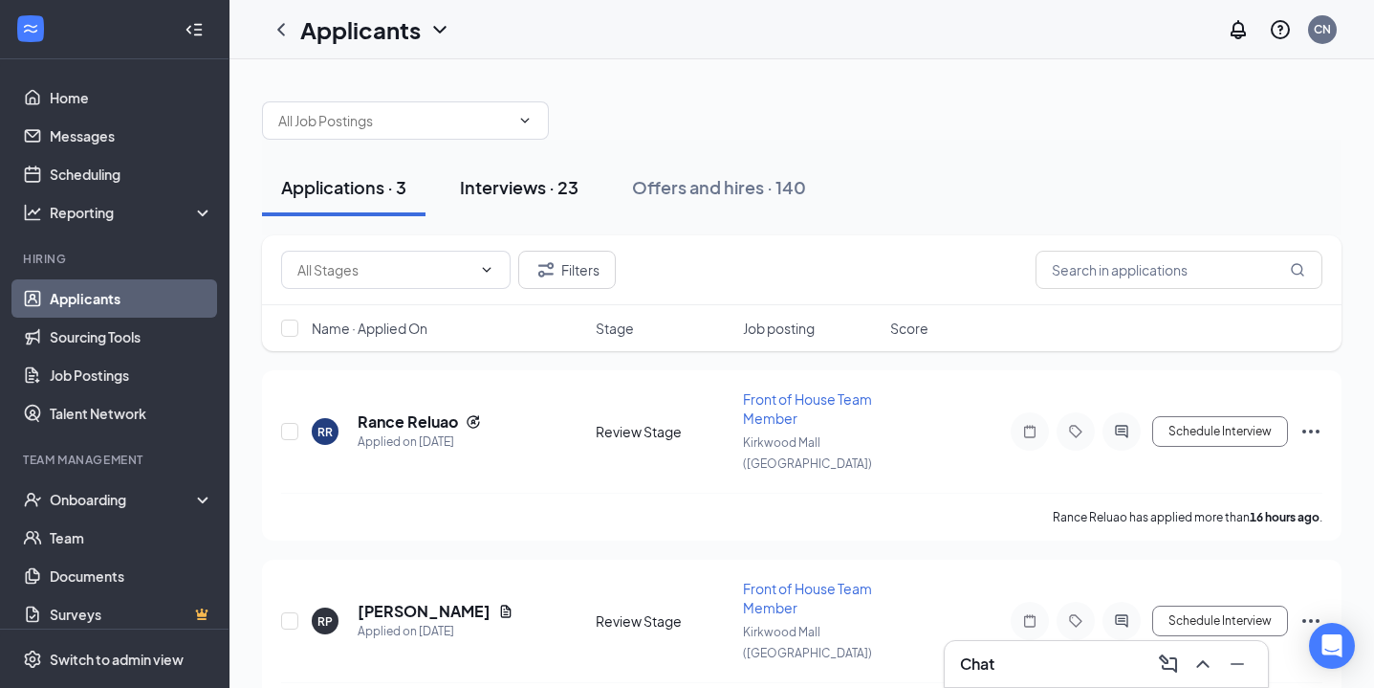
click at [528, 192] on div "Interviews · 23" at bounding box center [519, 187] width 119 height 24
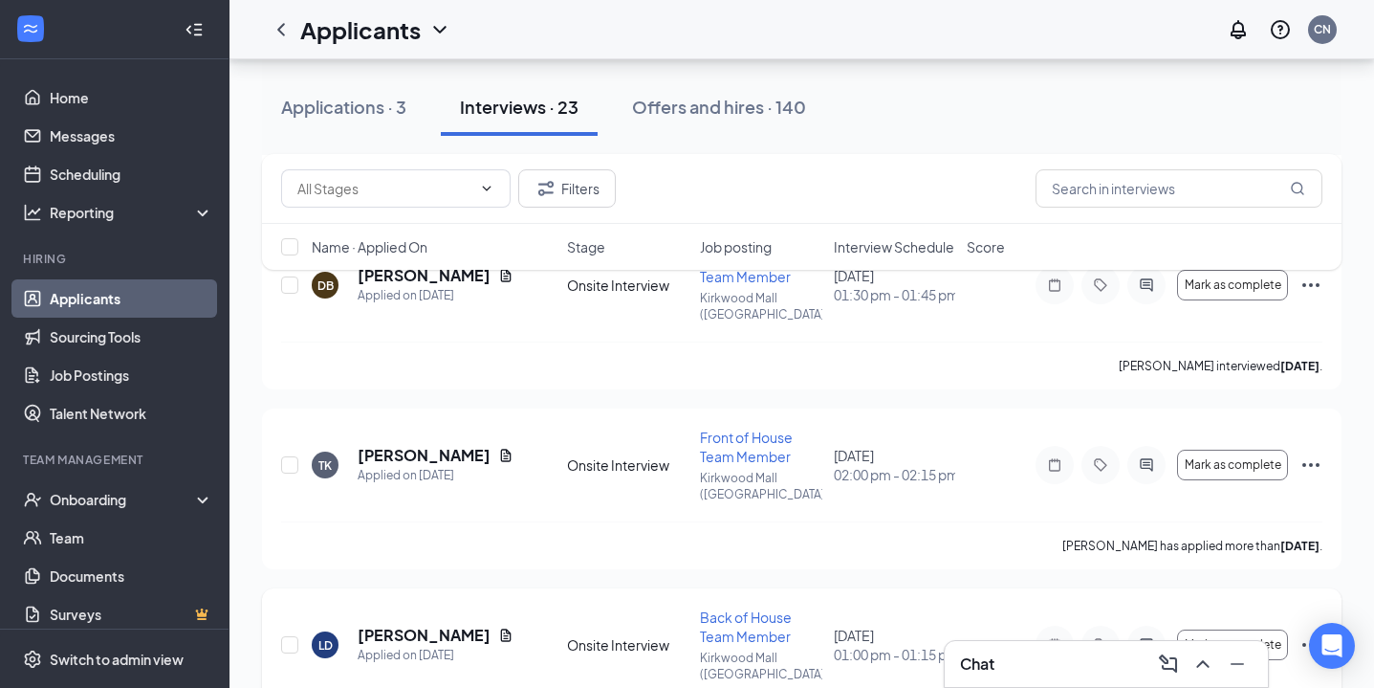
scroll to position [700, 0]
